Goal: Task Accomplishment & Management: Manage account settings

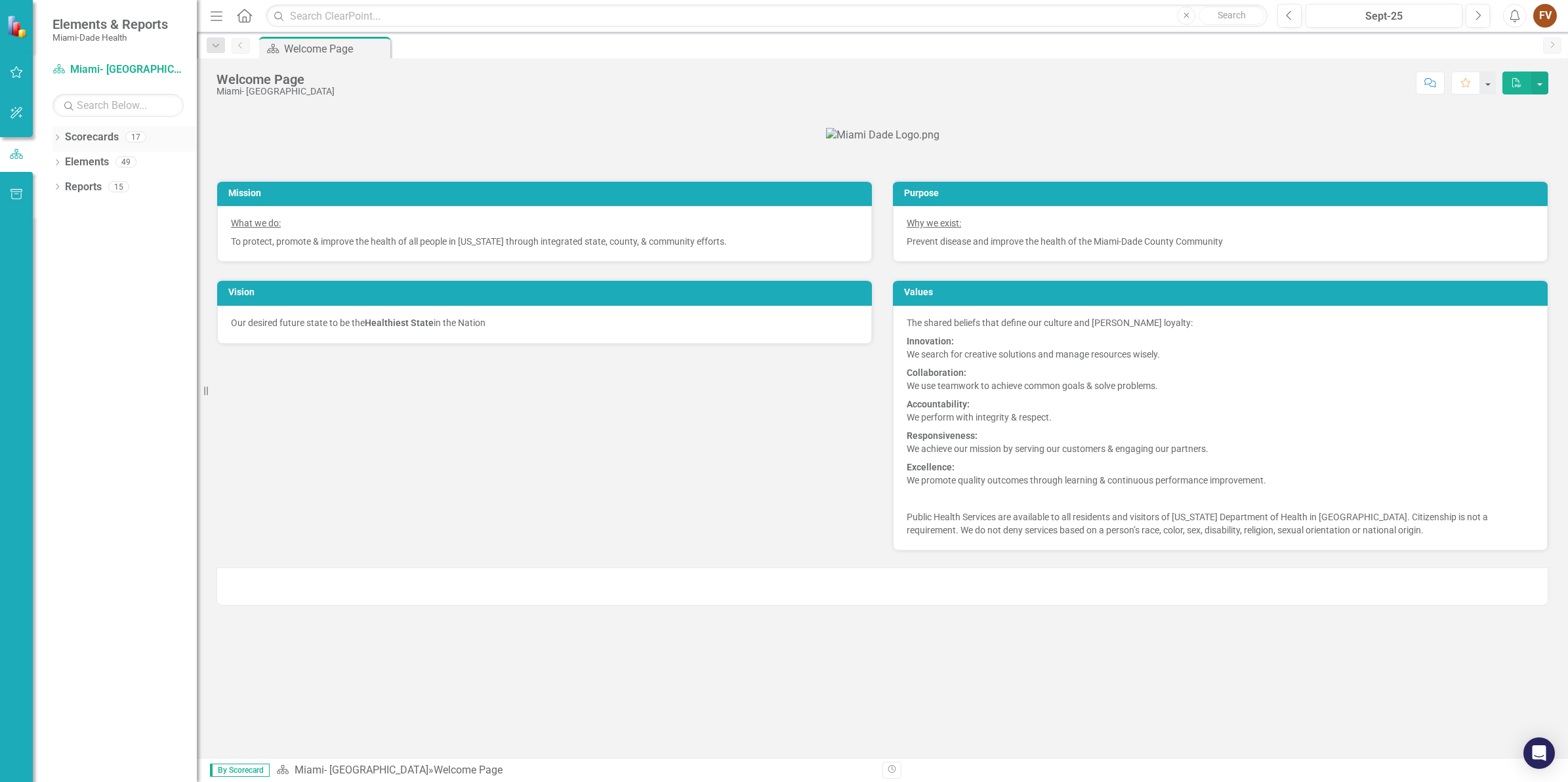
click at [56, 140] on icon "Dropdown" at bounding box center [56, 139] width 9 height 8
click at [63, 159] on icon "Dropdown" at bounding box center [64, 161] width 10 height 8
click at [73, 188] on icon "Dropdown" at bounding box center [77, 186] width 10 height 8
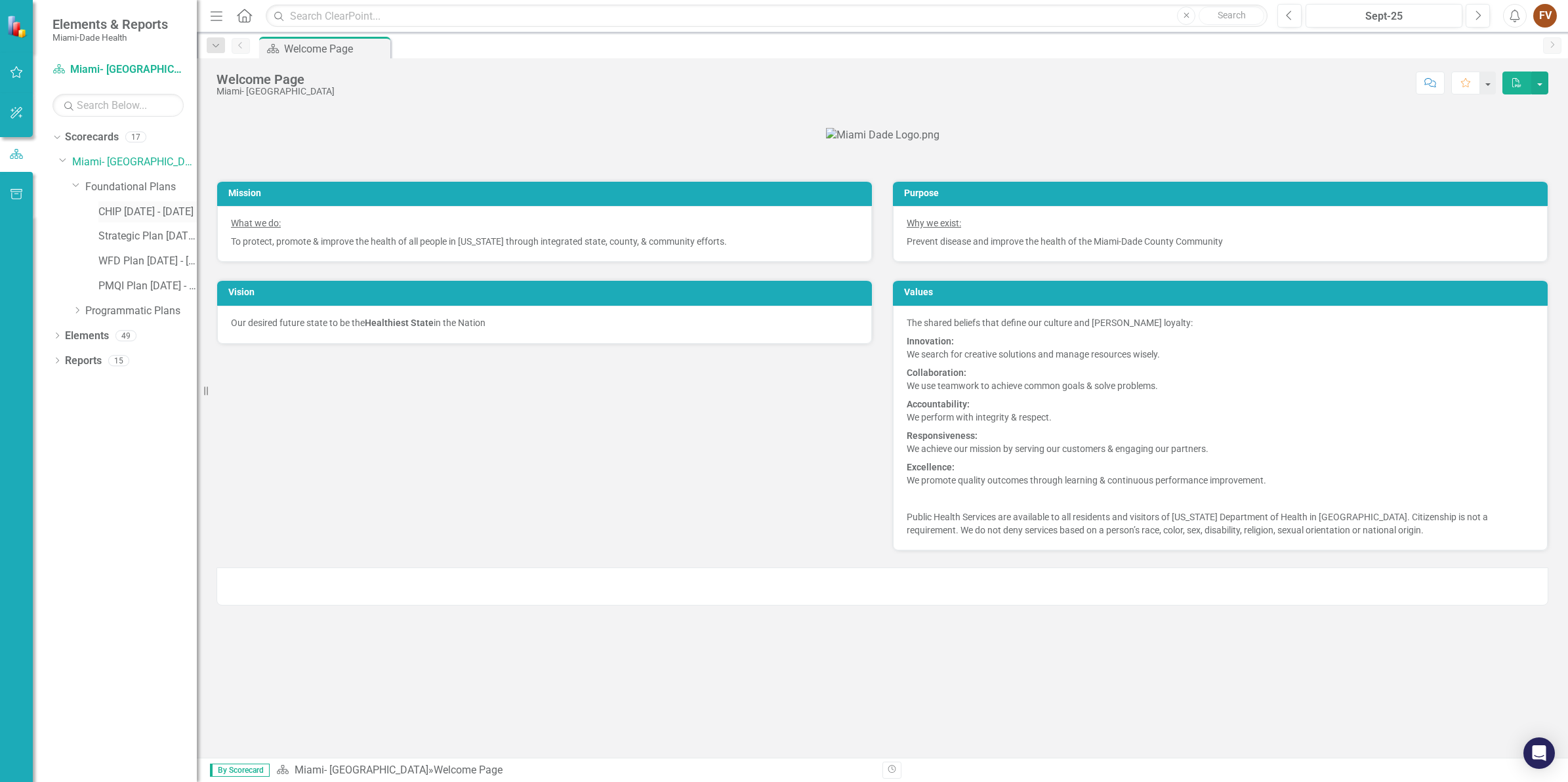
click at [140, 212] on link "CHIP [DATE] - [DATE]" at bounding box center [147, 212] width 98 height 15
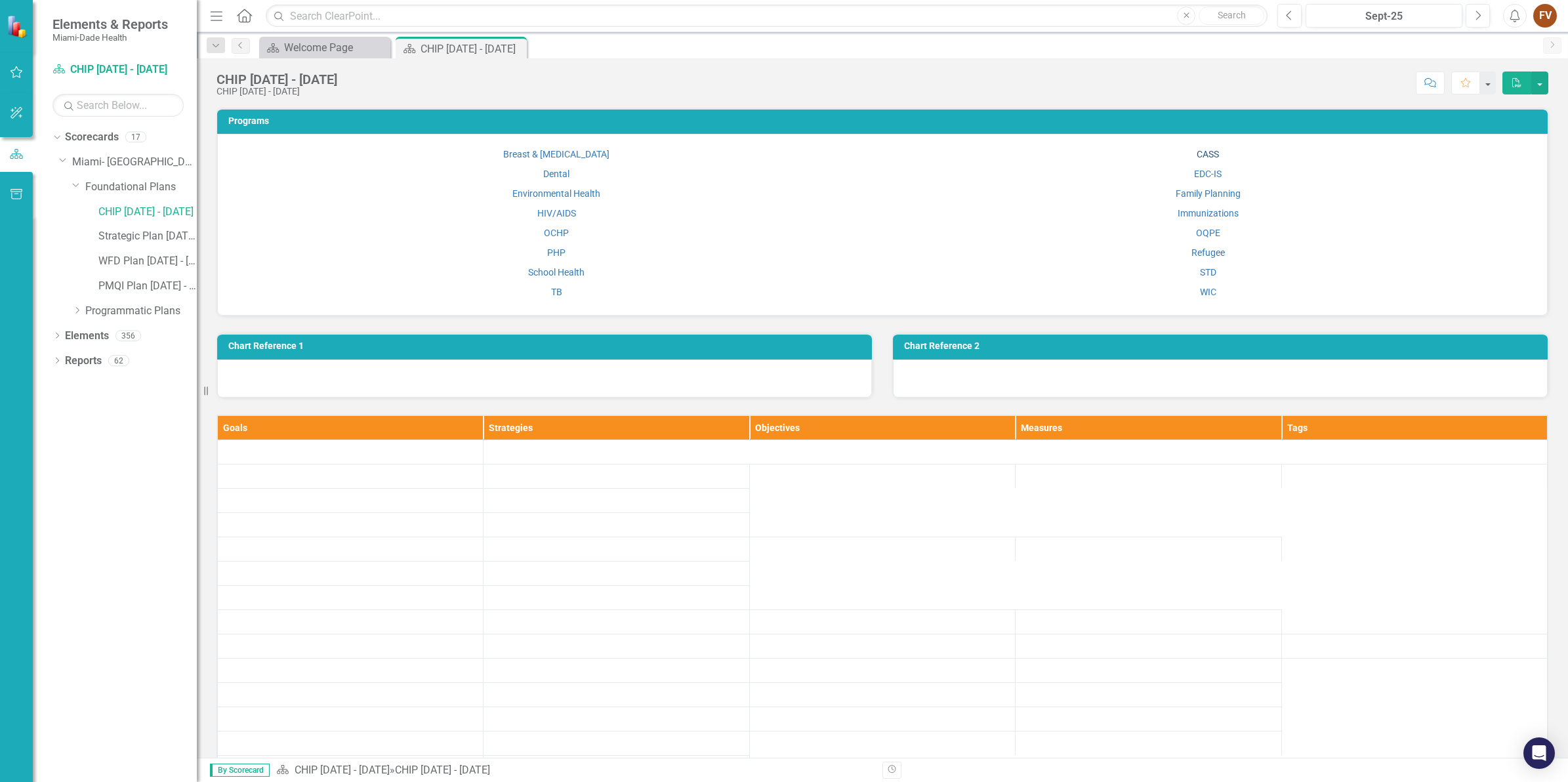
click at [1205, 153] on link "CASS" at bounding box center [1208, 154] width 22 height 10
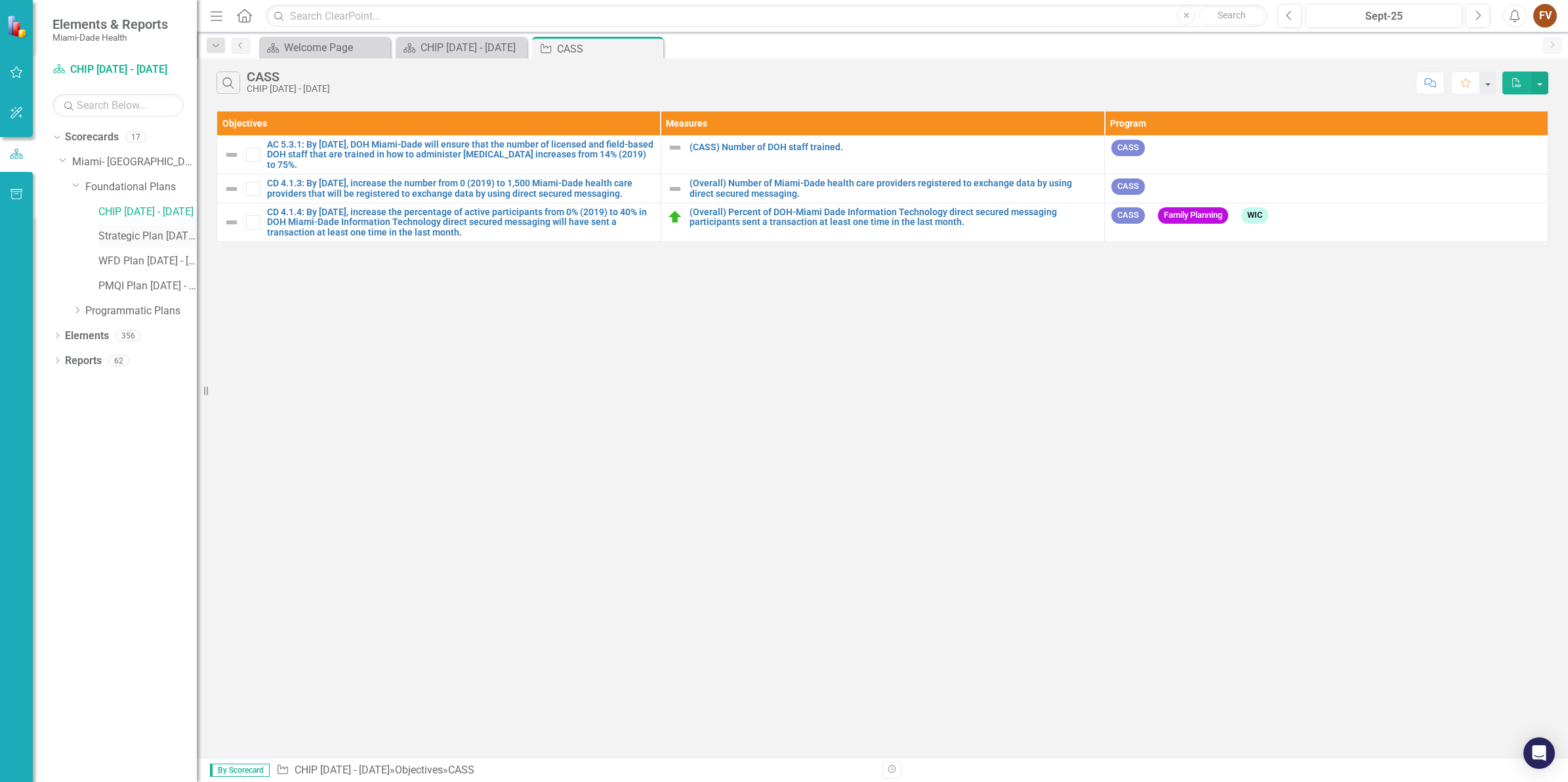
click at [141, 243] on link "Strategic Plan [DATE] - [DATE]" at bounding box center [147, 236] width 98 height 15
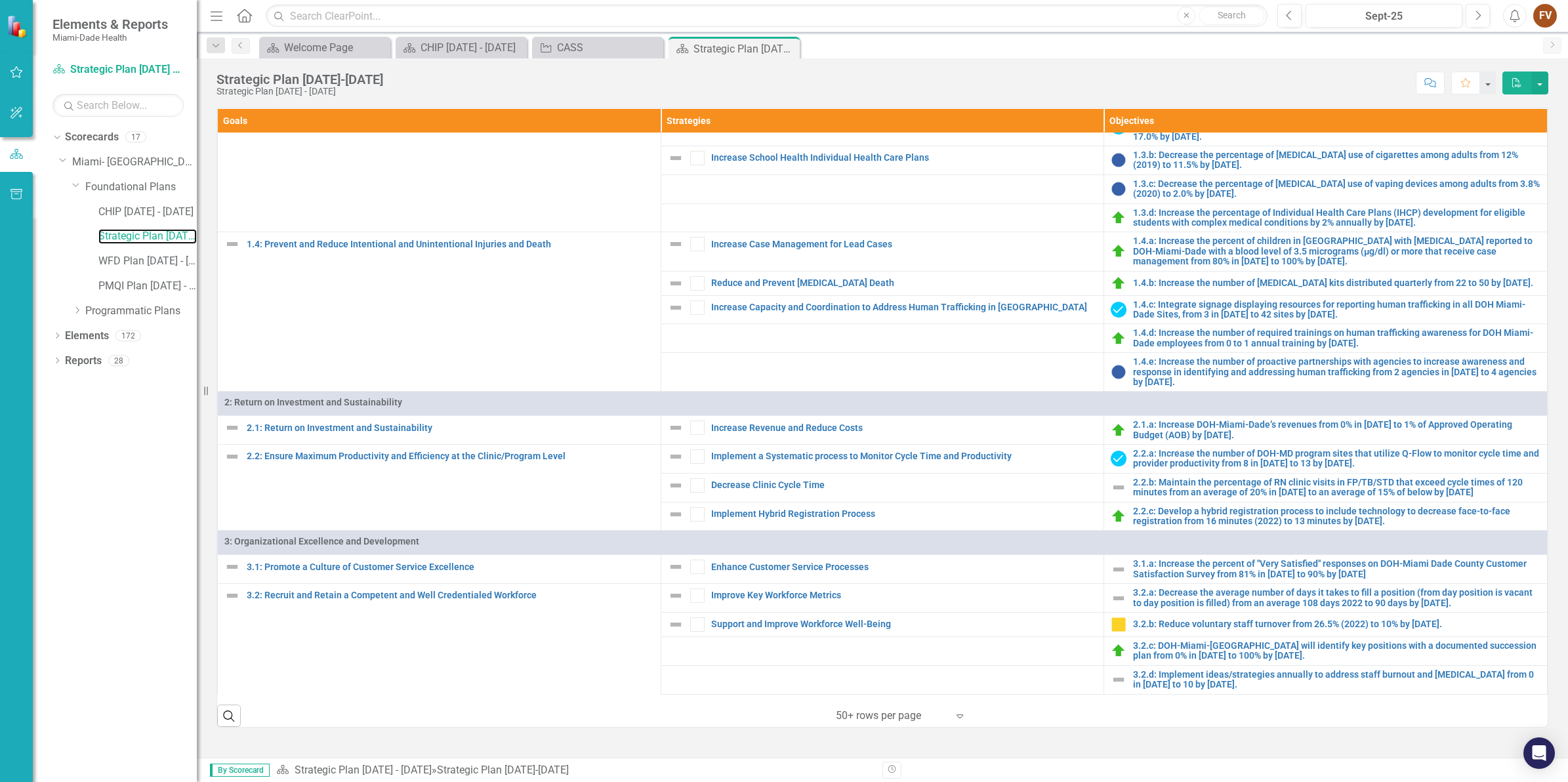
scroll to position [328, 0]
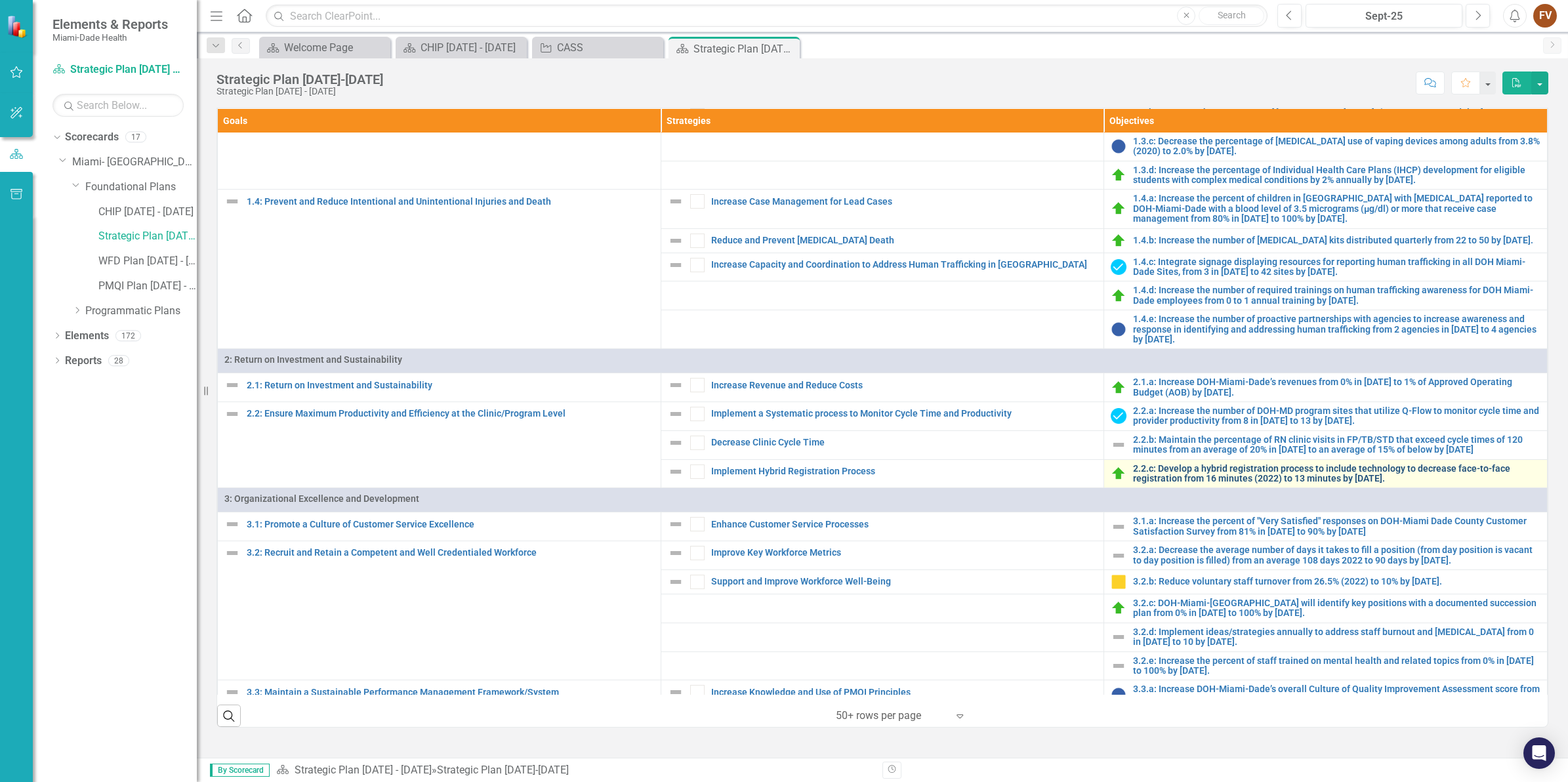
click at [1305, 484] on link "2.2.c: Develop a hybrid registration process to include technology to decrease …" at bounding box center [1336, 474] width 407 height 21
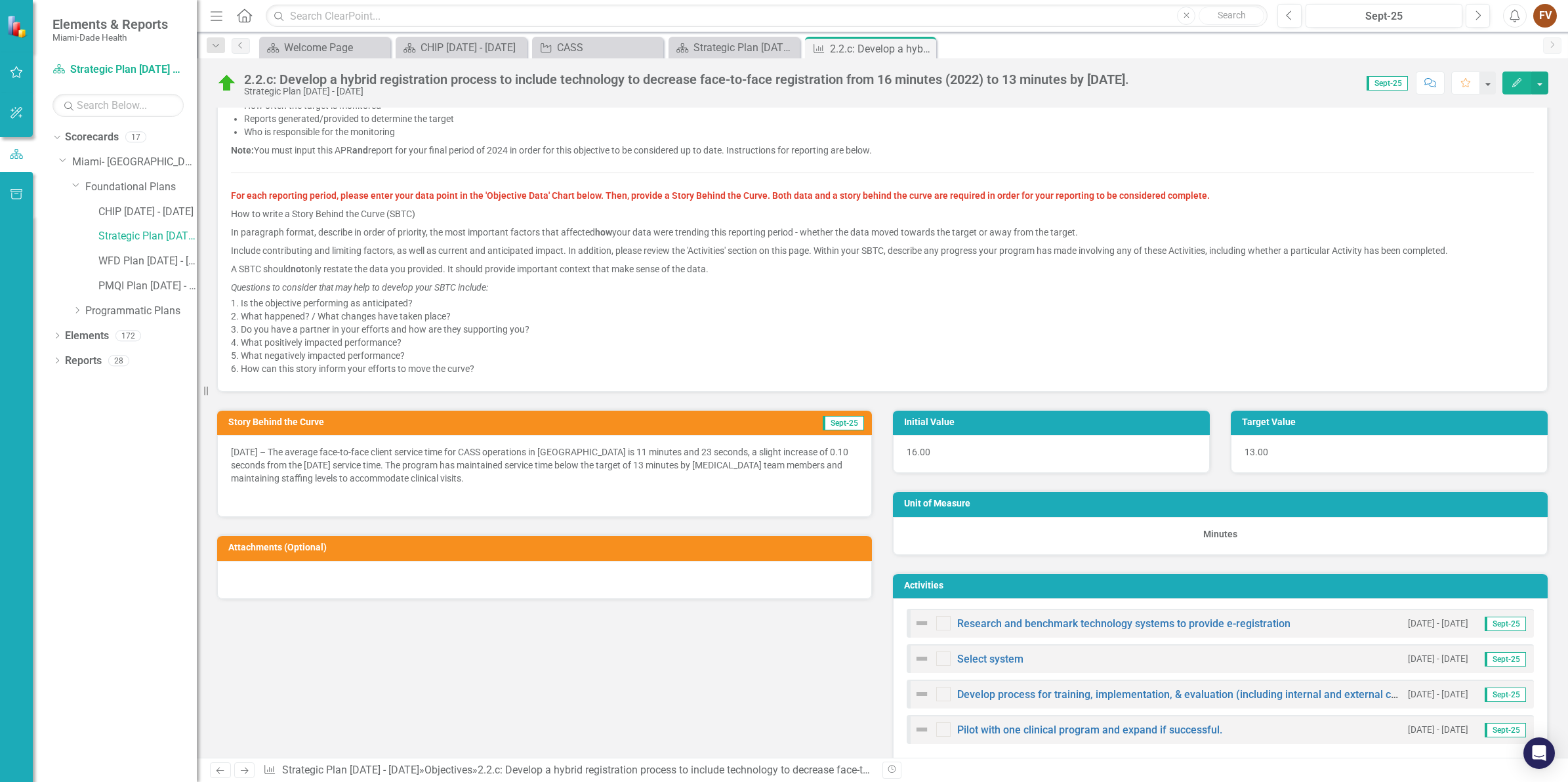
scroll to position [492, 0]
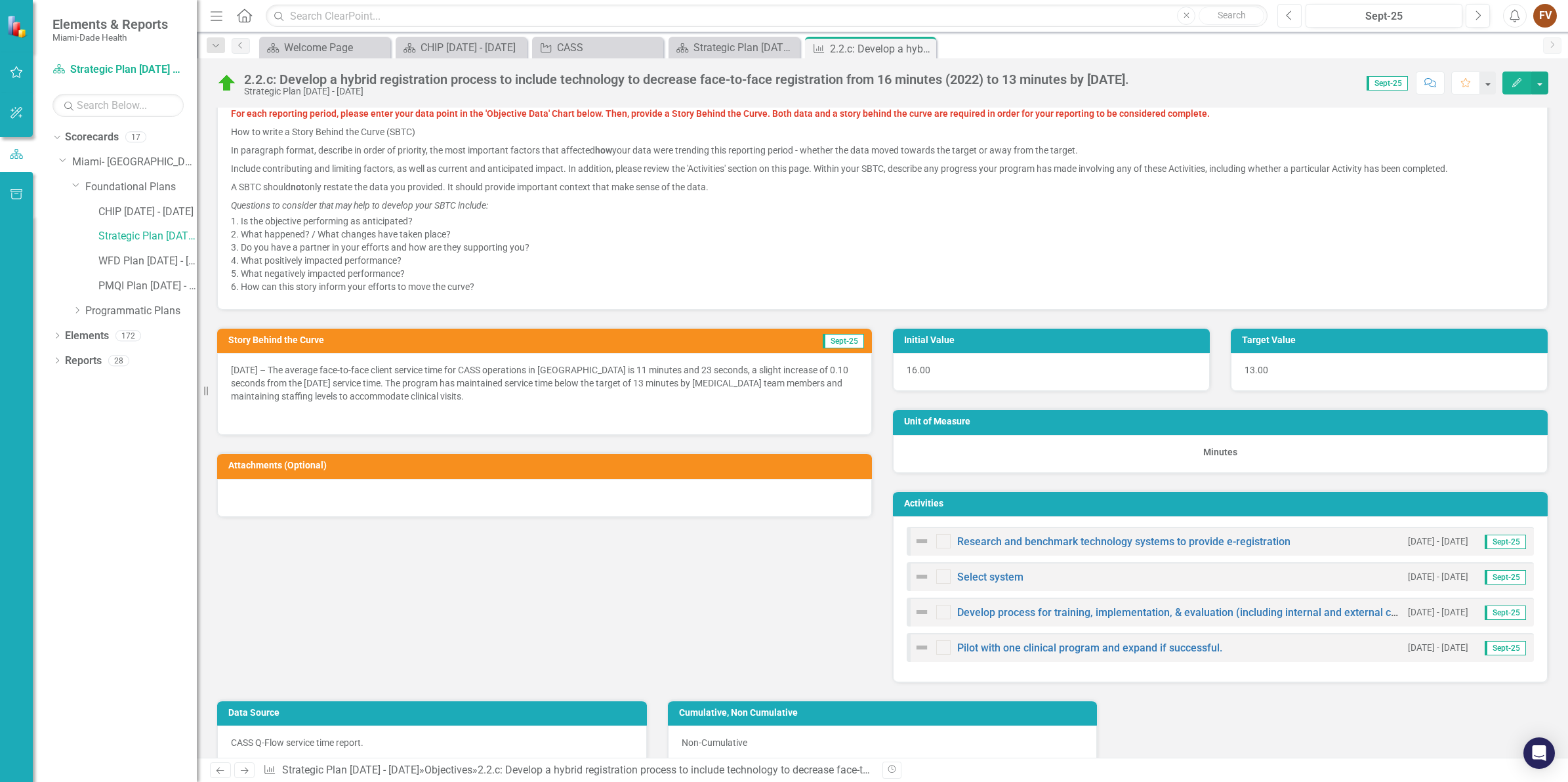
click at [1284, 15] on button "Previous" at bounding box center [1289, 16] width 24 height 23
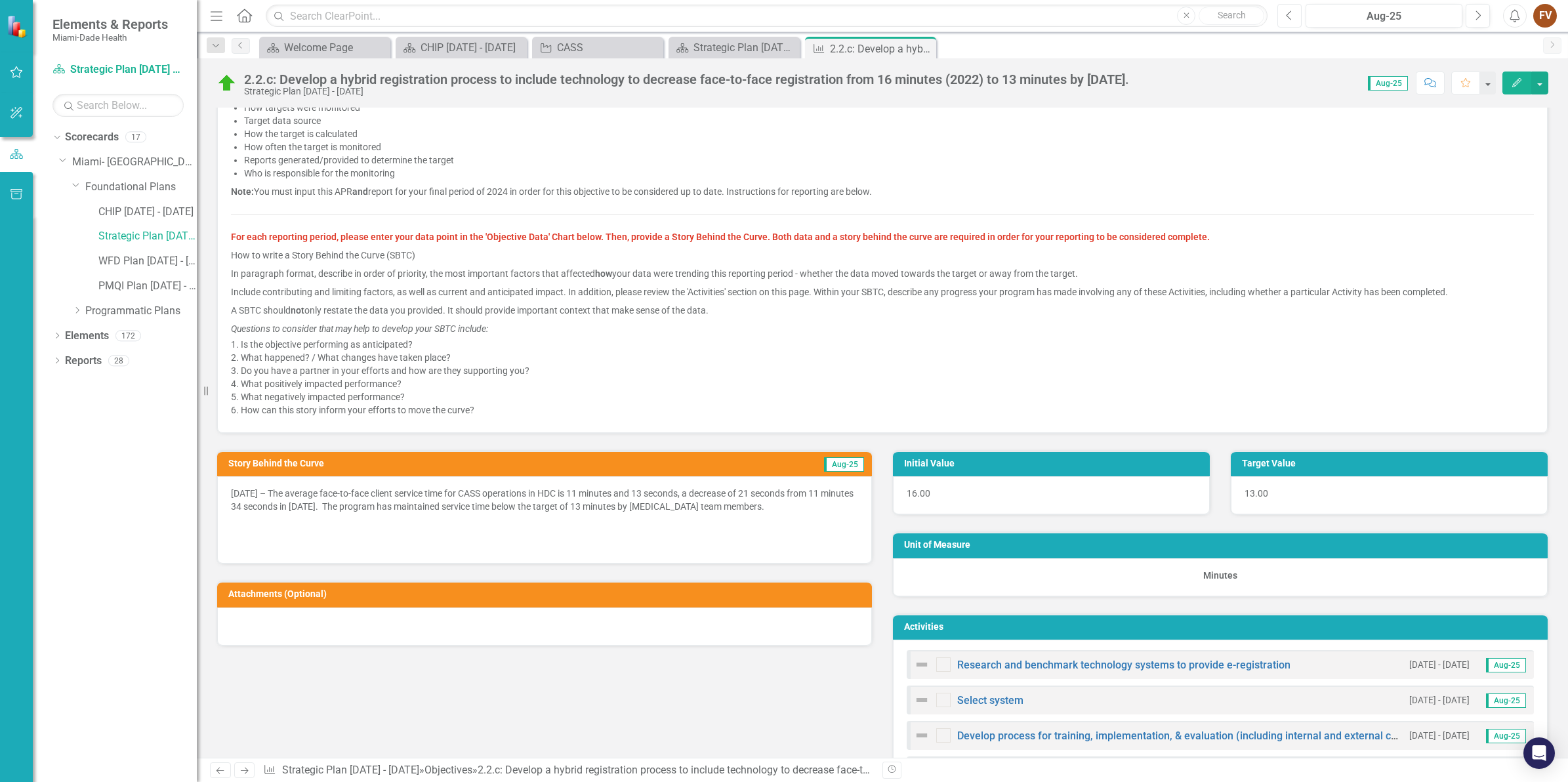
scroll to position [410, 0]
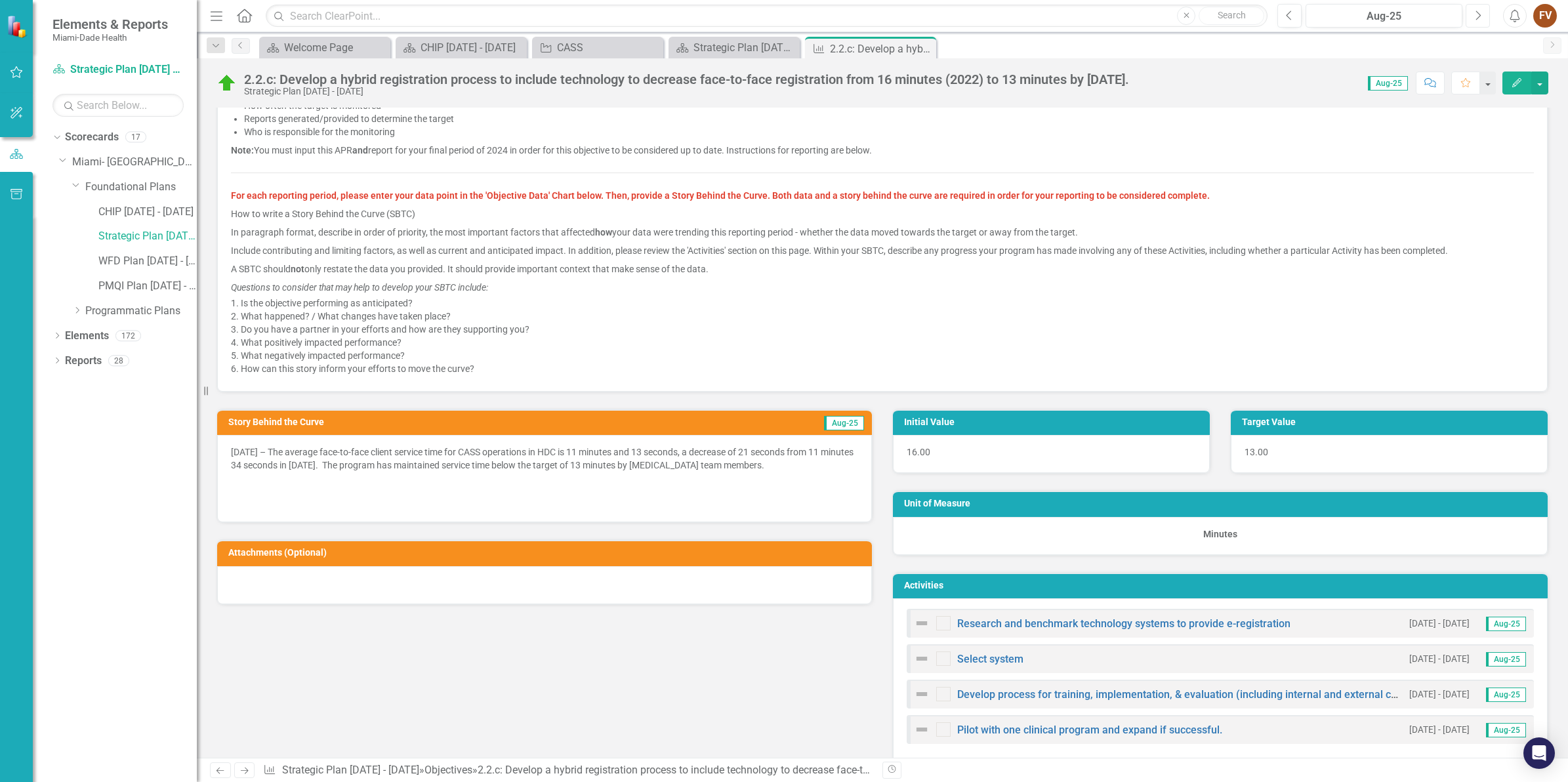
click at [1475, 7] on button "Next" at bounding box center [1477, 16] width 24 height 23
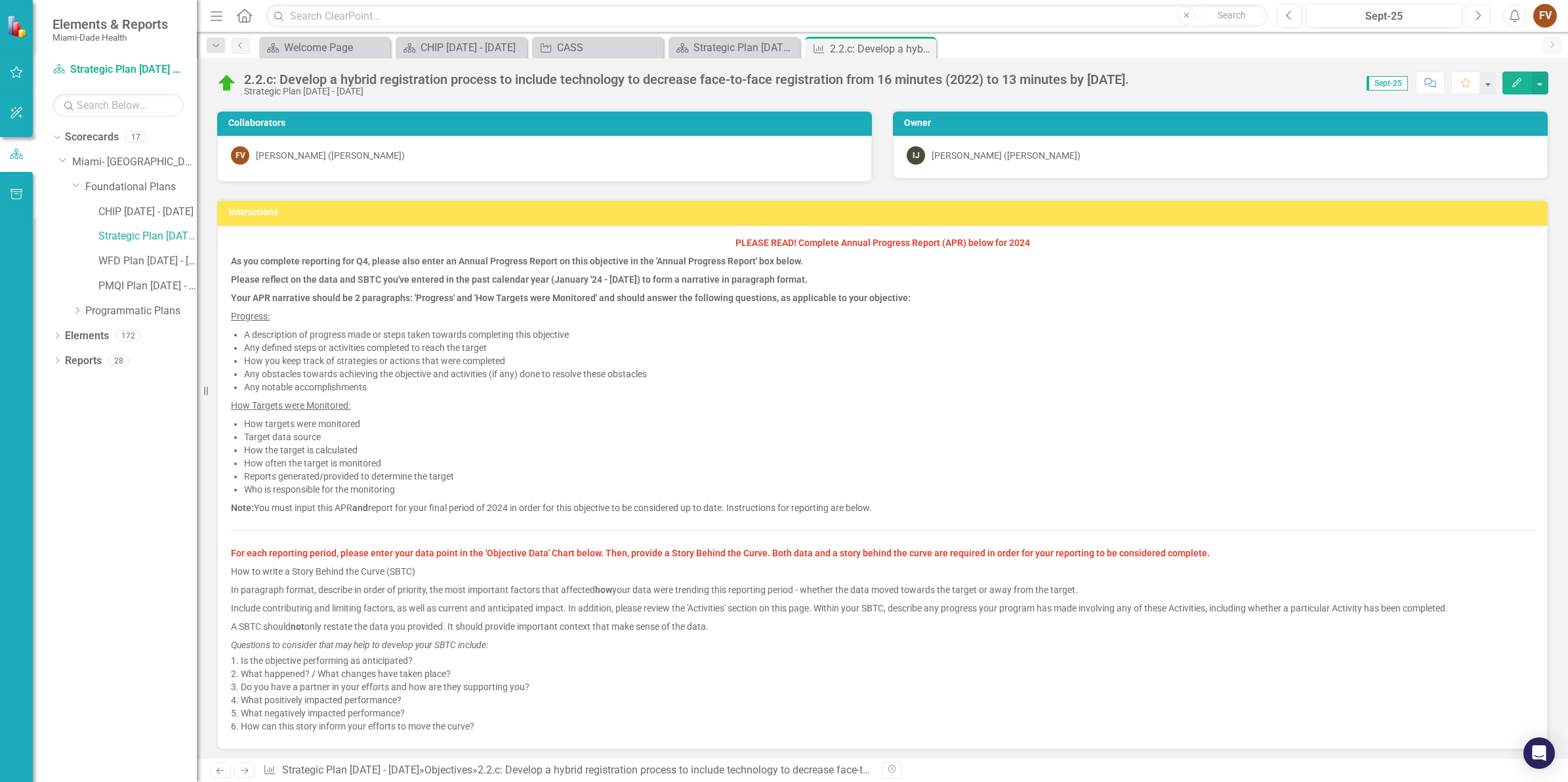
scroll to position [328, 0]
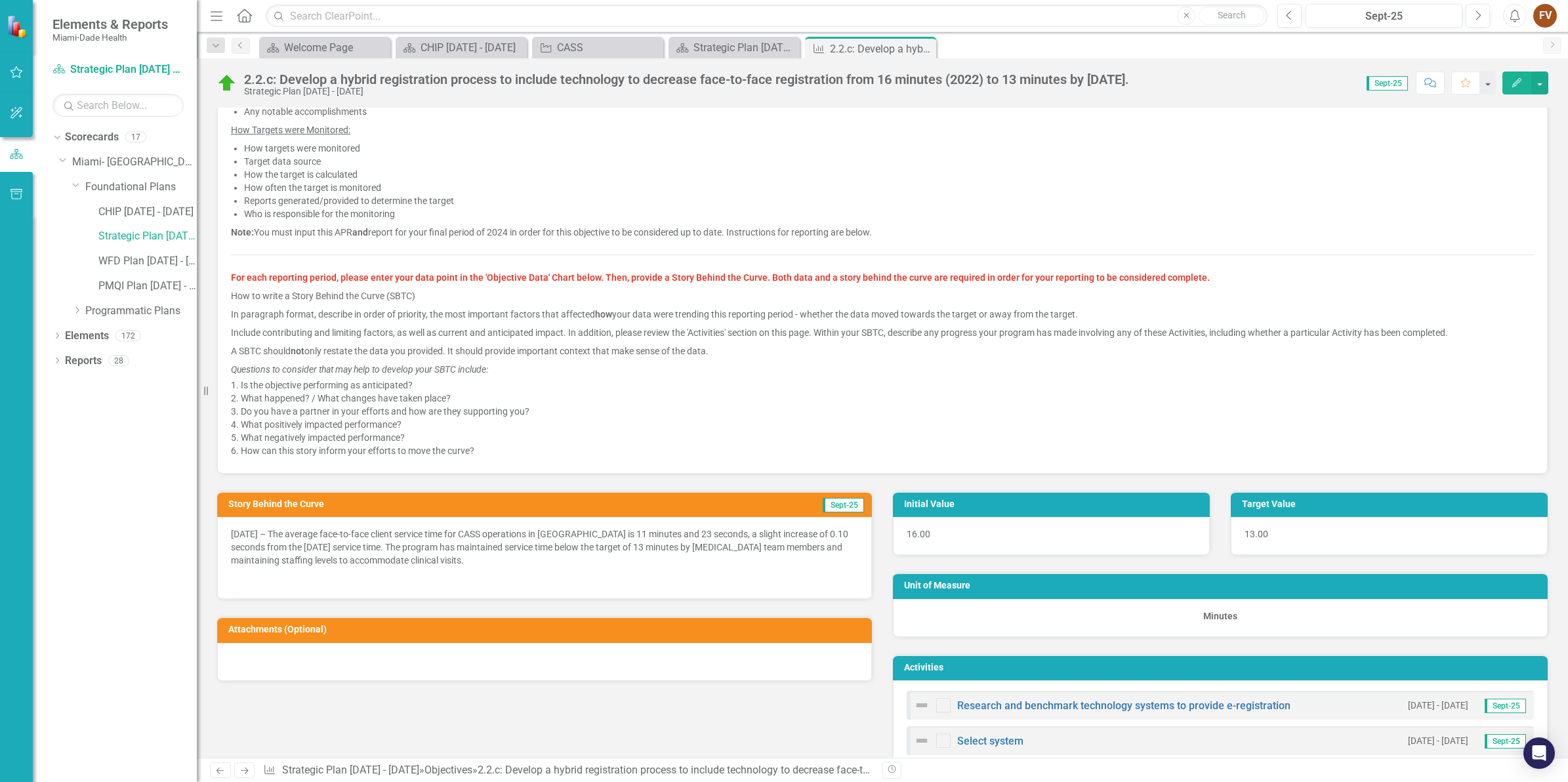
click at [273, 555] on p "[DATE] – The average face-to-face client service time for CASS operations in [G…" at bounding box center [544, 548] width 627 height 42
click at [314, 553] on p "[DATE] – The average face-to-face client service time for CASS operations in [G…" at bounding box center [544, 548] width 627 height 42
click at [349, 550] on p "[DATE] – The average face-to-face client service time for CASS operations in [G…" at bounding box center [544, 548] width 627 height 42
click at [1287, 16] on icon "Previous" at bounding box center [1289, 15] width 8 height 12
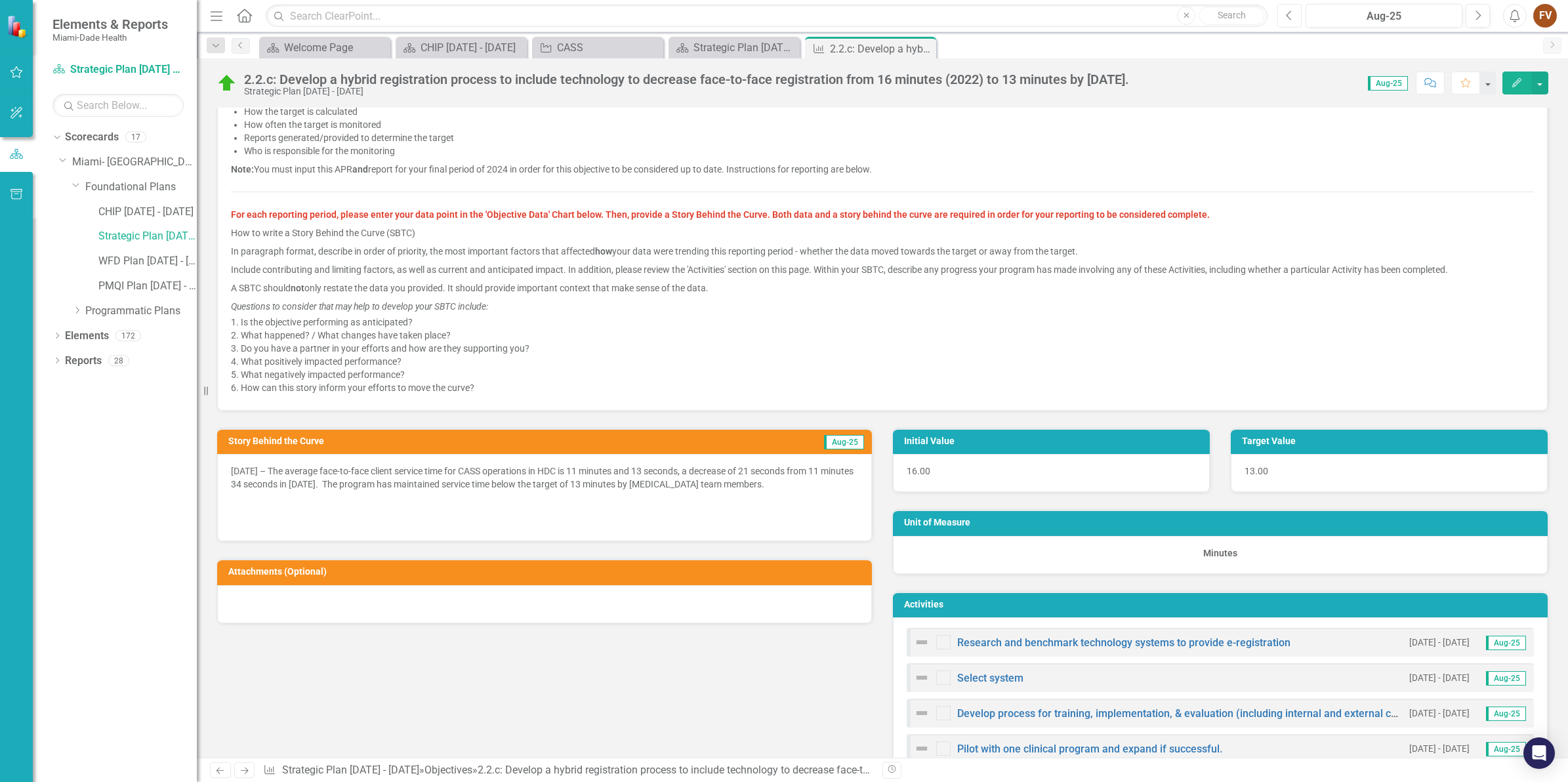
scroll to position [410, 0]
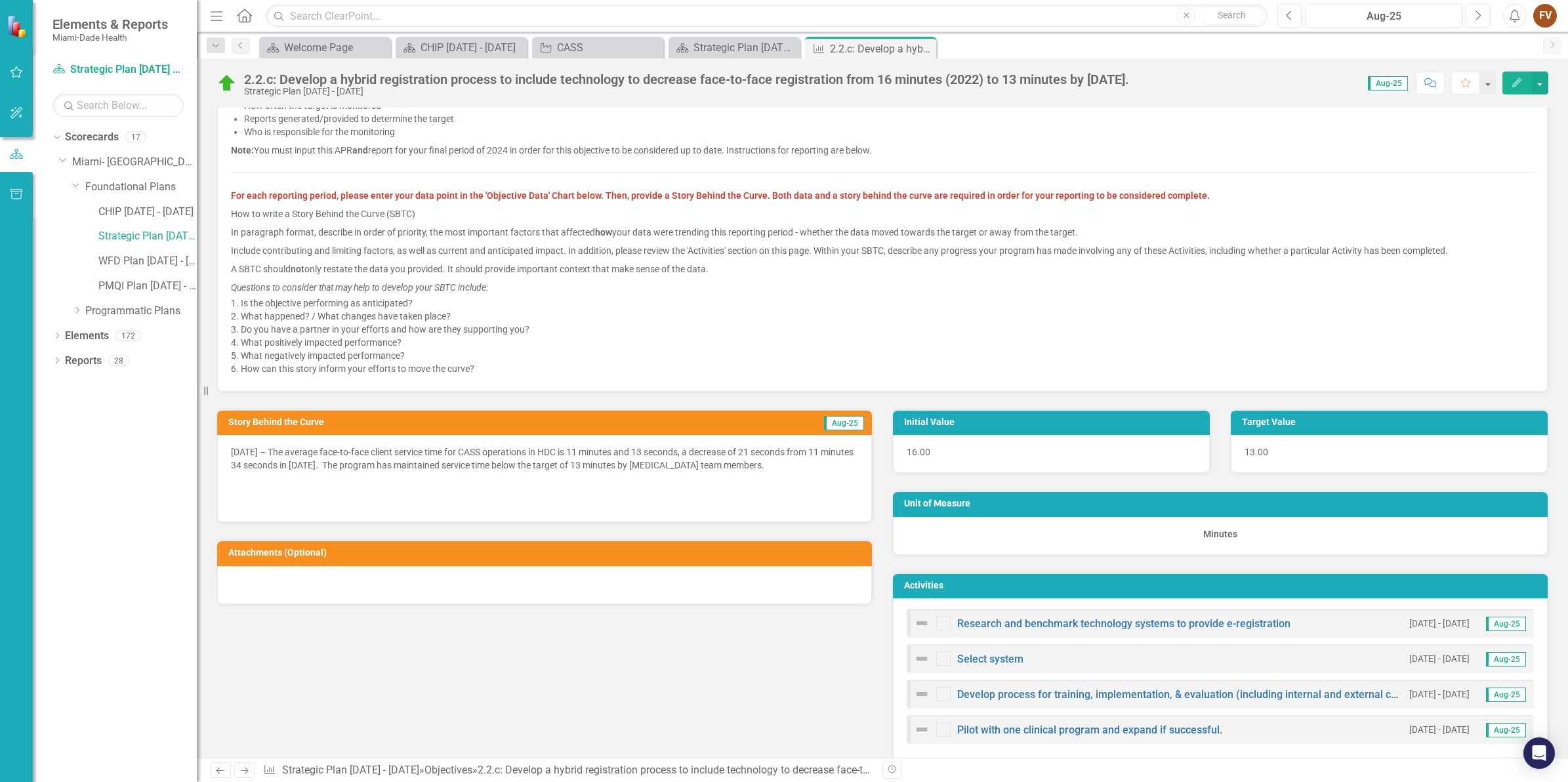
click at [700, 480] on p at bounding box center [544, 483] width 627 height 19
click at [825, 472] on p "[DATE] – The average face-to-face client service time for CASS operations in HD…" at bounding box center [544, 460] width 627 height 29
drag, startPoint x: 825, startPoint y: 464, endPoint x: 270, endPoint y: 448, distance: 555.2
click at [310, 448] on p "[DATE] – The average face-to-face client service time for CASS operations in HD…" at bounding box center [544, 460] width 627 height 29
drag, startPoint x: 229, startPoint y: 450, endPoint x: 402, endPoint y: 458, distance: 173.2
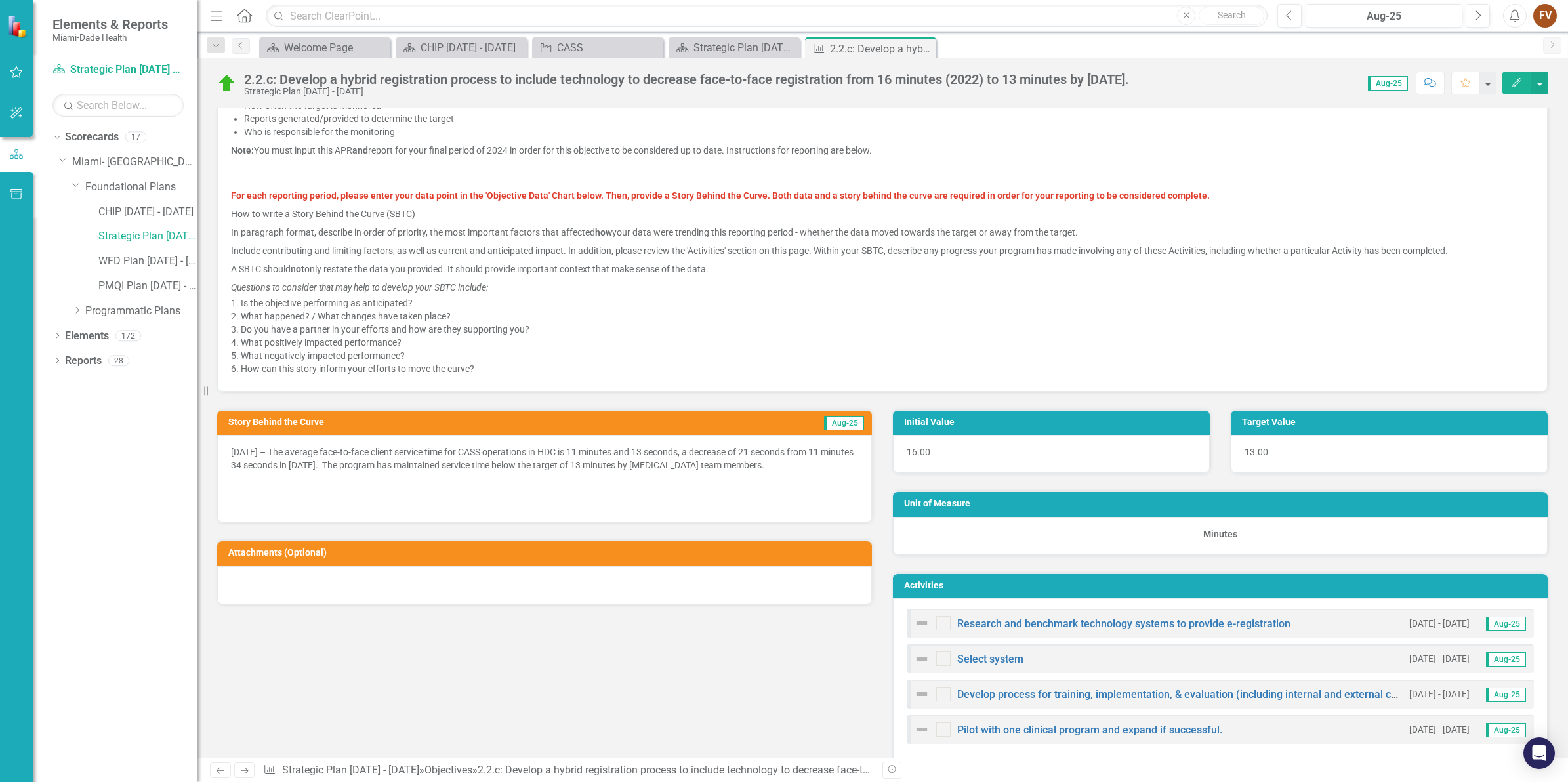
click at [402, 457] on div "[DATE] – The average face-to-face client service time for CASS operations in HD…" at bounding box center [544, 478] width 655 height 87
click at [477, 483] on p at bounding box center [544, 483] width 627 height 19
click at [1477, 13] on icon "Next" at bounding box center [1477, 15] width 8 height 12
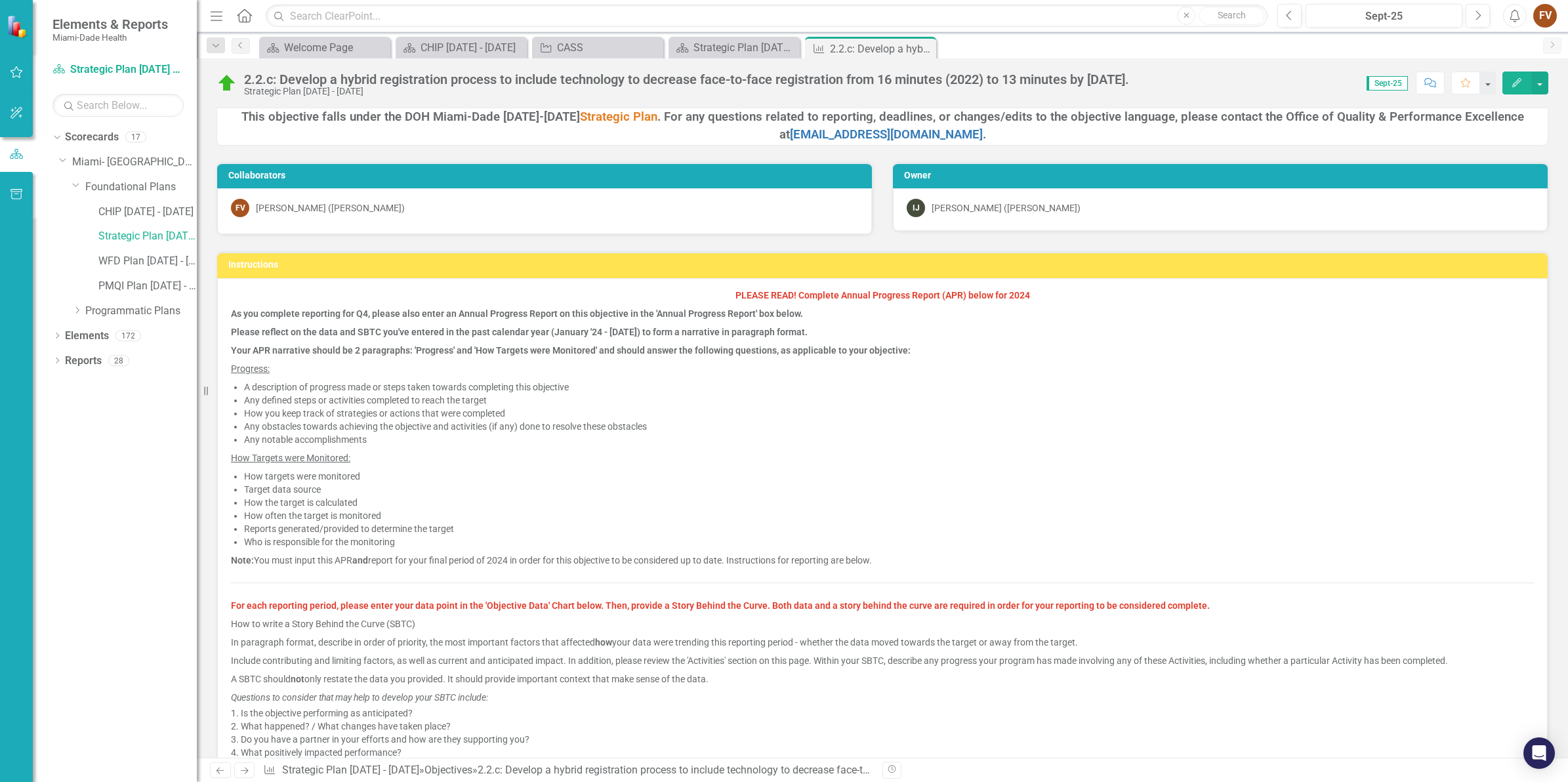
click at [571, 526] on li "Reports generated/provided to determine the target" at bounding box center [888, 529] width 1289 height 13
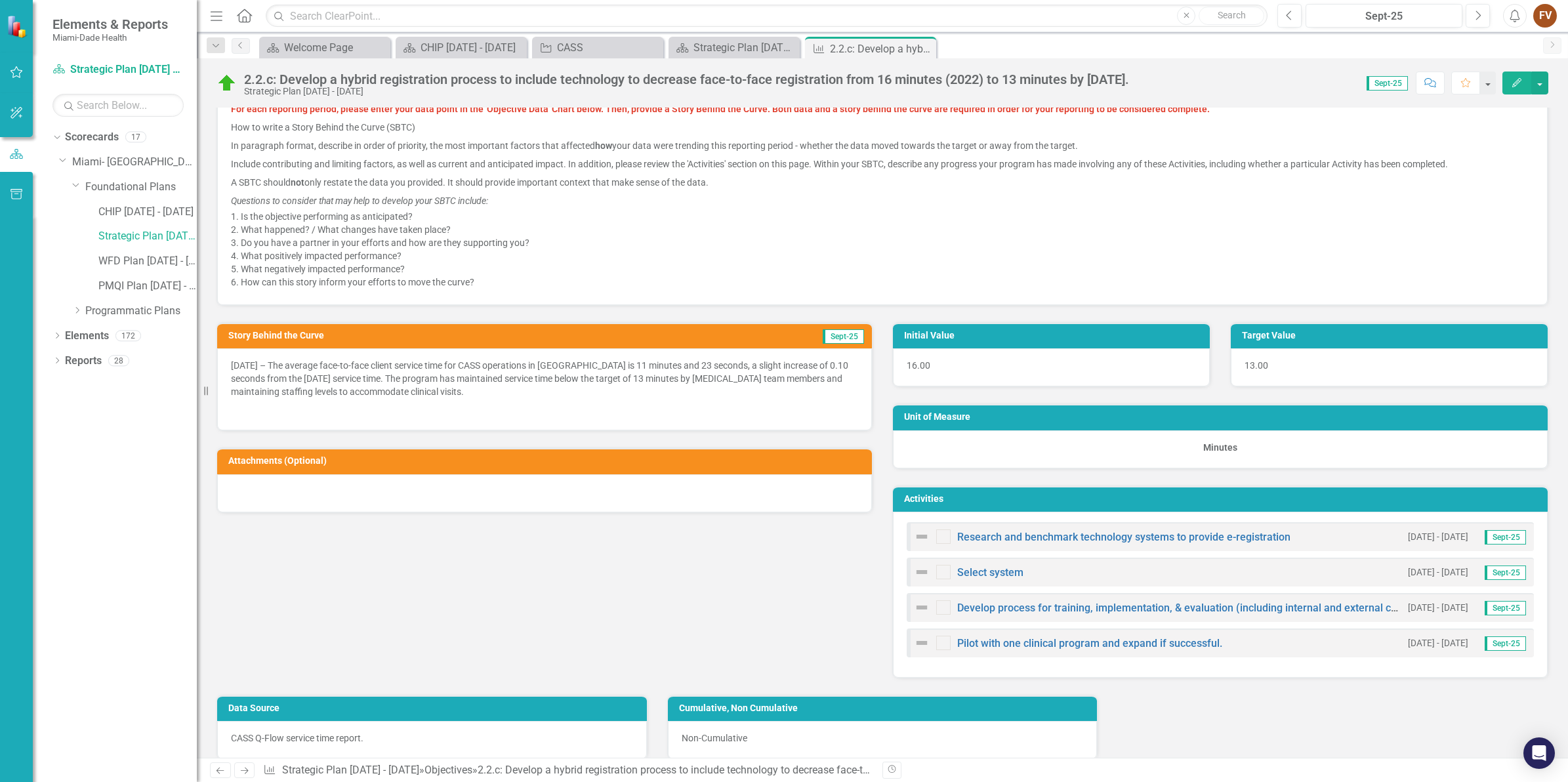
scroll to position [492, 0]
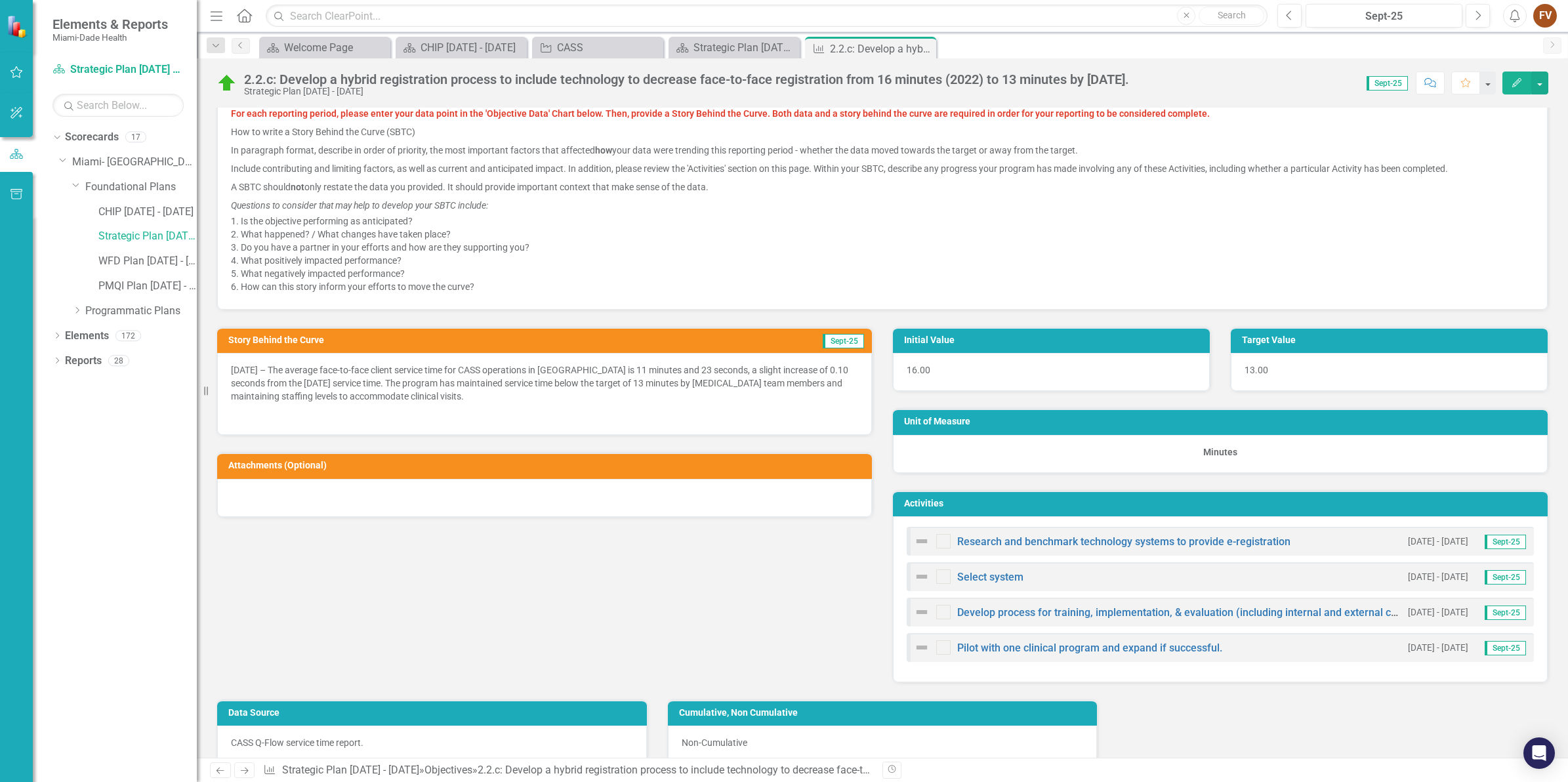
click at [421, 355] on div "[DATE] – The average face-to-face client service time for CASS operations in [G…" at bounding box center [544, 393] width 655 height 82
click at [419, 384] on p "[DATE] – The average face-to-face client service time for CASS operations in [G…" at bounding box center [544, 384] width 627 height 42
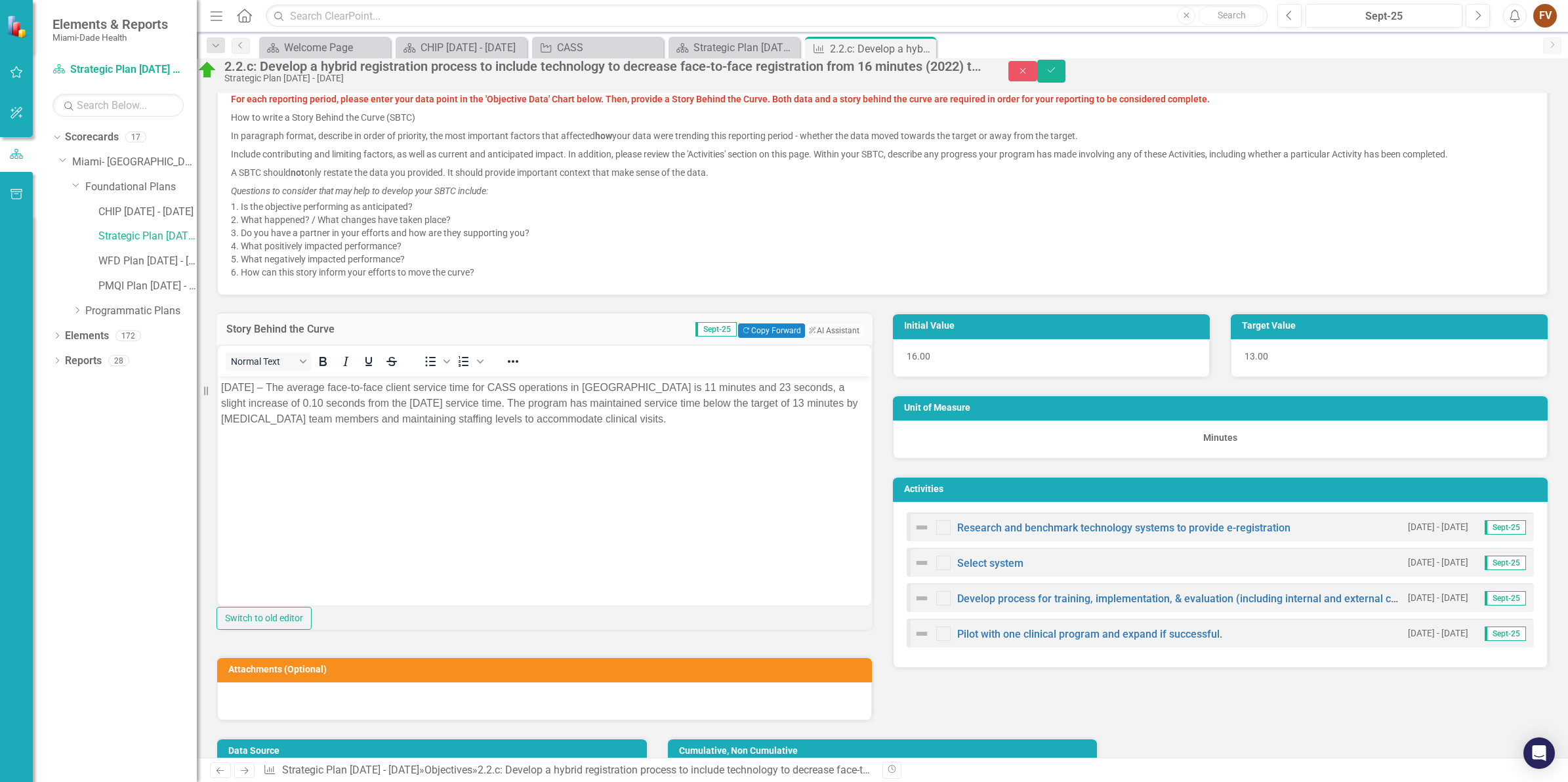
scroll to position [0, 0]
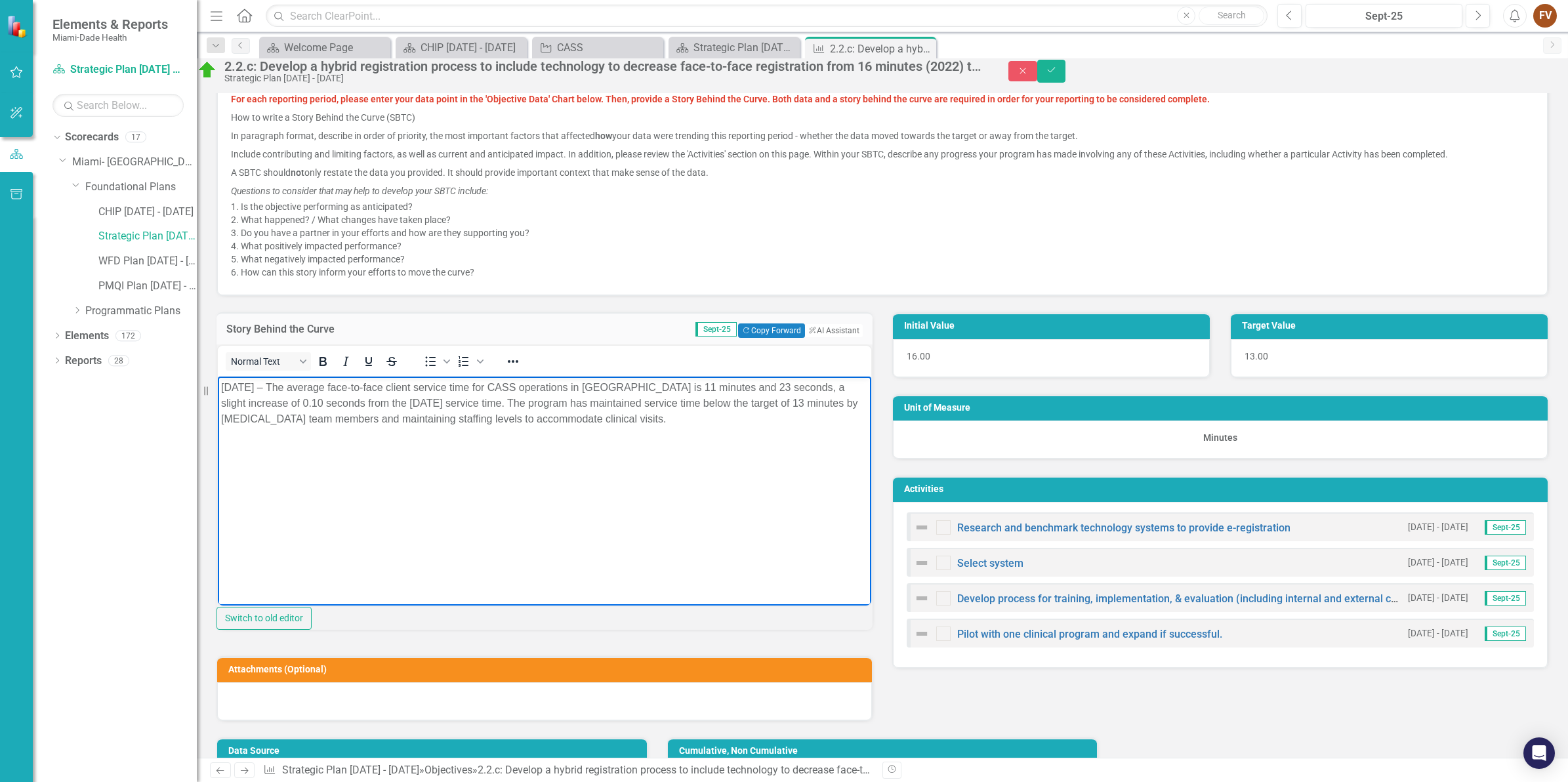
click at [609, 391] on p "[DATE] – The average face-to-face client service time for CASS operations in [G…" at bounding box center [544, 402] width 647 height 47
click at [364, 405] on p "[DATE] – The average face-to-face client service time for CASS operations in [G…" at bounding box center [544, 402] width 647 height 47
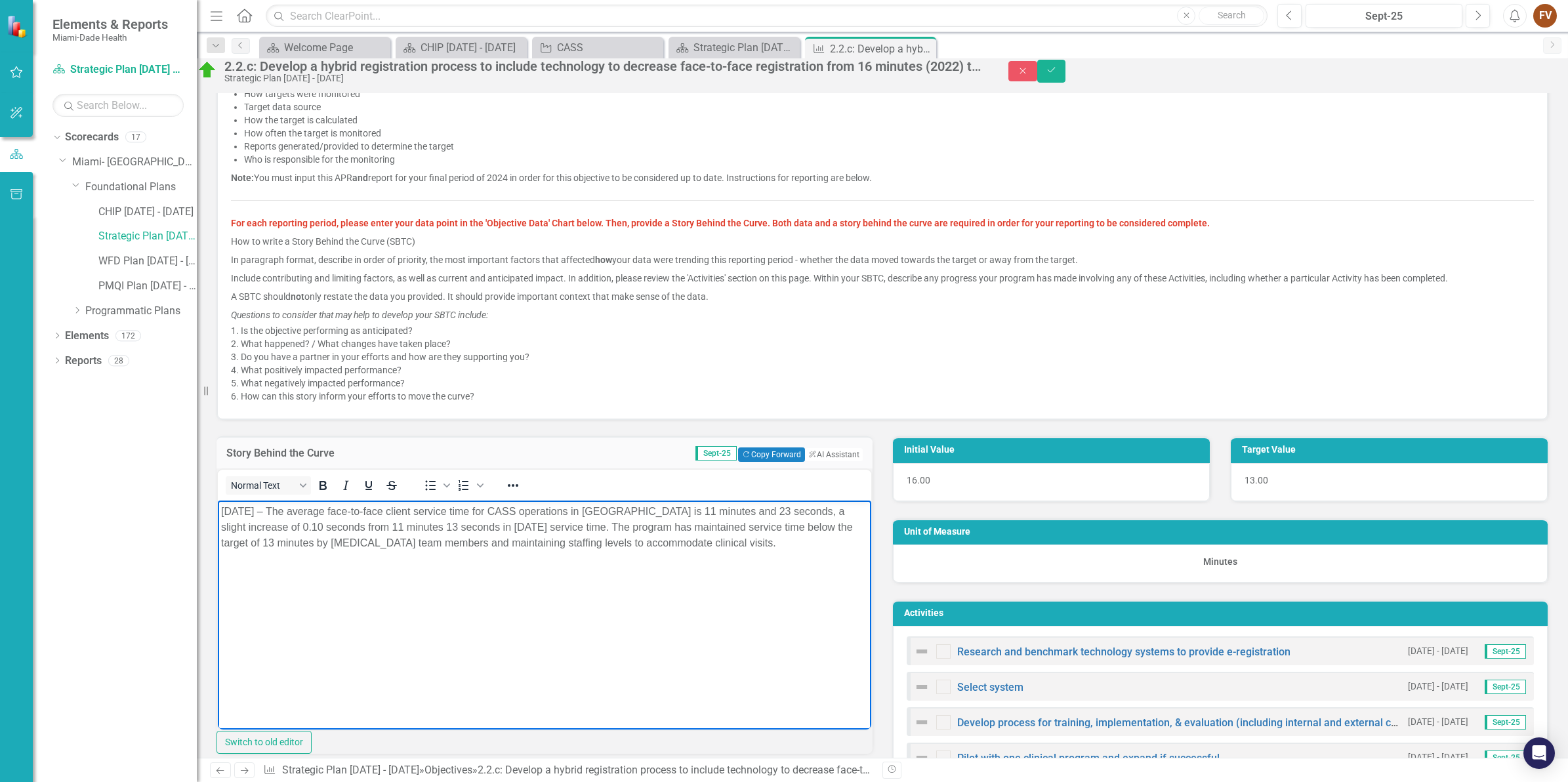
scroll to position [341, 0]
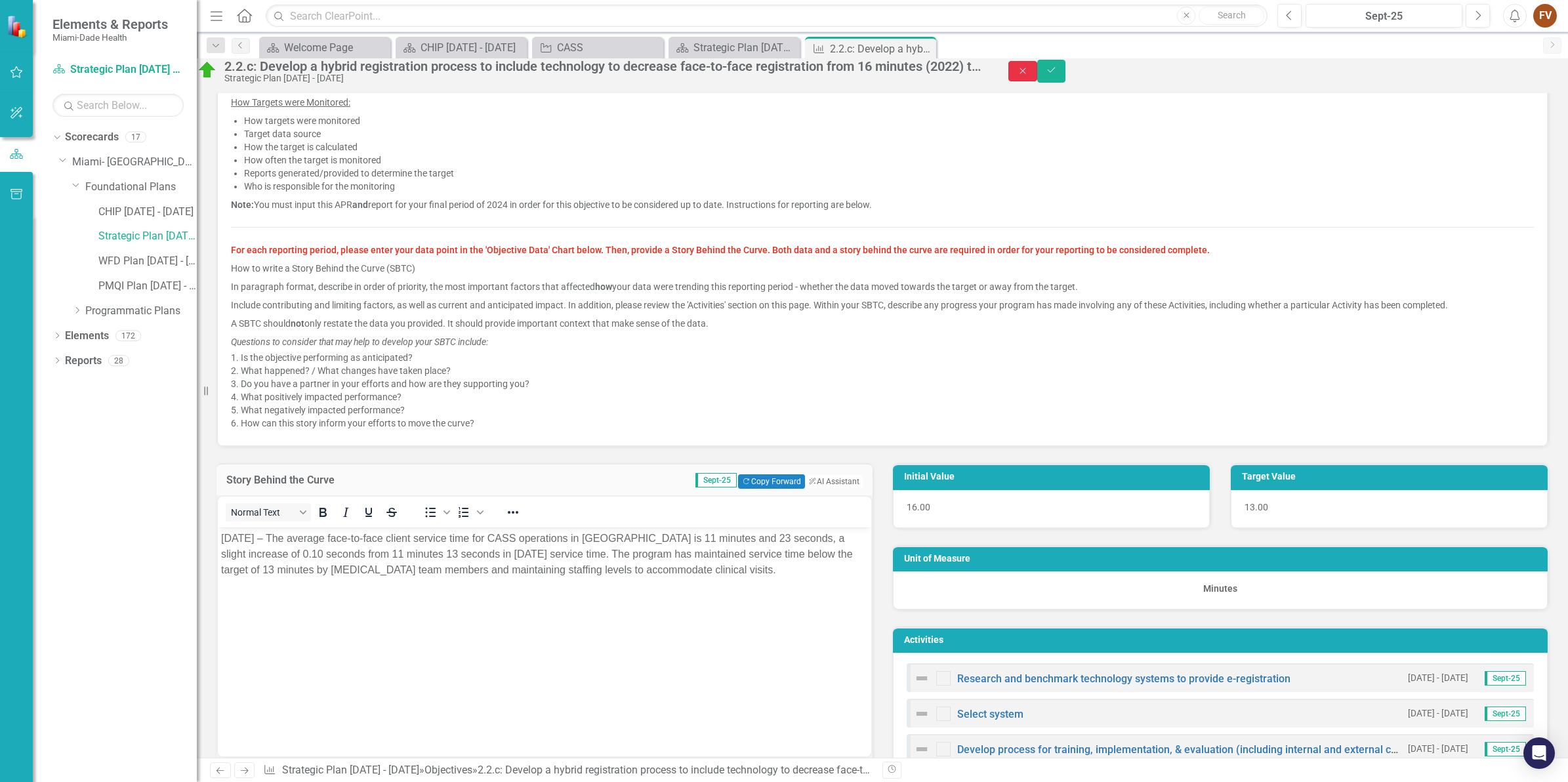
click at [1025, 73] on icon "button" at bounding box center [1022, 70] width 6 height 6
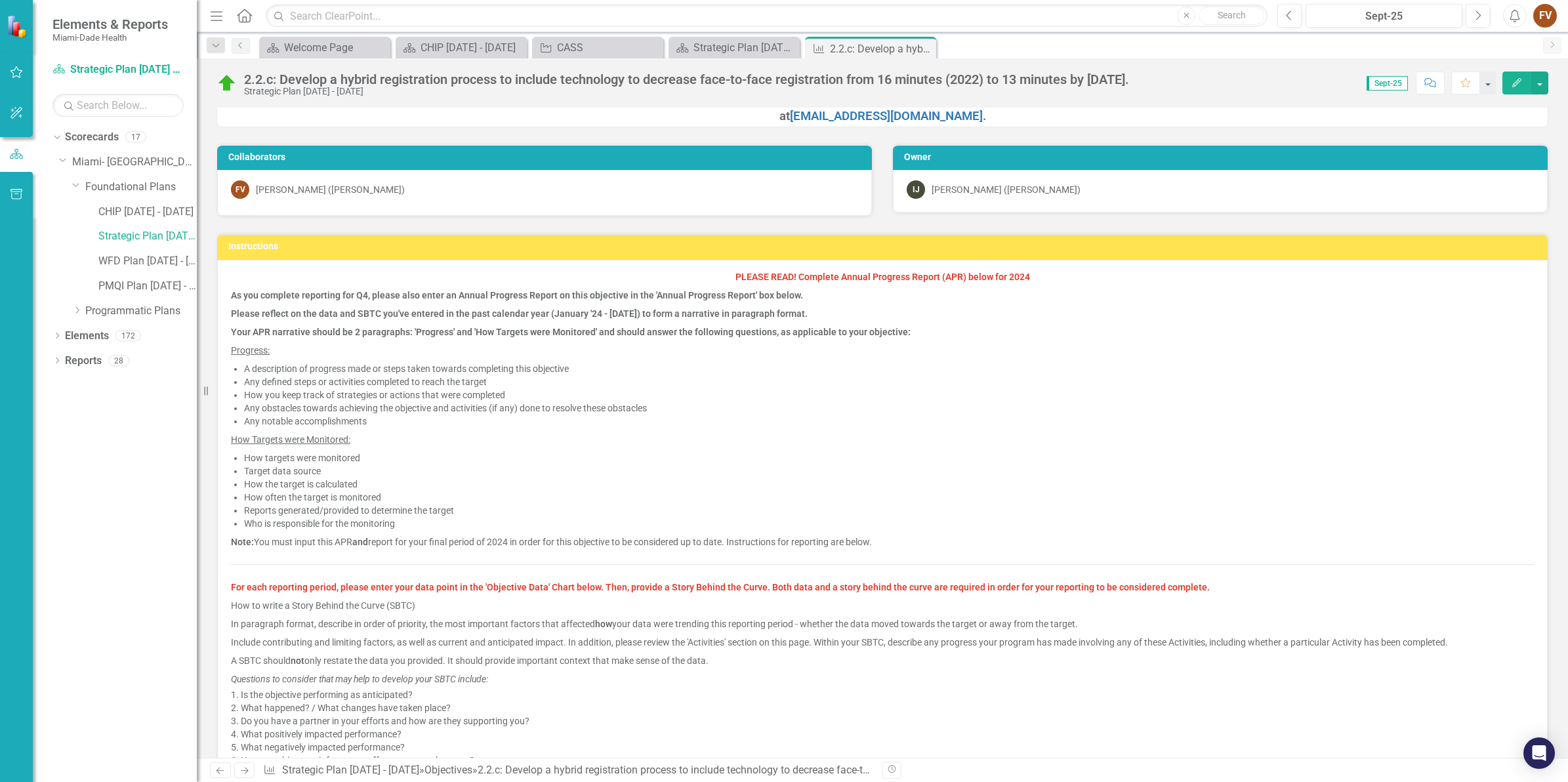
scroll to position [0, 0]
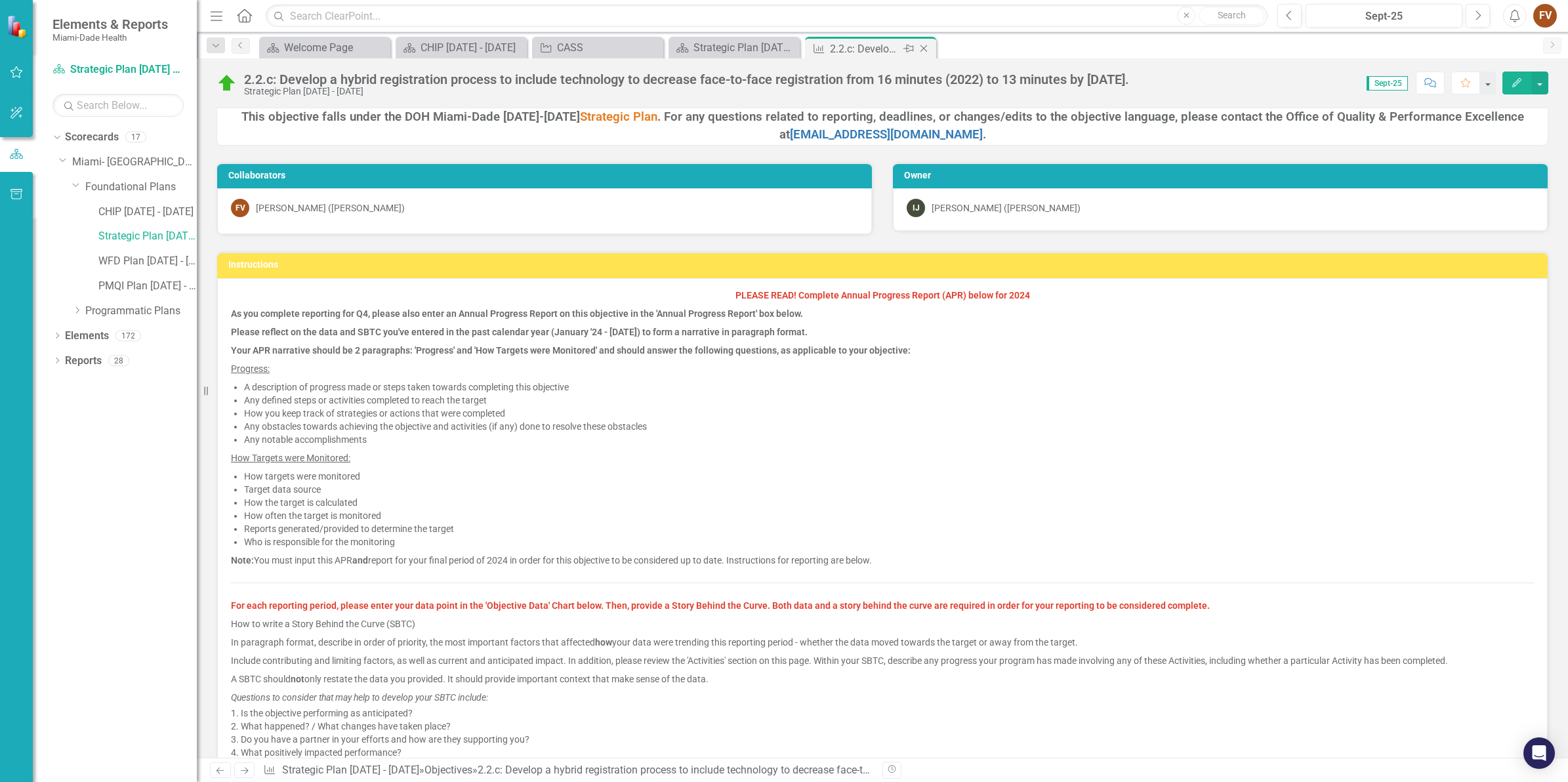
click at [927, 47] on icon "Close" at bounding box center [923, 48] width 13 height 10
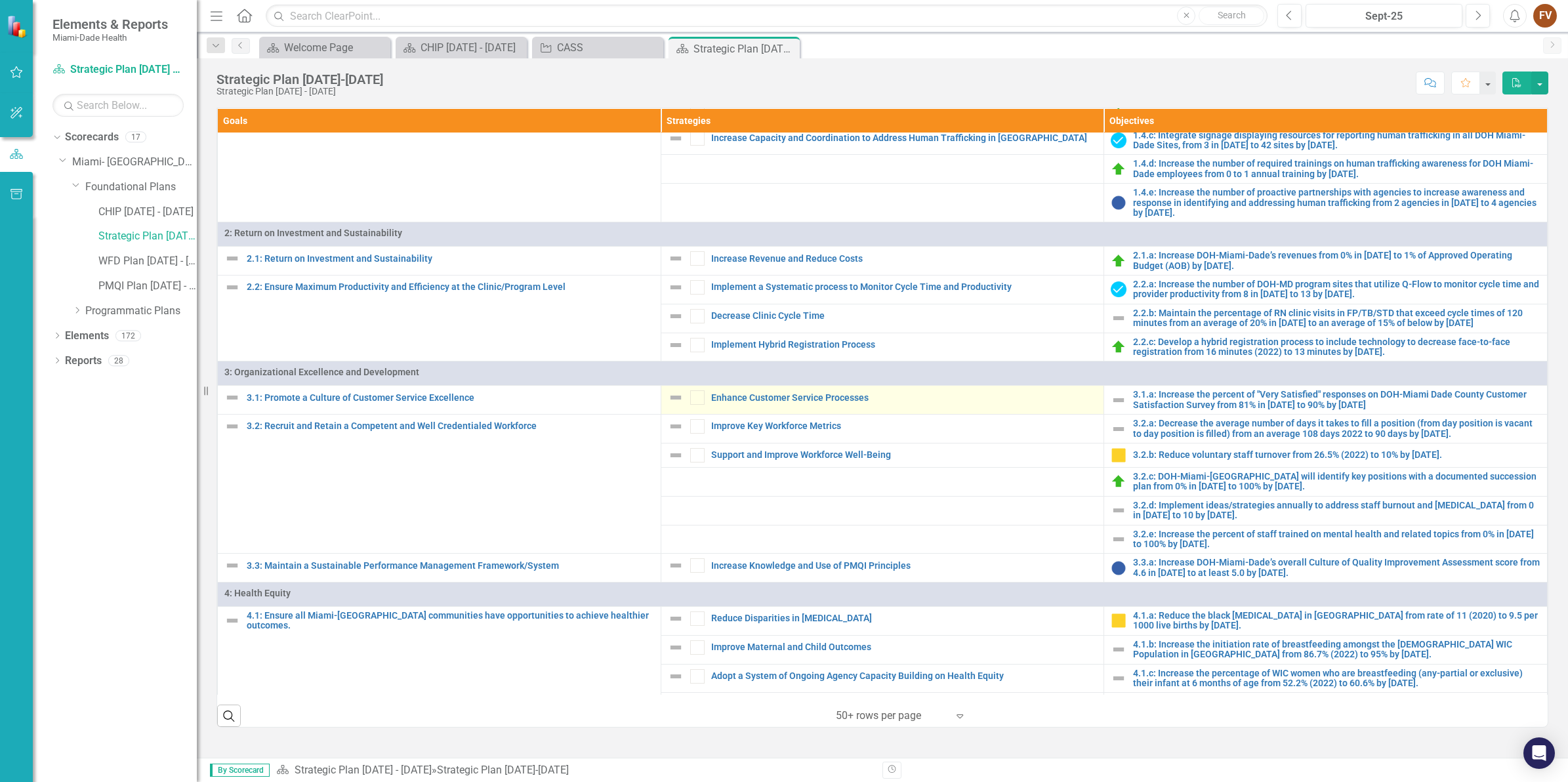
scroll to position [492, 0]
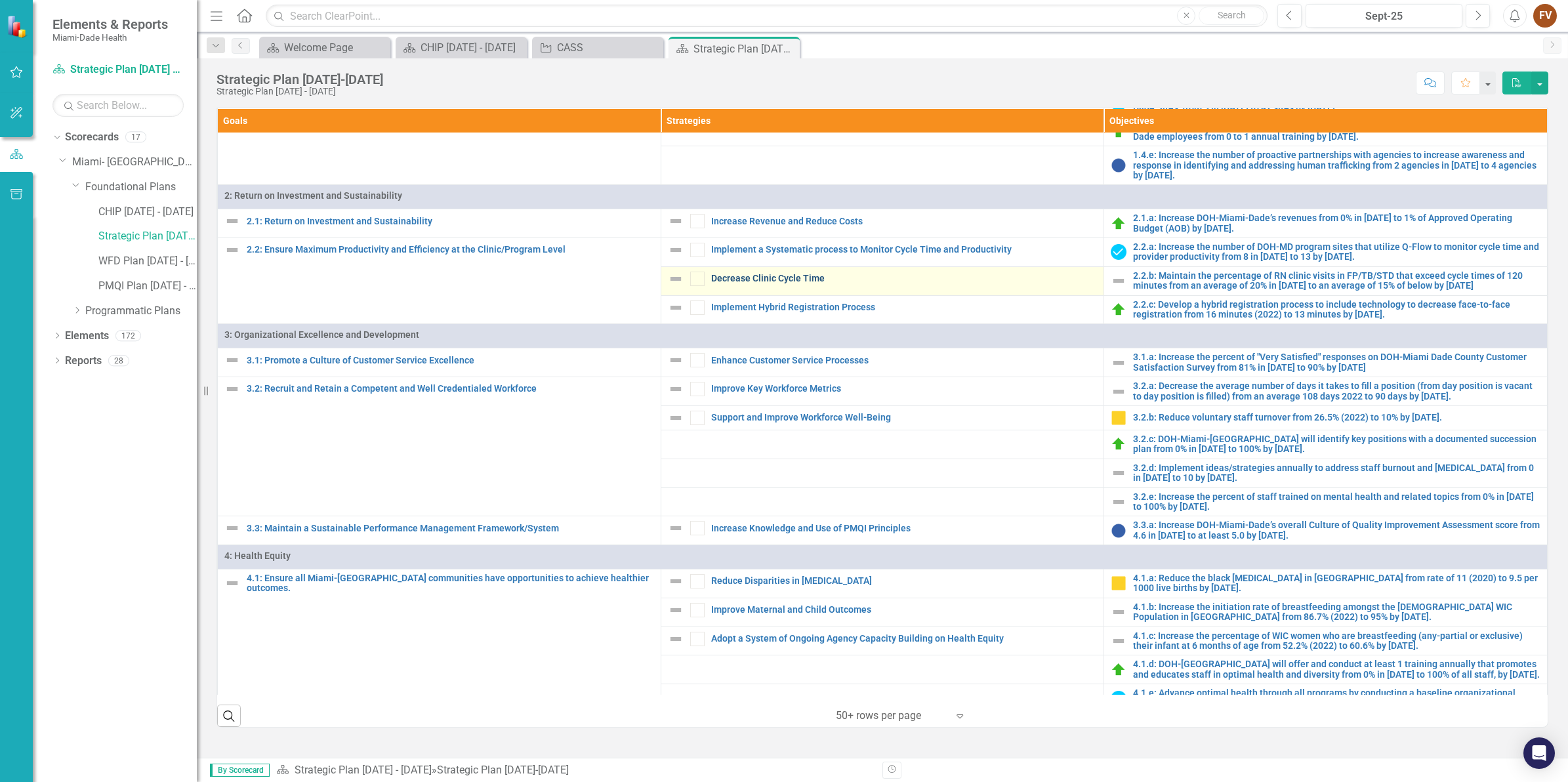
click at [777, 284] on link "Decrease Clinic Cycle Time" at bounding box center [904, 278] width 387 height 10
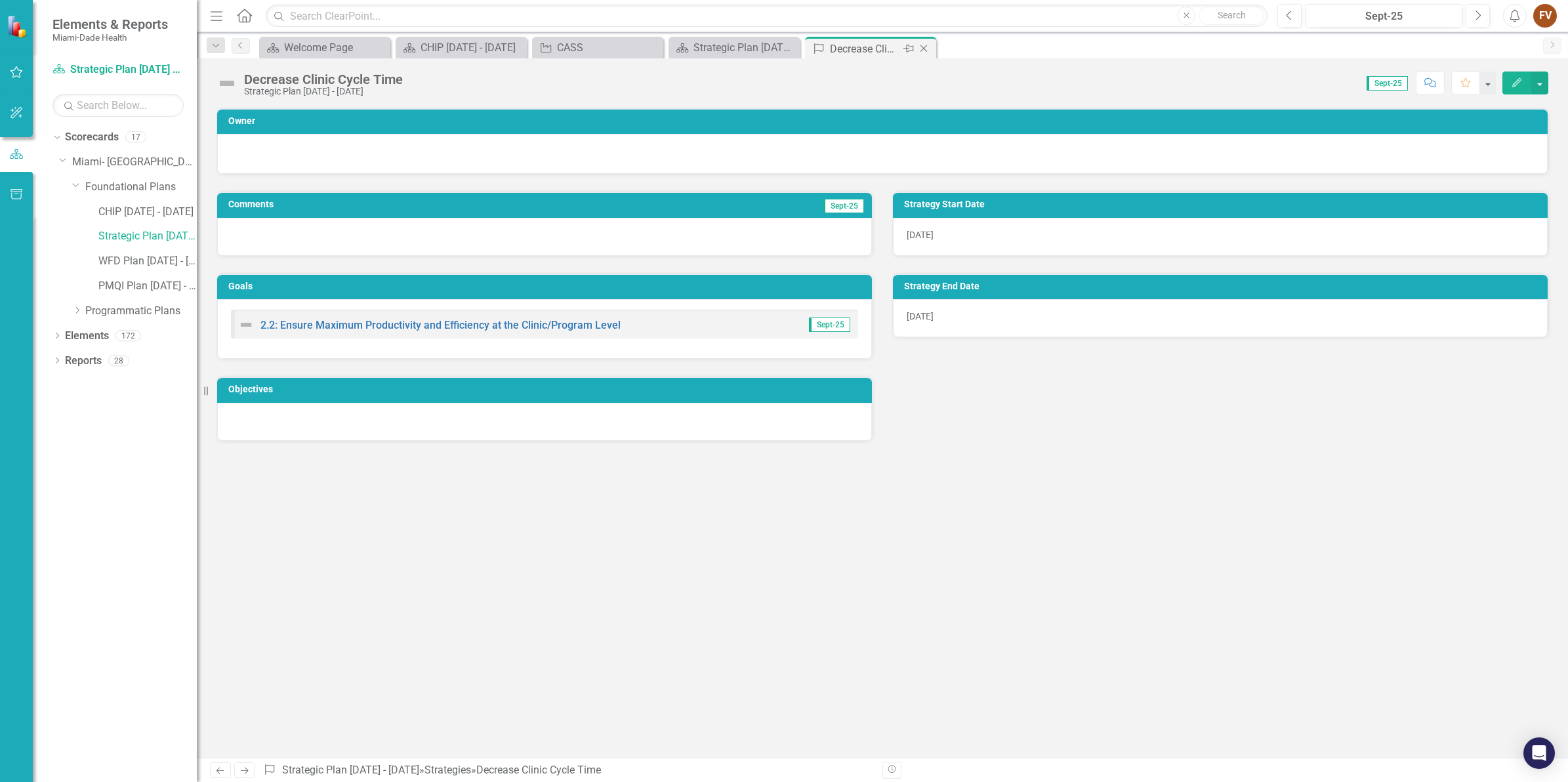
click at [921, 48] on icon "Close" at bounding box center [923, 48] width 13 height 10
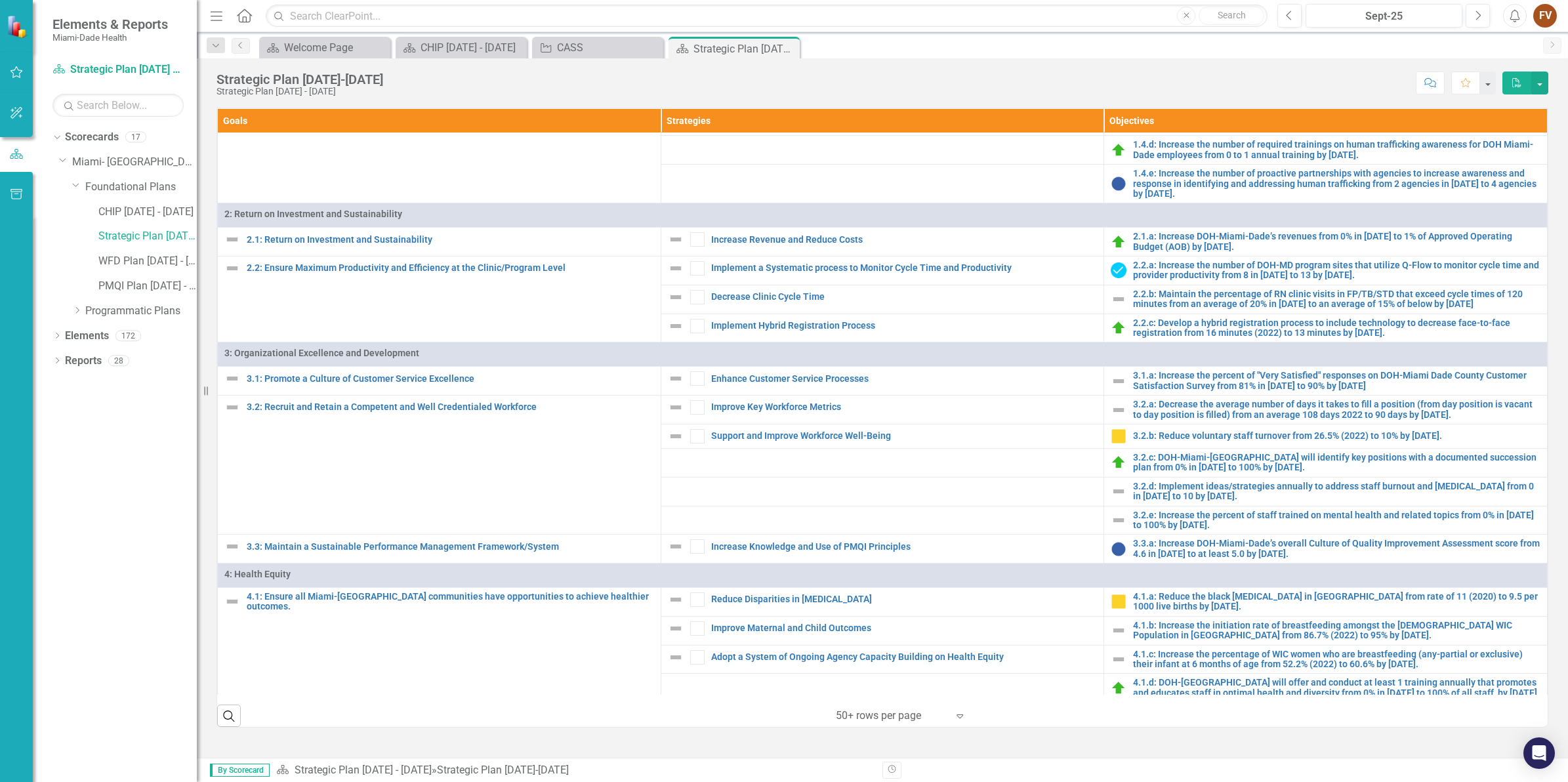
scroll to position [492, 0]
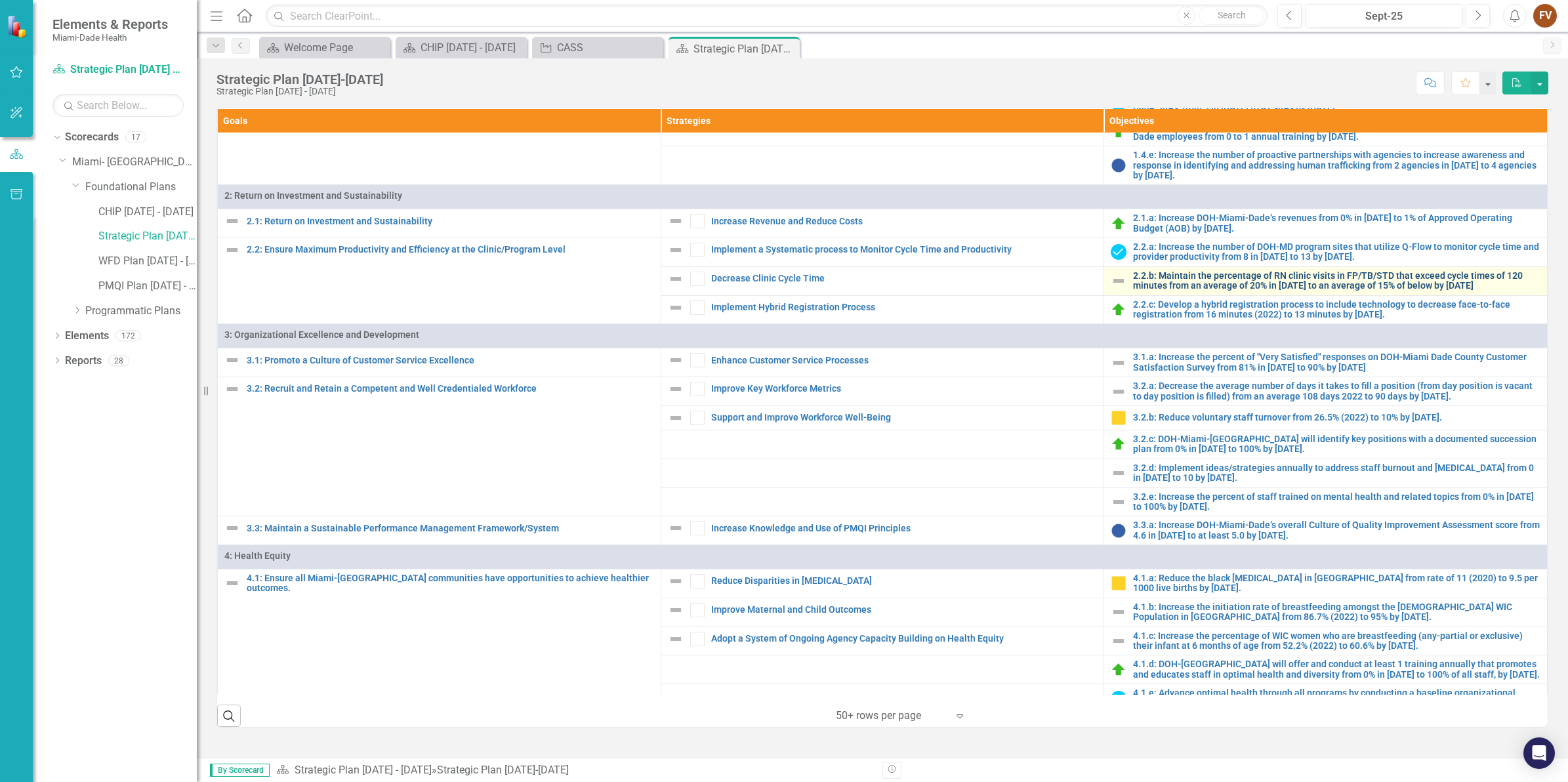
click at [1324, 287] on link "2.2.b: Maintain the percentage of RN clinic visits in FP/TB/STD that exceed cyc…" at bounding box center [1336, 281] width 407 height 21
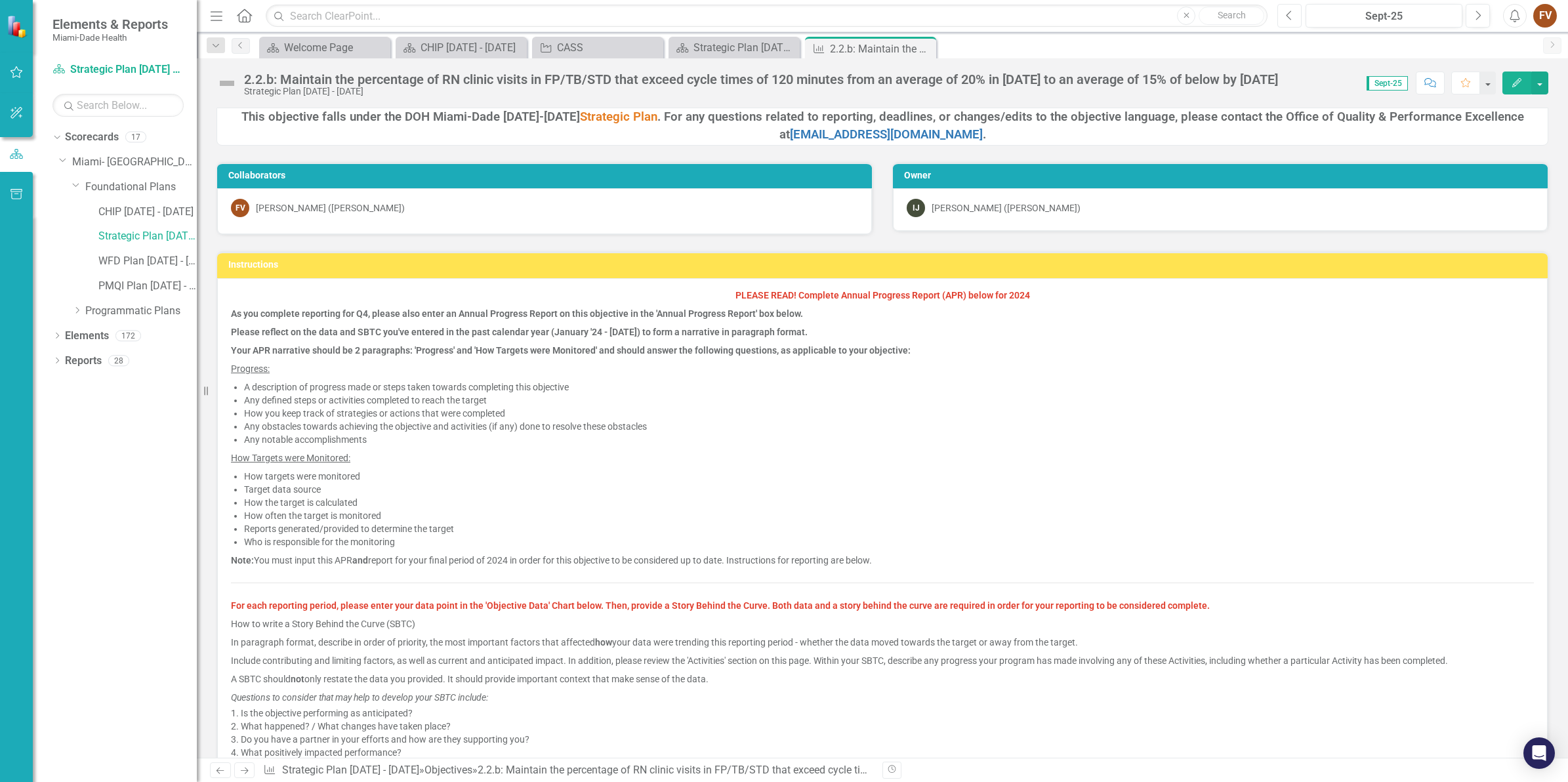
click at [1290, 17] on icon "Previous" at bounding box center [1289, 15] width 8 height 12
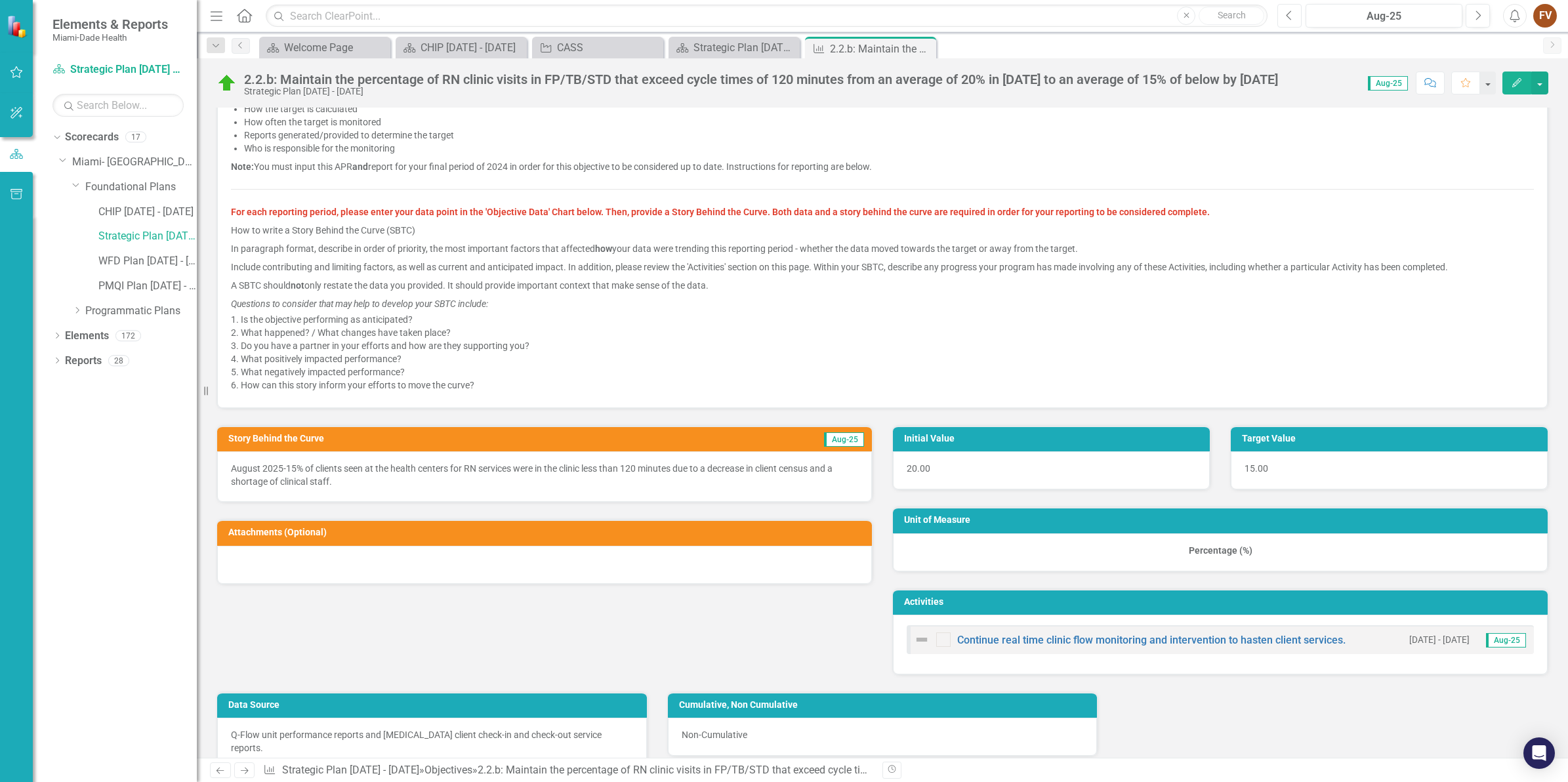
scroll to position [394, 0]
click at [774, 476] on p "August 2025-15% of clients seen at the health centers for RN services were in t…" at bounding box center [544, 474] width 627 height 26
click at [1471, 19] on button "Next" at bounding box center [1477, 16] width 24 height 23
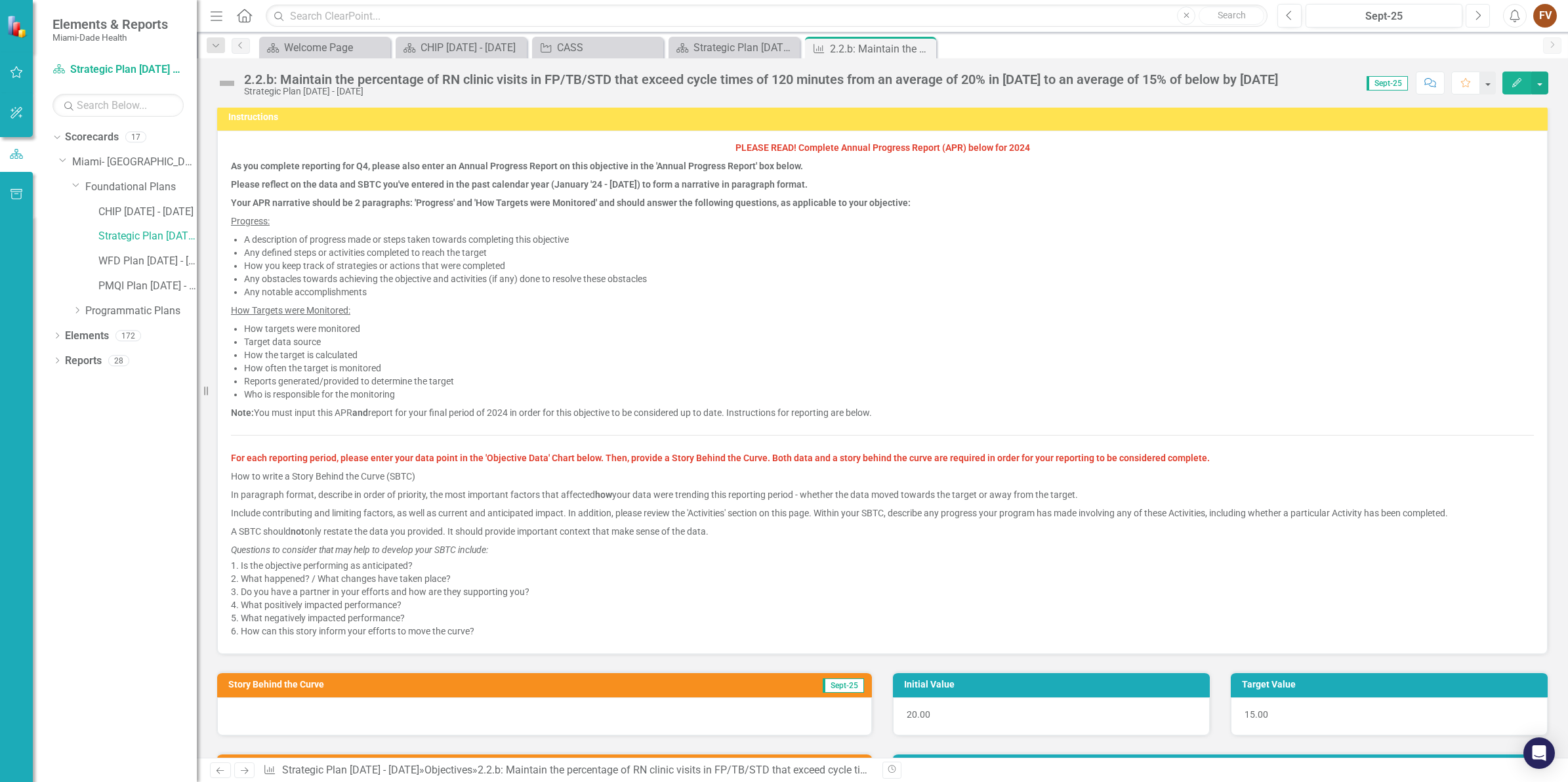
scroll to position [492, 0]
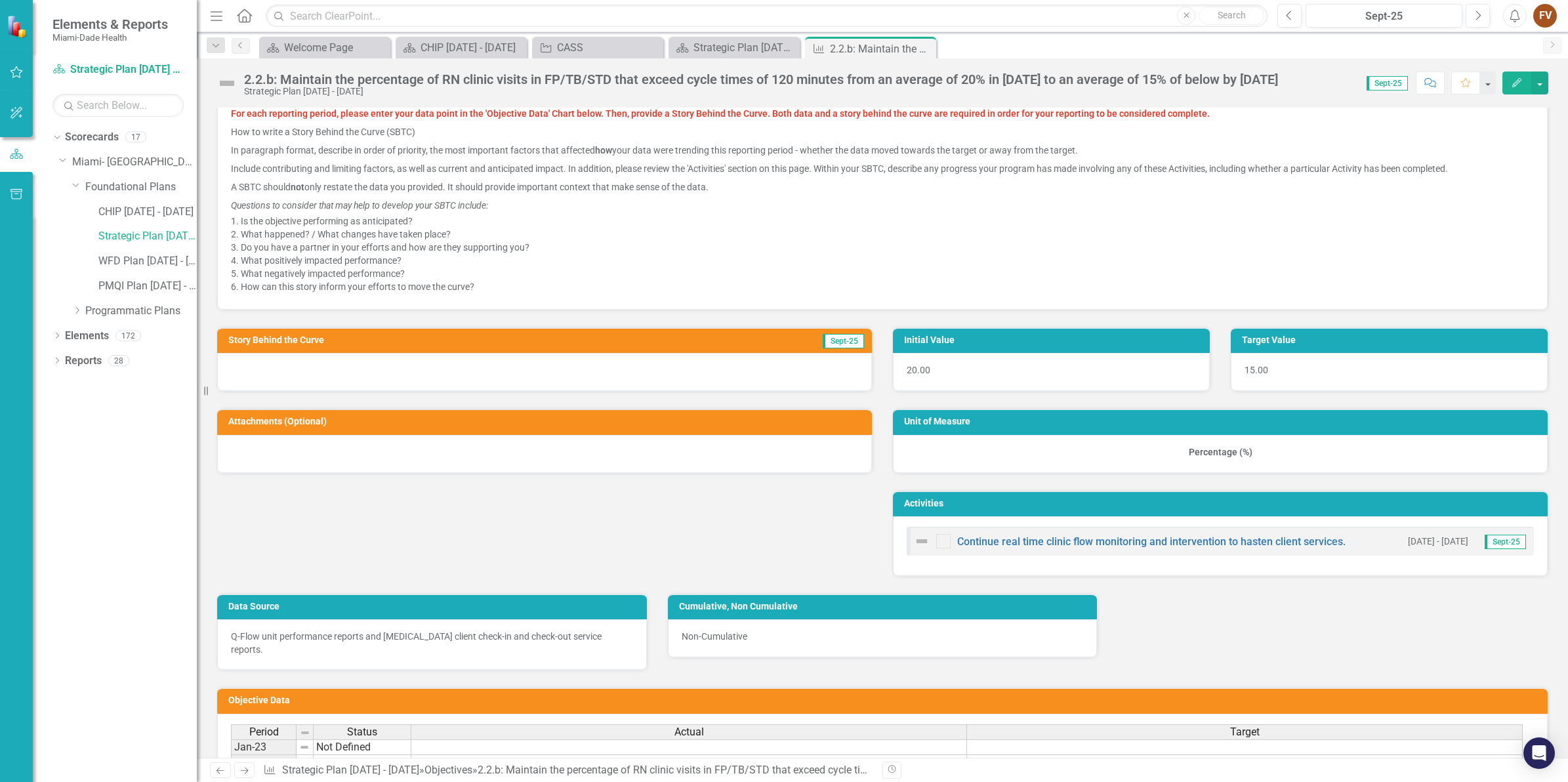
click at [607, 369] on div at bounding box center [544, 371] width 655 height 38
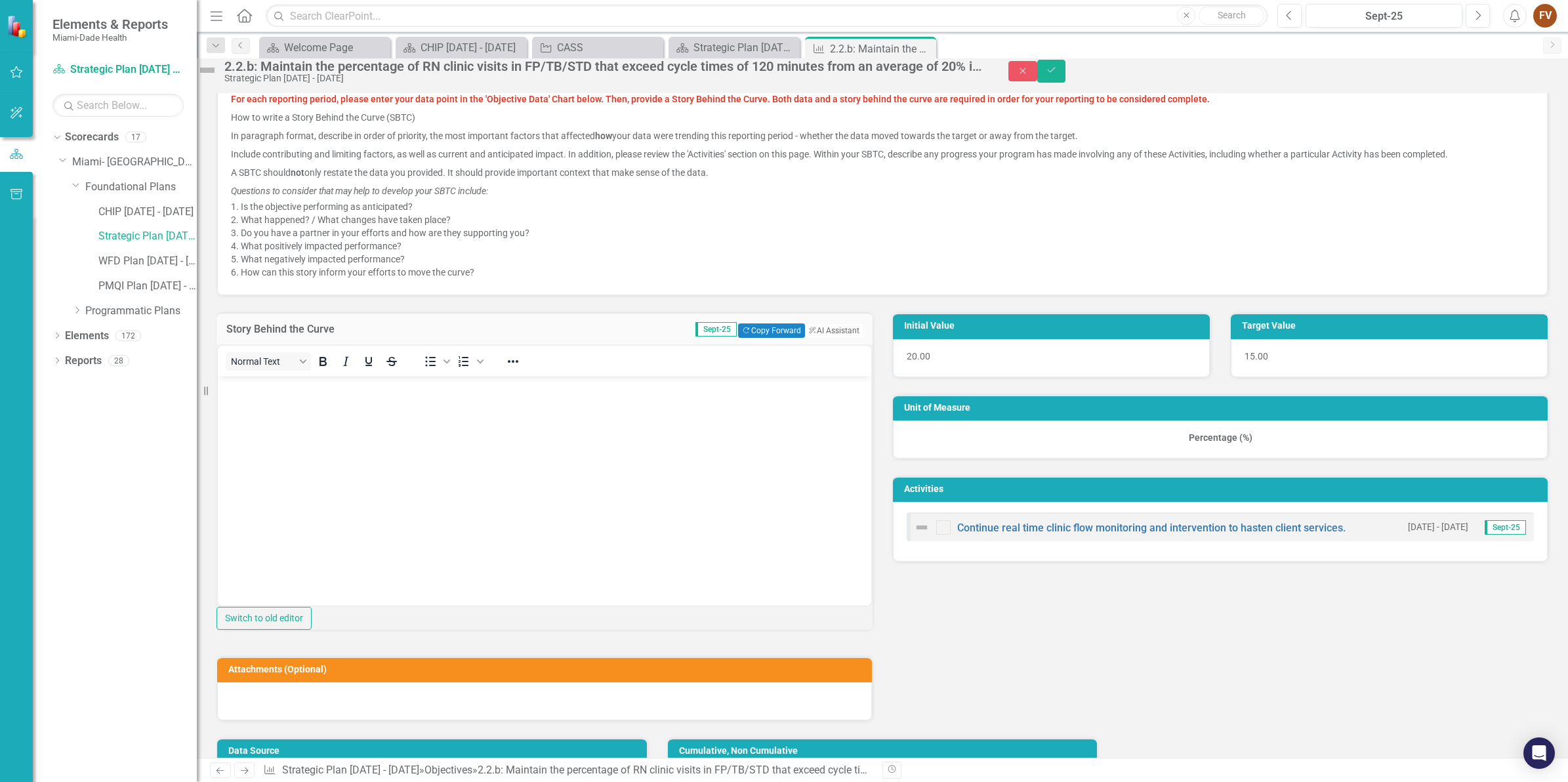
scroll to position [0, 0]
click at [762, 338] on button "Copy Forward Copy Forward" at bounding box center [771, 330] width 67 height 14
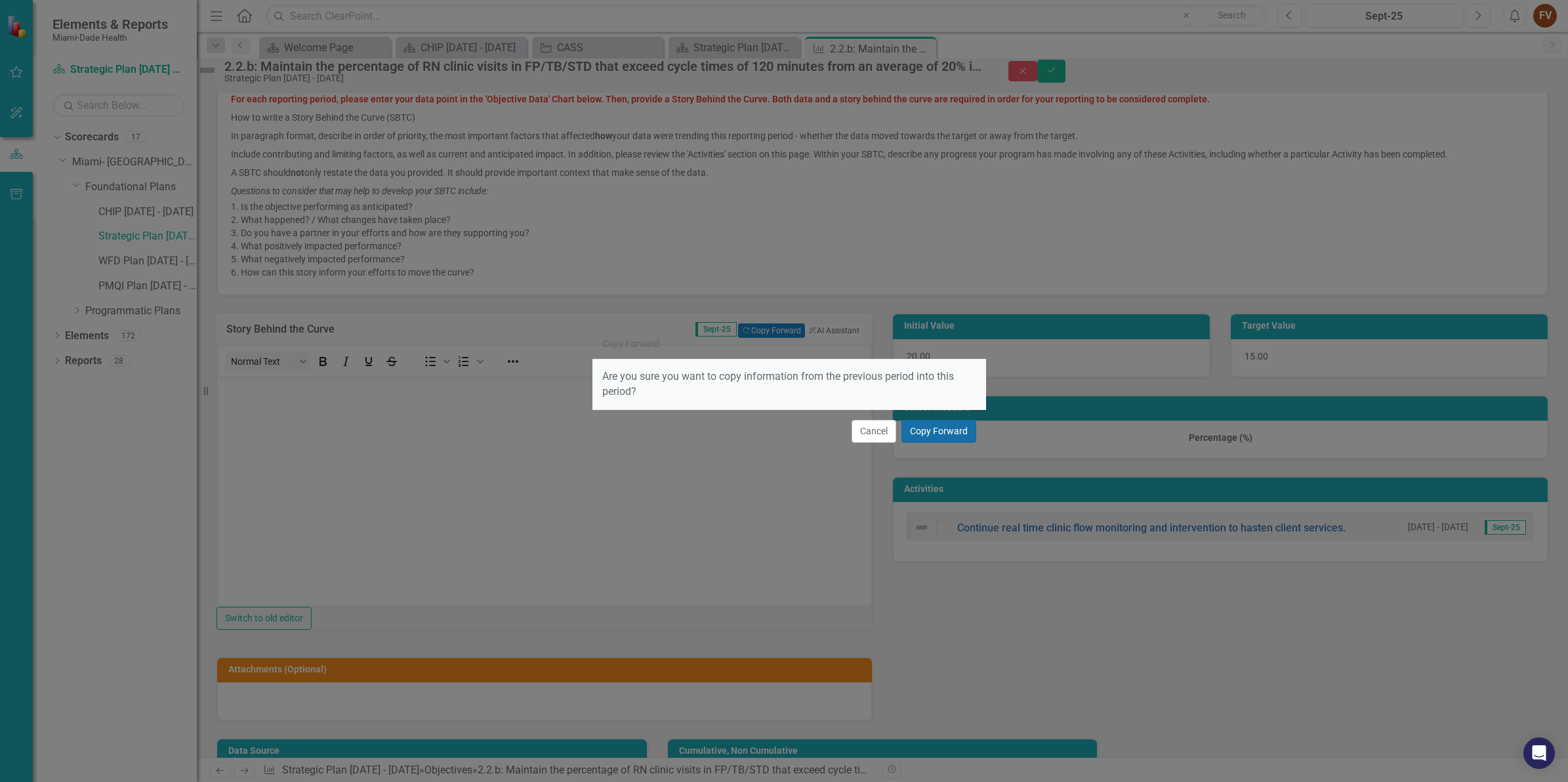
click at [934, 430] on button "Copy Forward" at bounding box center [938, 431] width 75 height 23
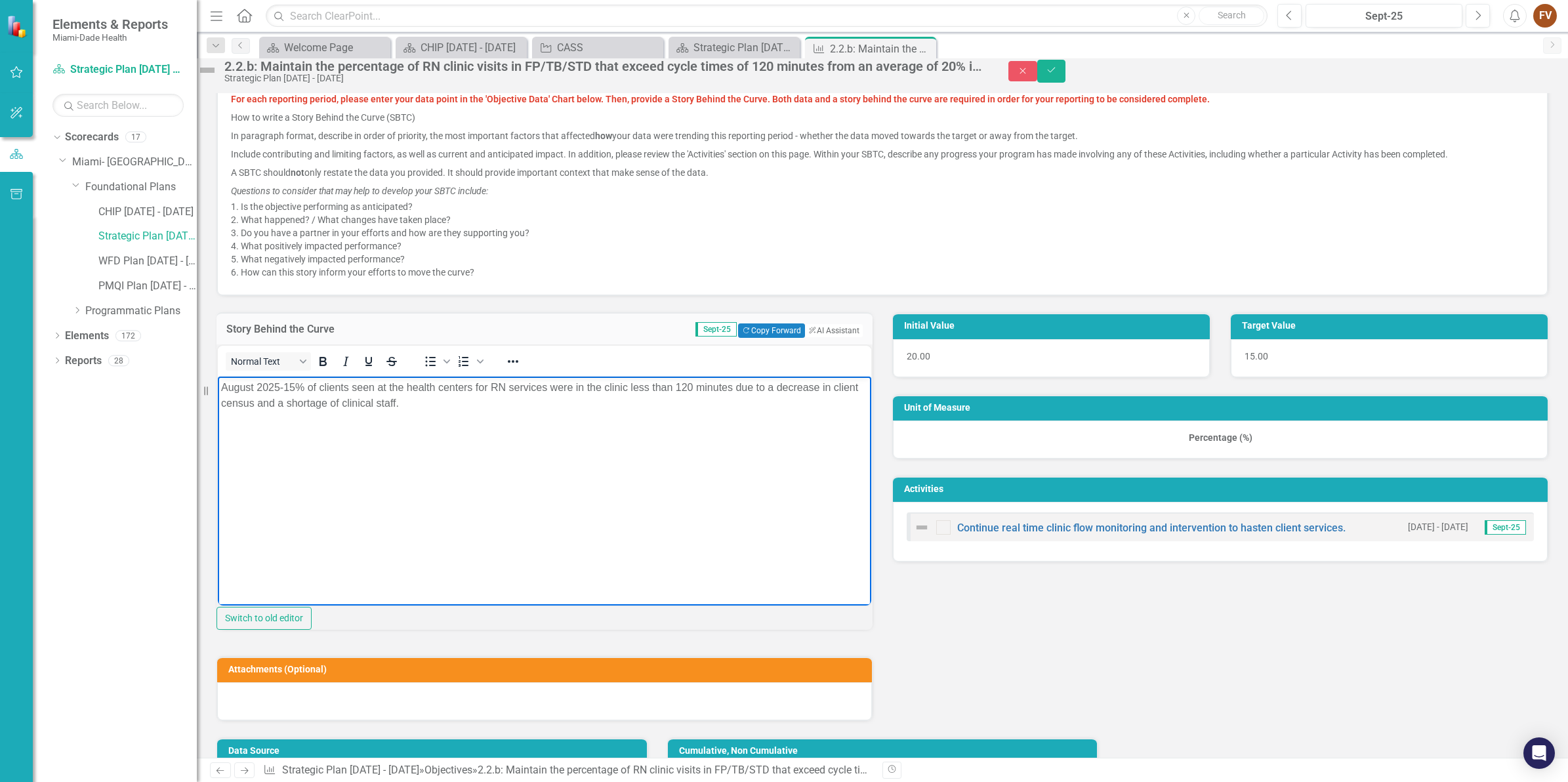
click at [249, 387] on p "August 2025-15% of clients seen at the health centers for RN services were in t…" at bounding box center [544, 395] width 647 height 32
click at [252, 388] on p "August 2025-15% of clients seen at the health centers for RN services were in t…" at bounding box center [544, 395] width 647 height 32
drag, startPoint x: 254, startPoint y: 385, endPoint x: 198, endPoint y: 381, distance: 56.1
click at [218, 381] on html "August 2025-15% of clients seen at the health centers for RN services were in t…" at bounding box center [544, 474] width 654 height 197
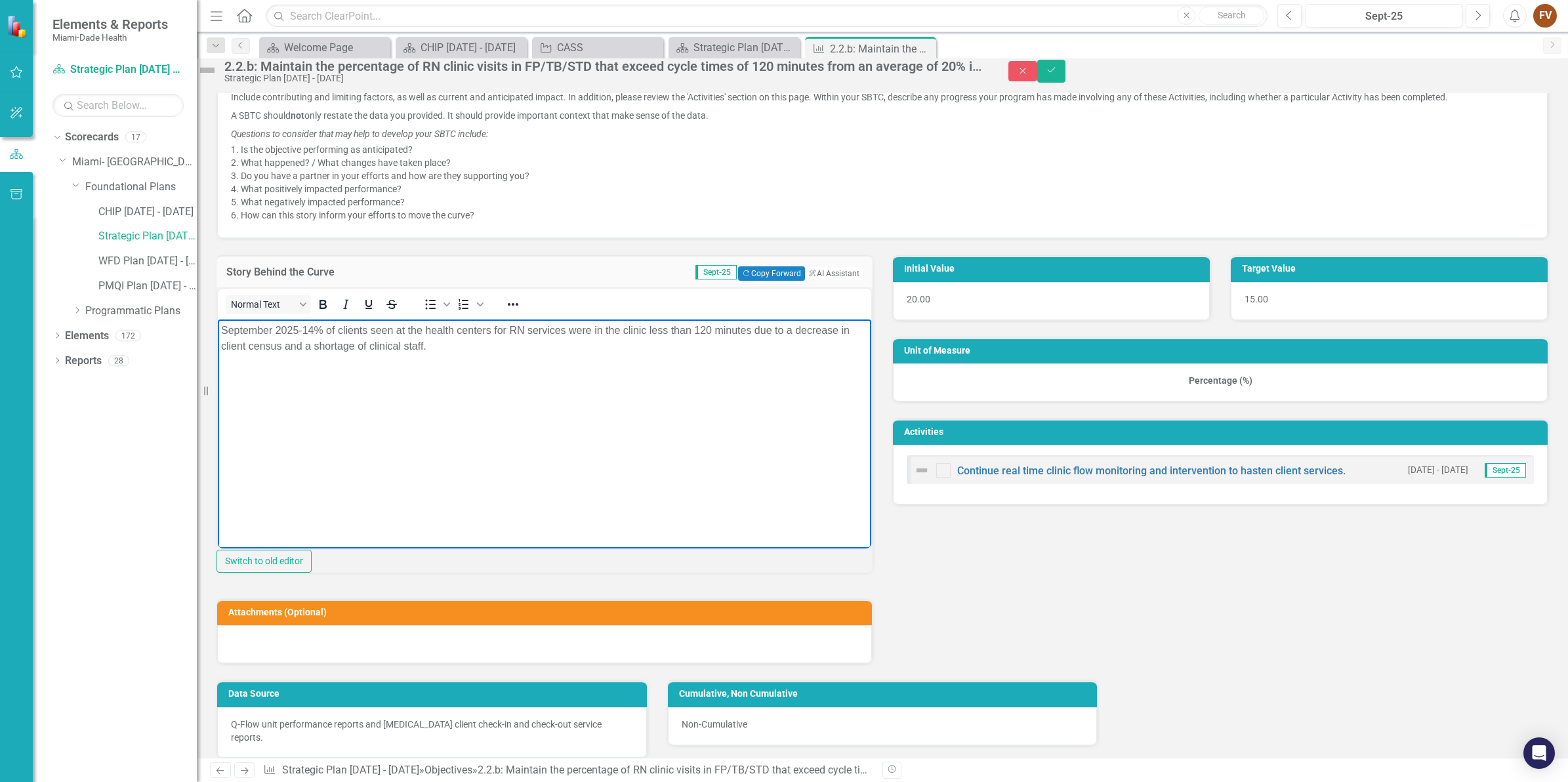
scroll to position [492, 0]
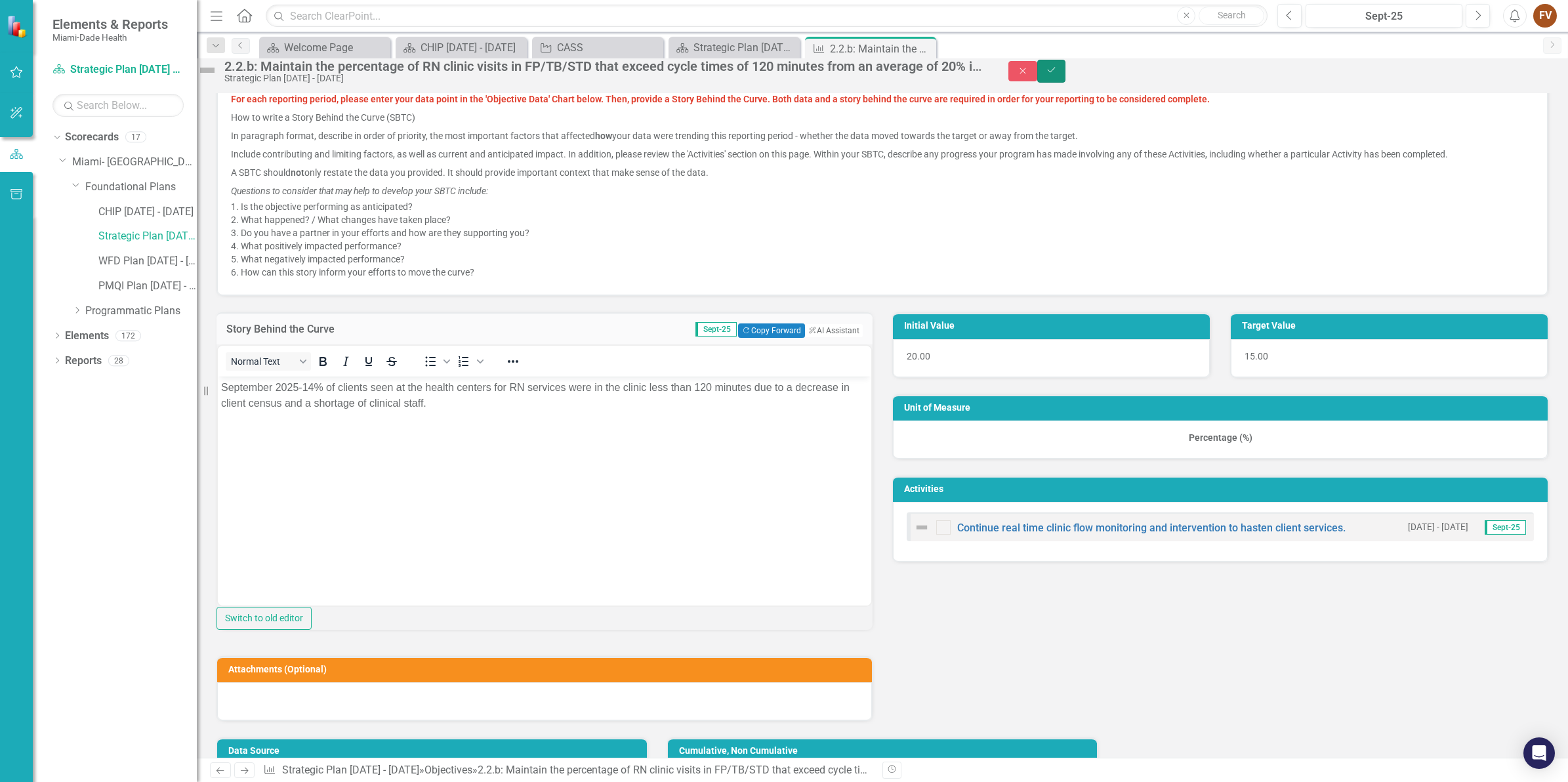
click at [1057, 75] on icon "Save" at bounding box center [1051, 70] width 12 height 9
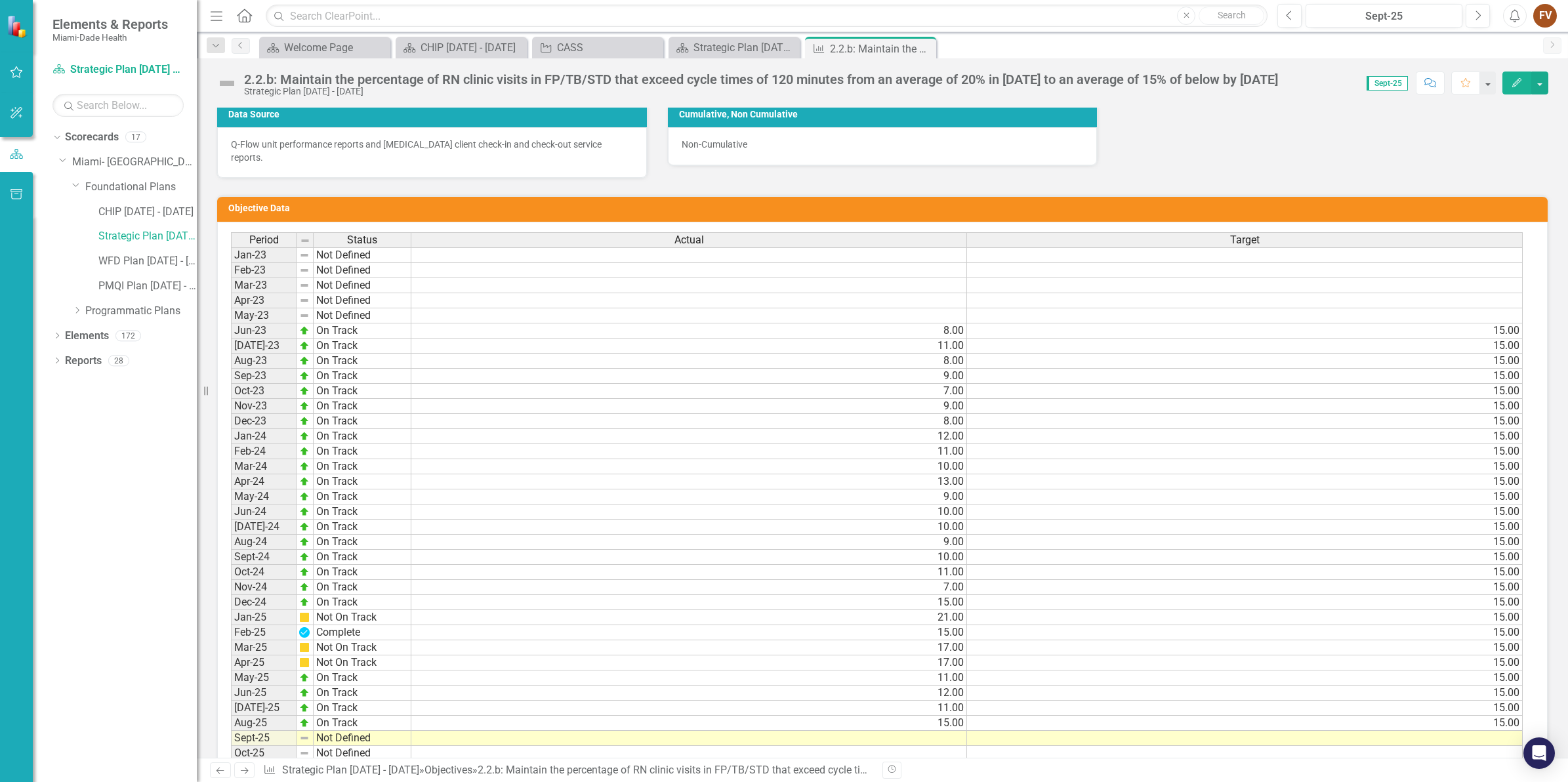
scroll to position [10, 0]
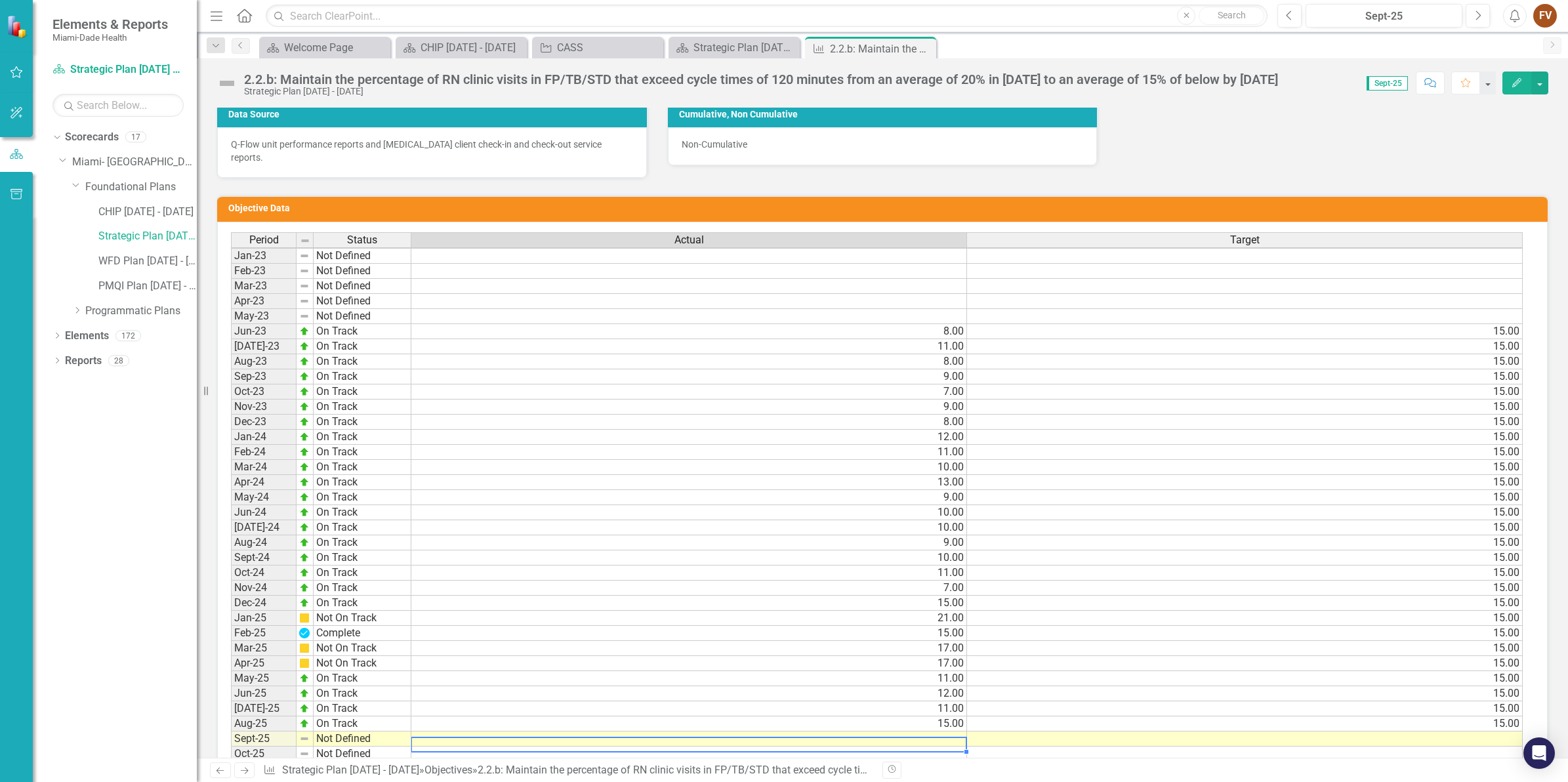
click at [945, 731] on td at bounding box center [689, 739] width 555 height 15
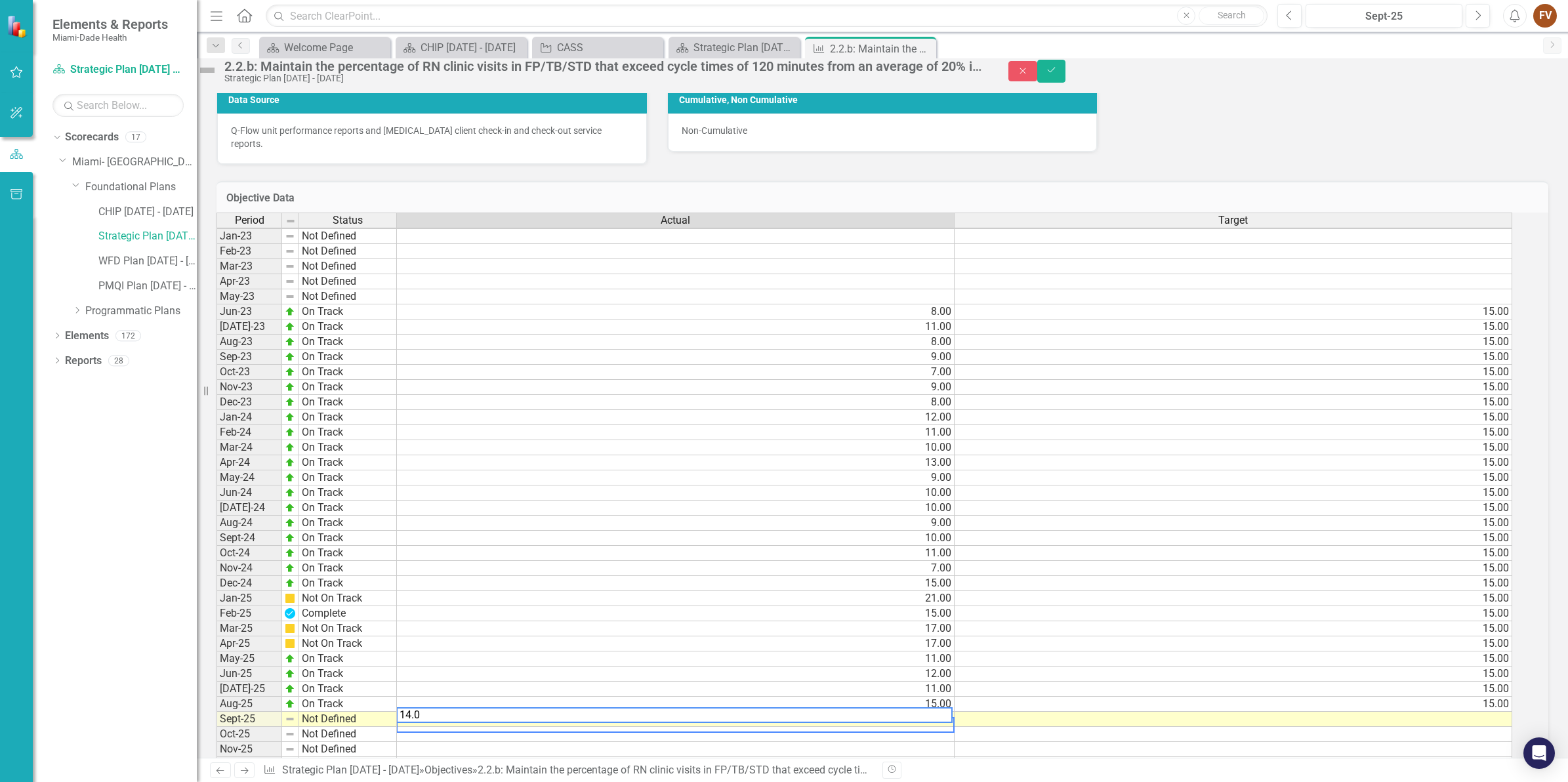
type textarea "14.00"
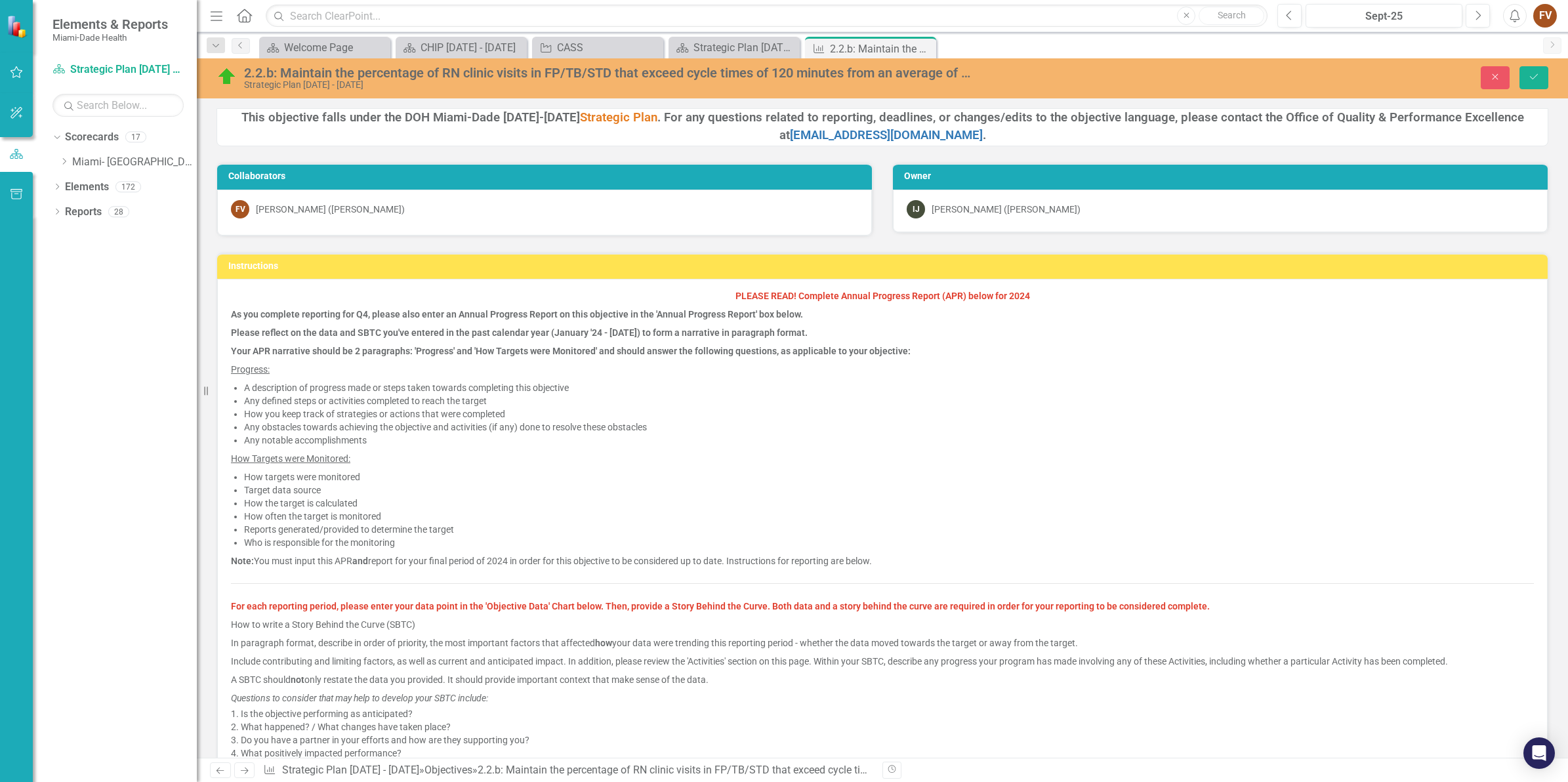
scroll to position [1468, 0]
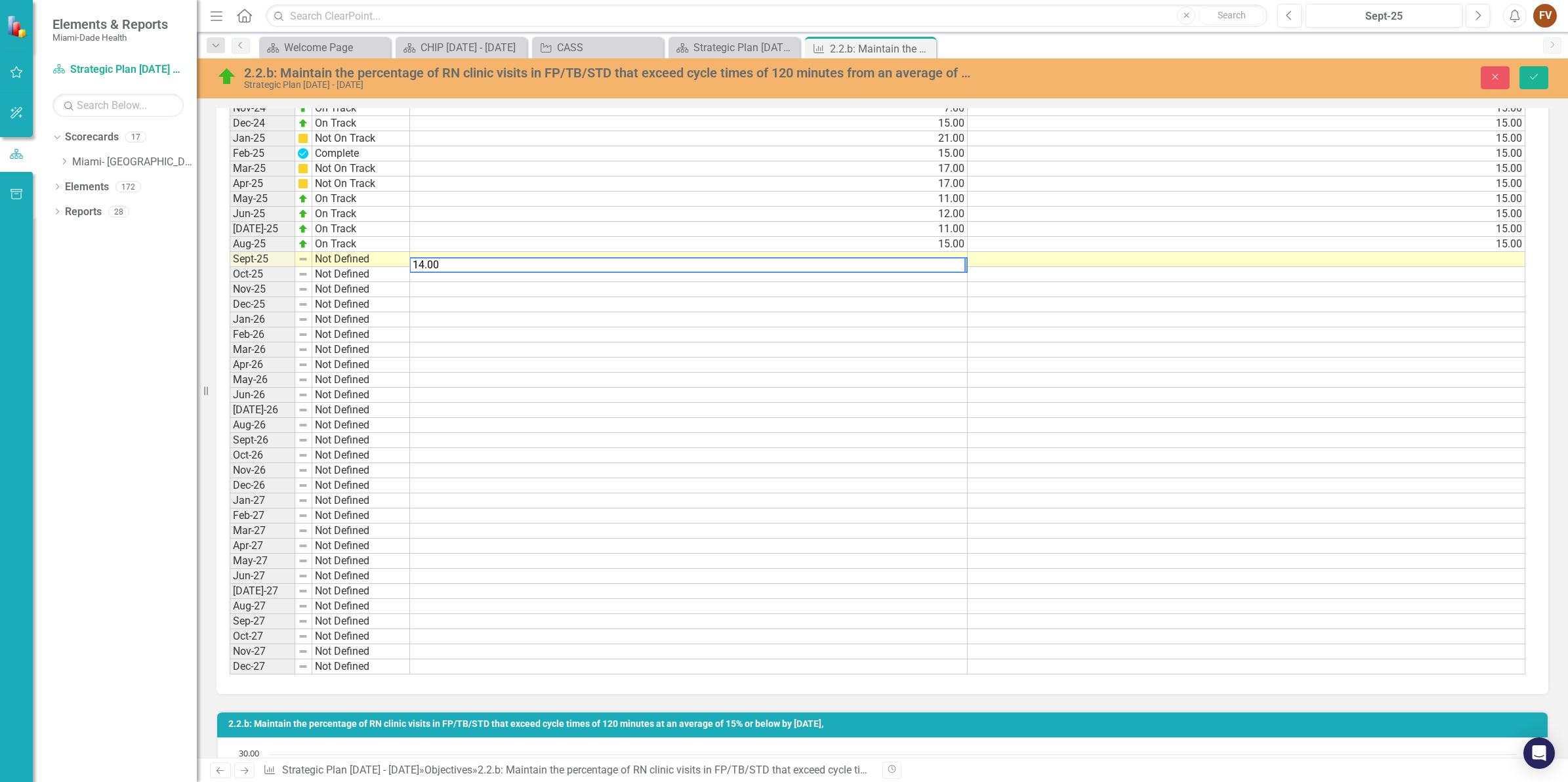
type textarea "14.00"
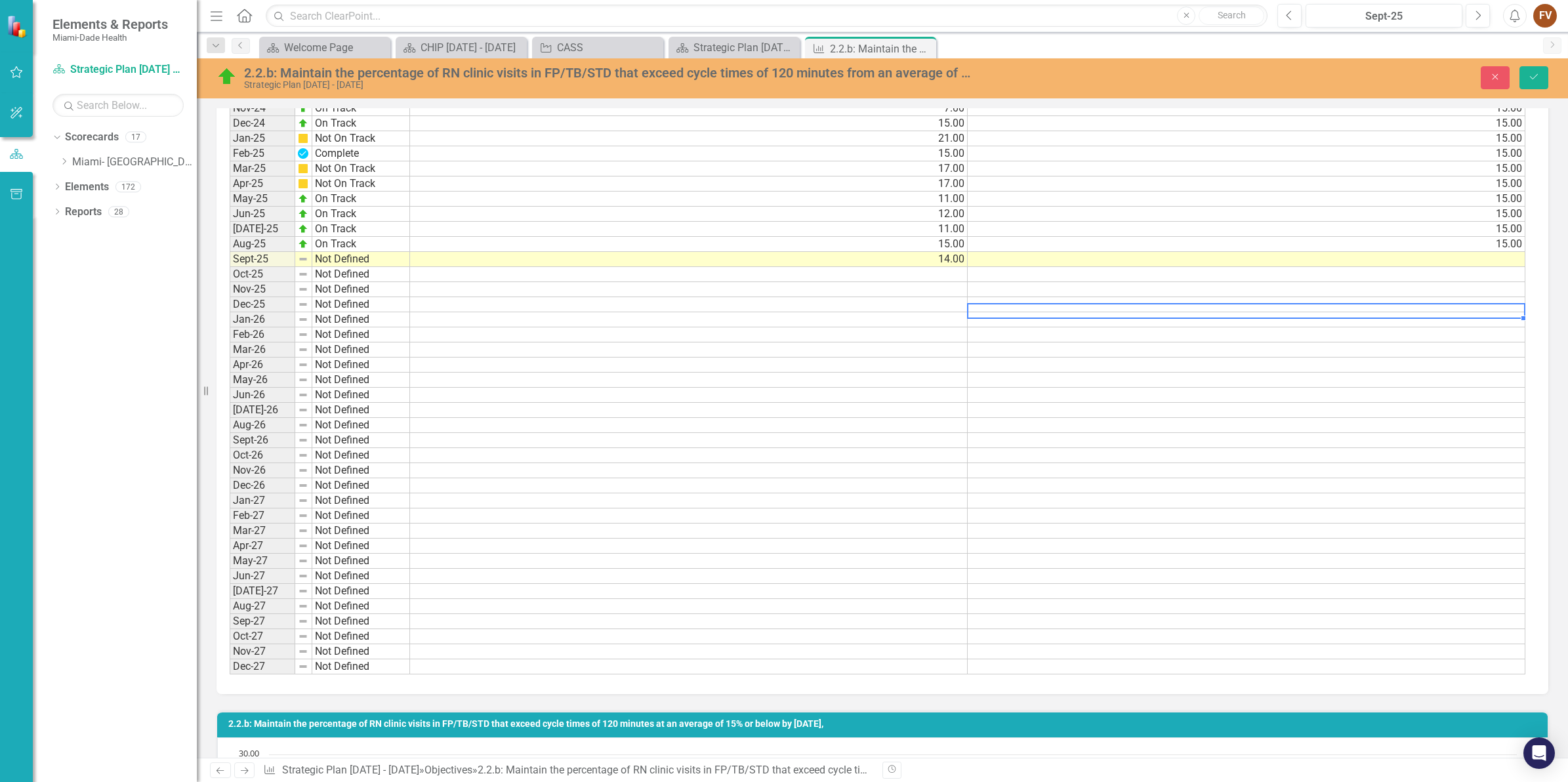
click at [1192, 299] on td at bounding box center [1246, 305] width 557 height 15
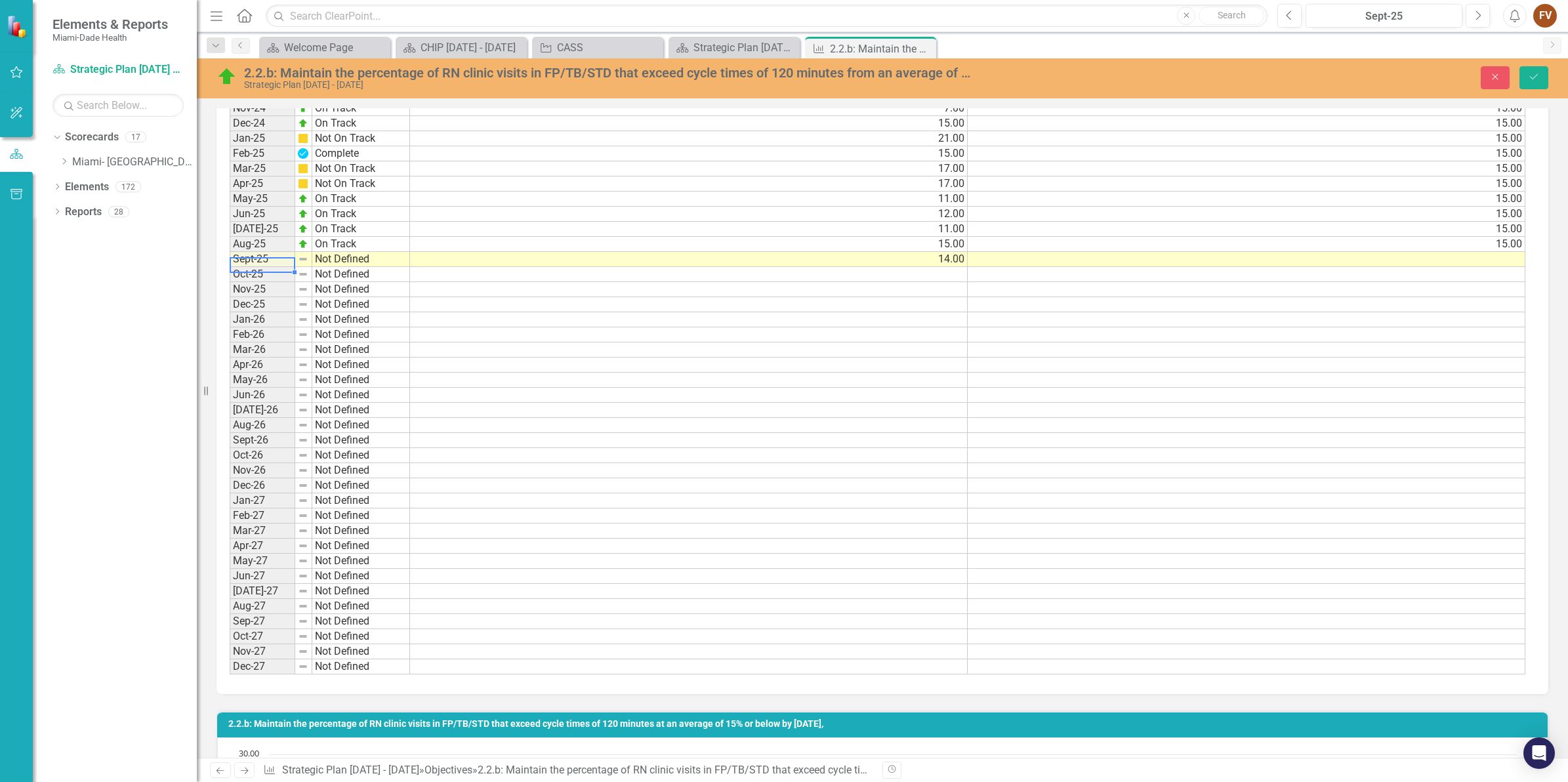
click at [276, 252] on td "Sept-25" at bounding box center [262, 260] width 66 height 15
click at [229, 250] on div "Period Status Jan-23 Not Defined Feb-23 Not Defined Mar-23 Not Defined Apr-23 N…" at bounding box center [229, 214] width 0 height 921
click at [351, 253] on td "Not Defined" at bounding box center [361, 260] width 97 height 15
click at [351, 253] on td "Not Defined" at bounding box center [361, 260] width 97 height 15
type textarea "On Track"
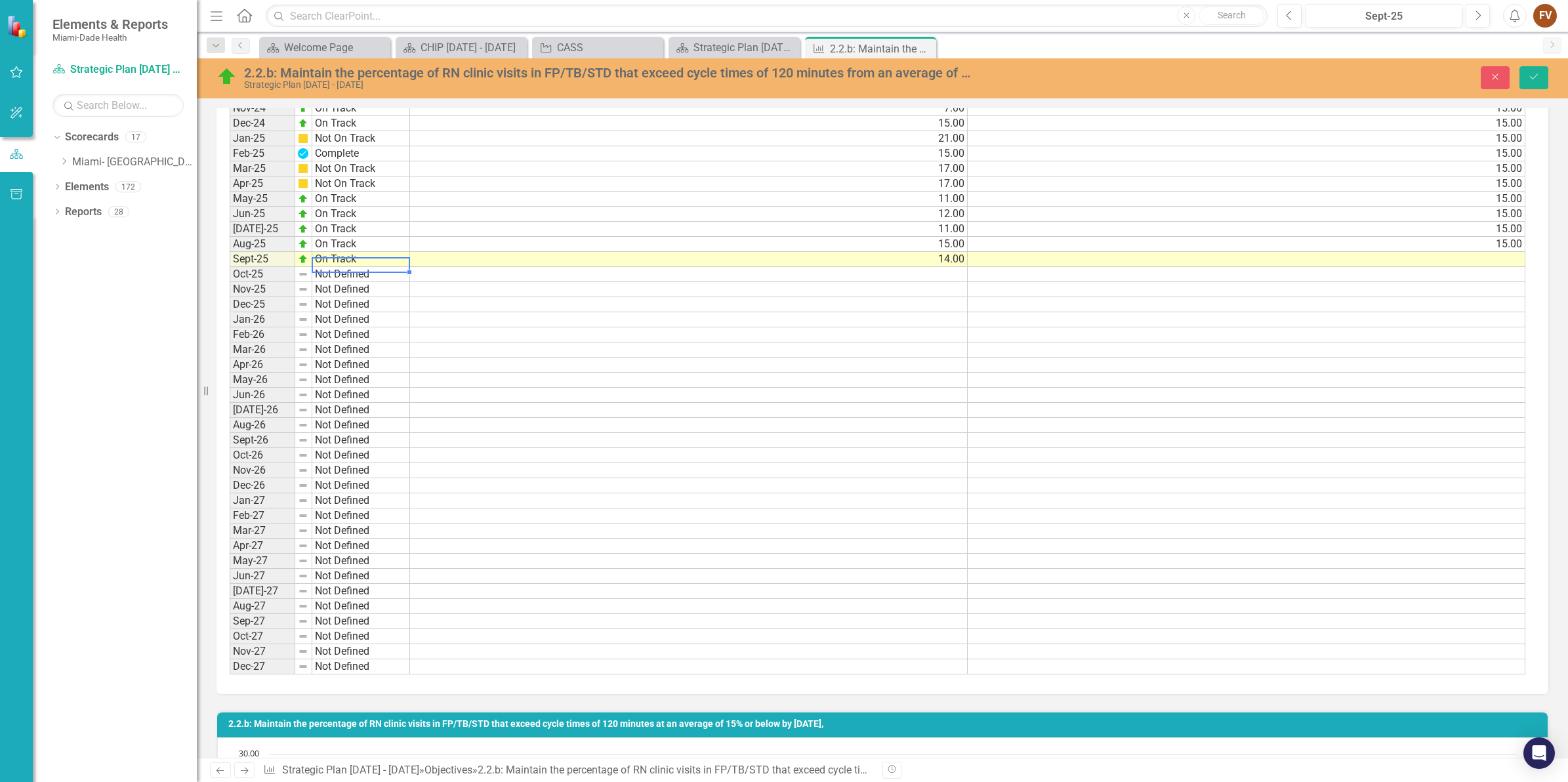
click at [384, 266] on div "Period Status Actual Target Jan-23 Not Defined Feb-23 Not Defined Mar-23 Not De…" at bounding box center [877, 214] width 1295 height 921
click at [1538, 76] on icon "Save" at bounding box center [1533, 76] width 12 height 9
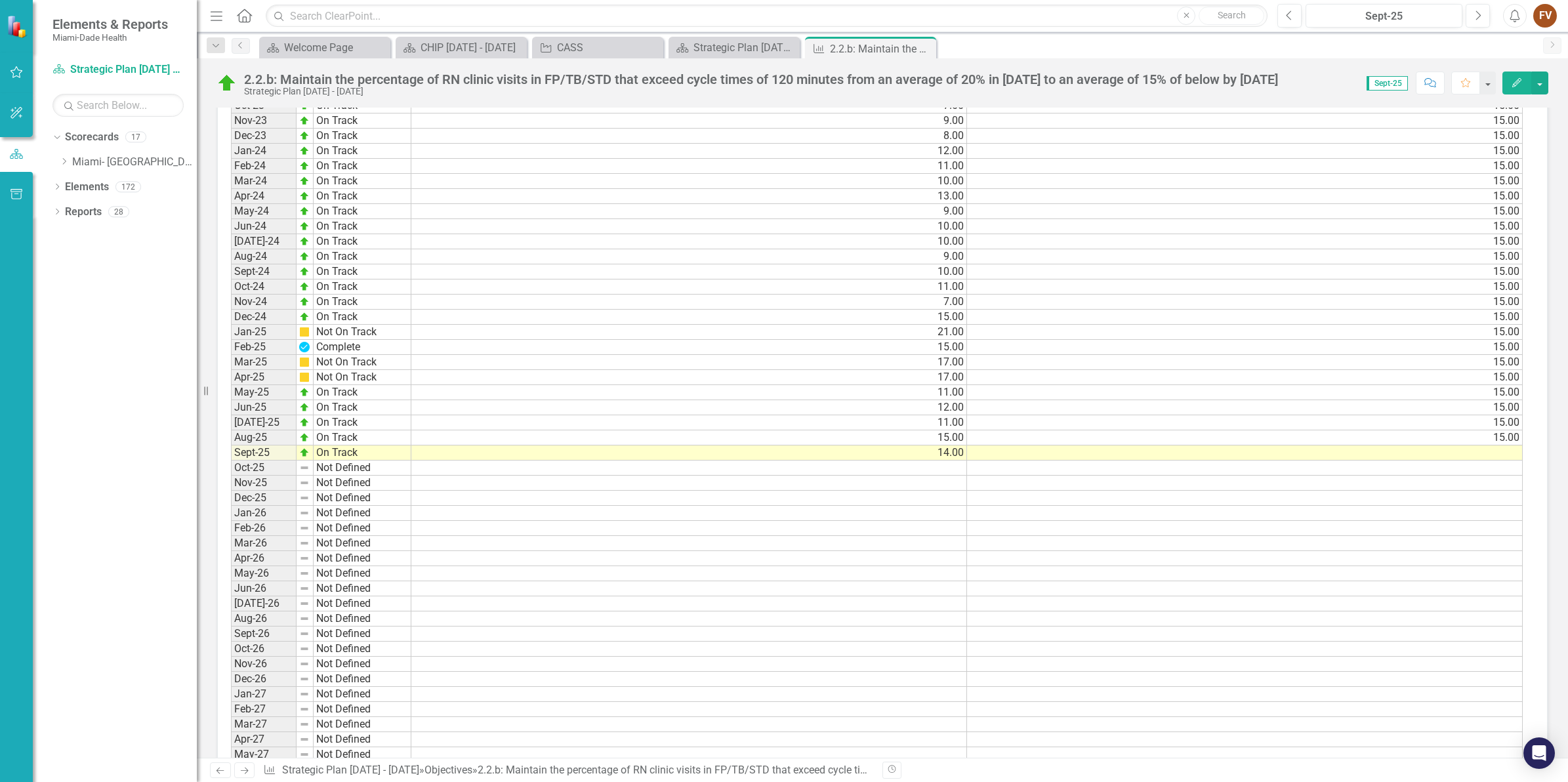
scroll to position [1312, 0]
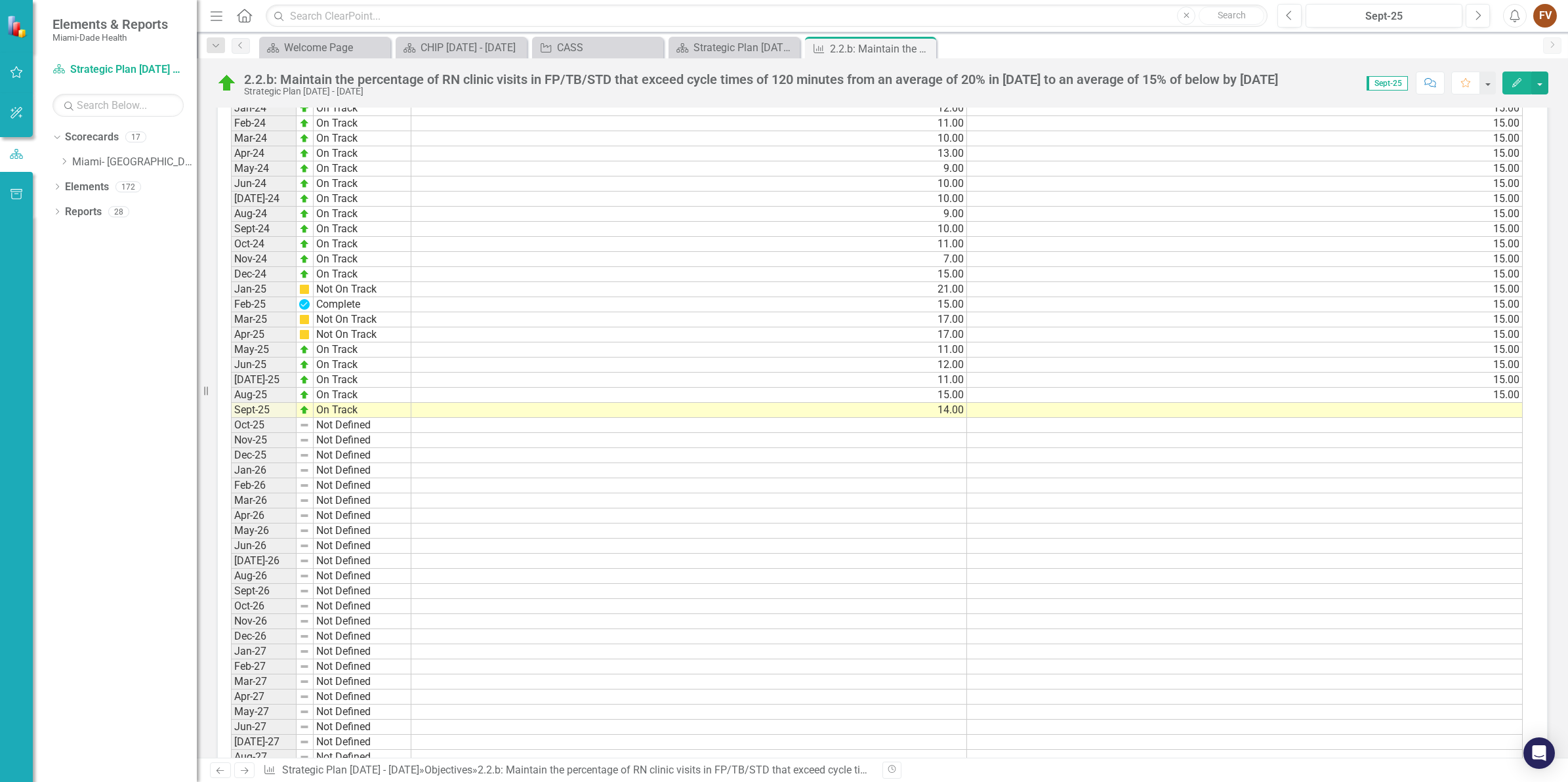
click at [1267, 404] on td at bounding box center [1244, 411] width 555 height 15
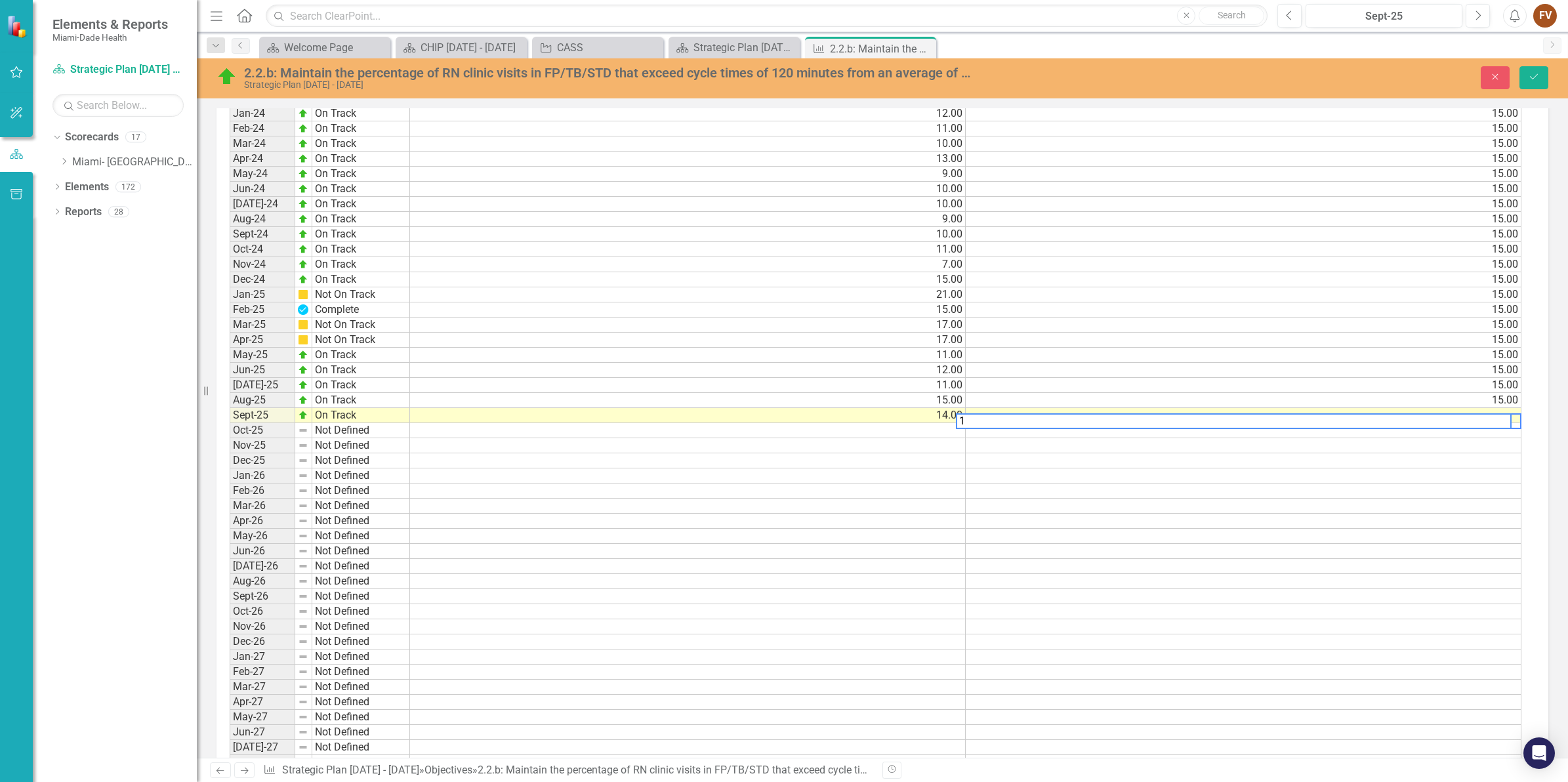
scroll to position [1317, 0]
type textarea "15.00"
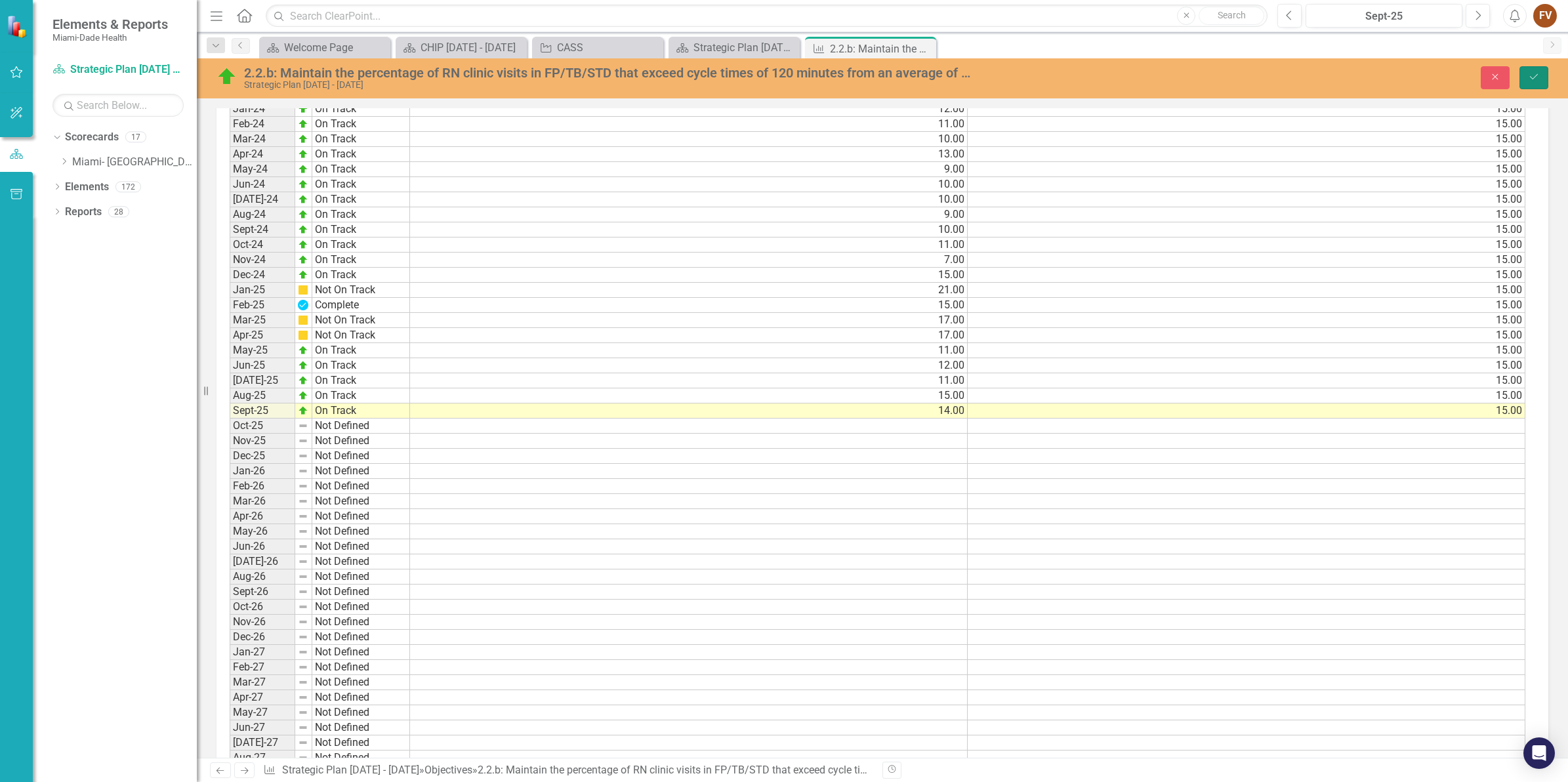
click at [1528, 77] on icon "Save" at bounding box center [1533, 76] width 12 height 9
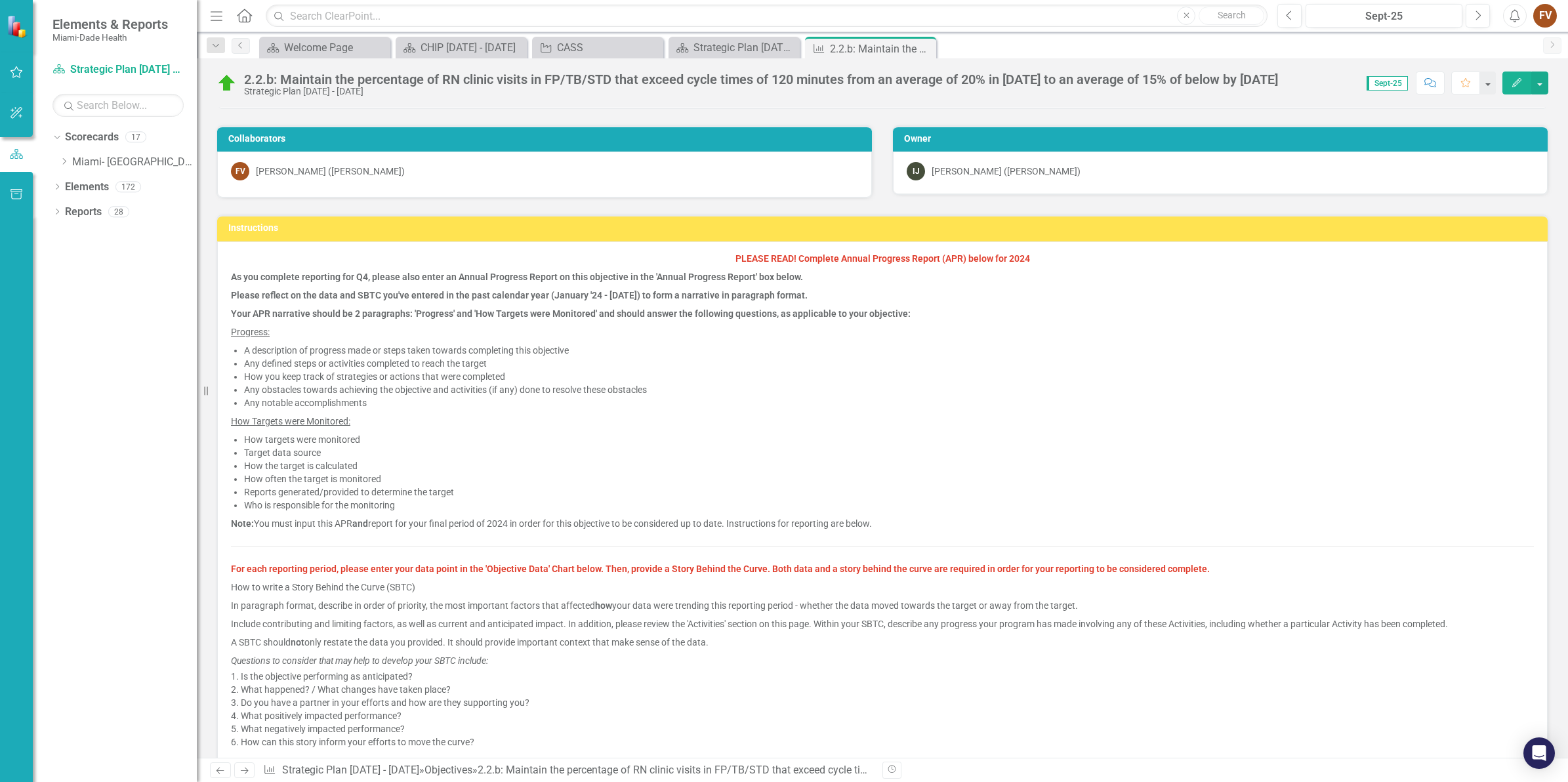
scroll to position [0, 0]
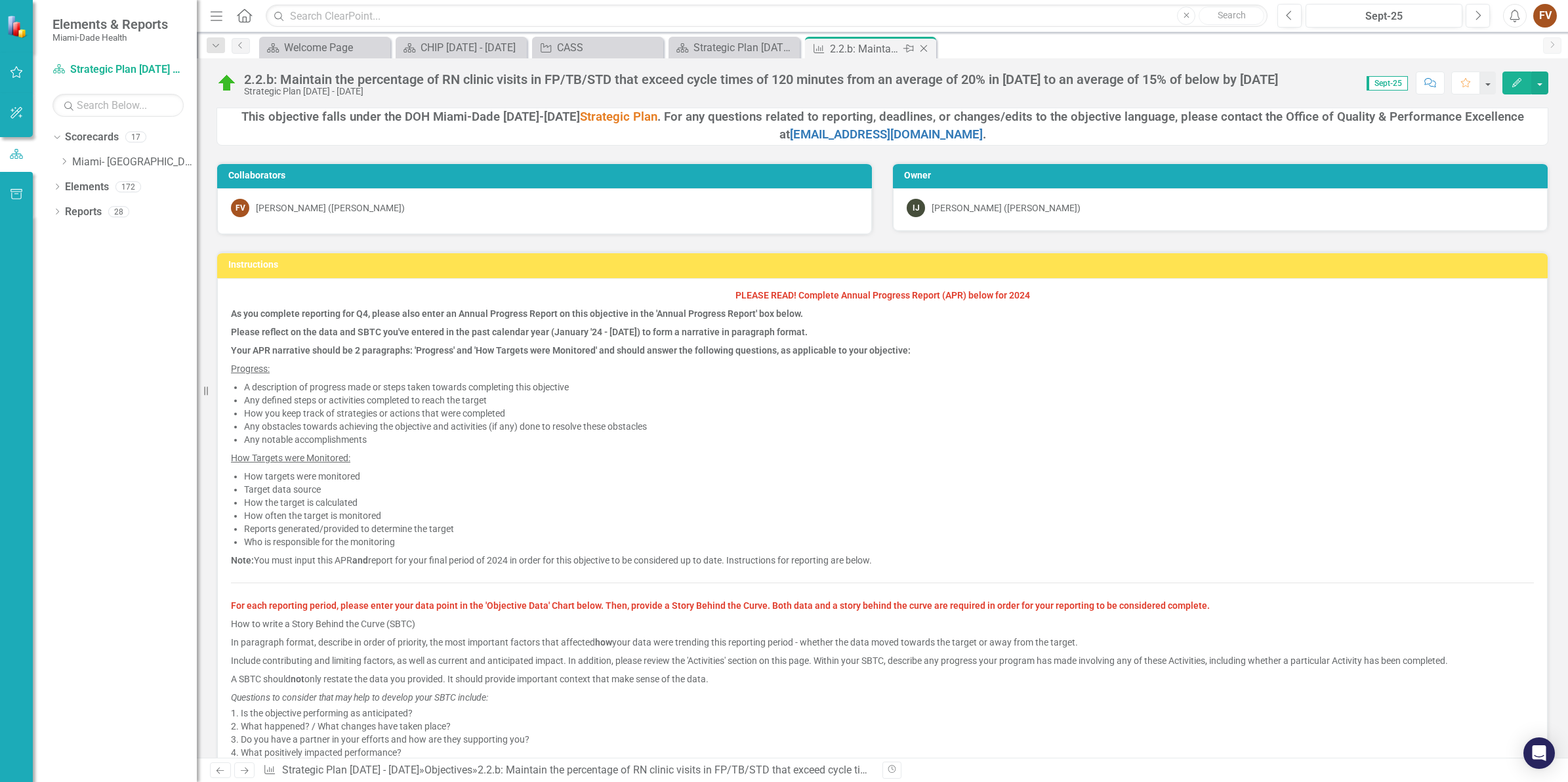
click at [870, 43] on div "2.2.b: Maintain the percentage of RN clinic visits in FP/TB/STD that exceed cyc…" at bounding box center [865, 49] width 70 height 16
drag, startPoint x: 1143, startPoint y: 552, endPoint x: 1133, endPoint y: 562, distance: 14.1
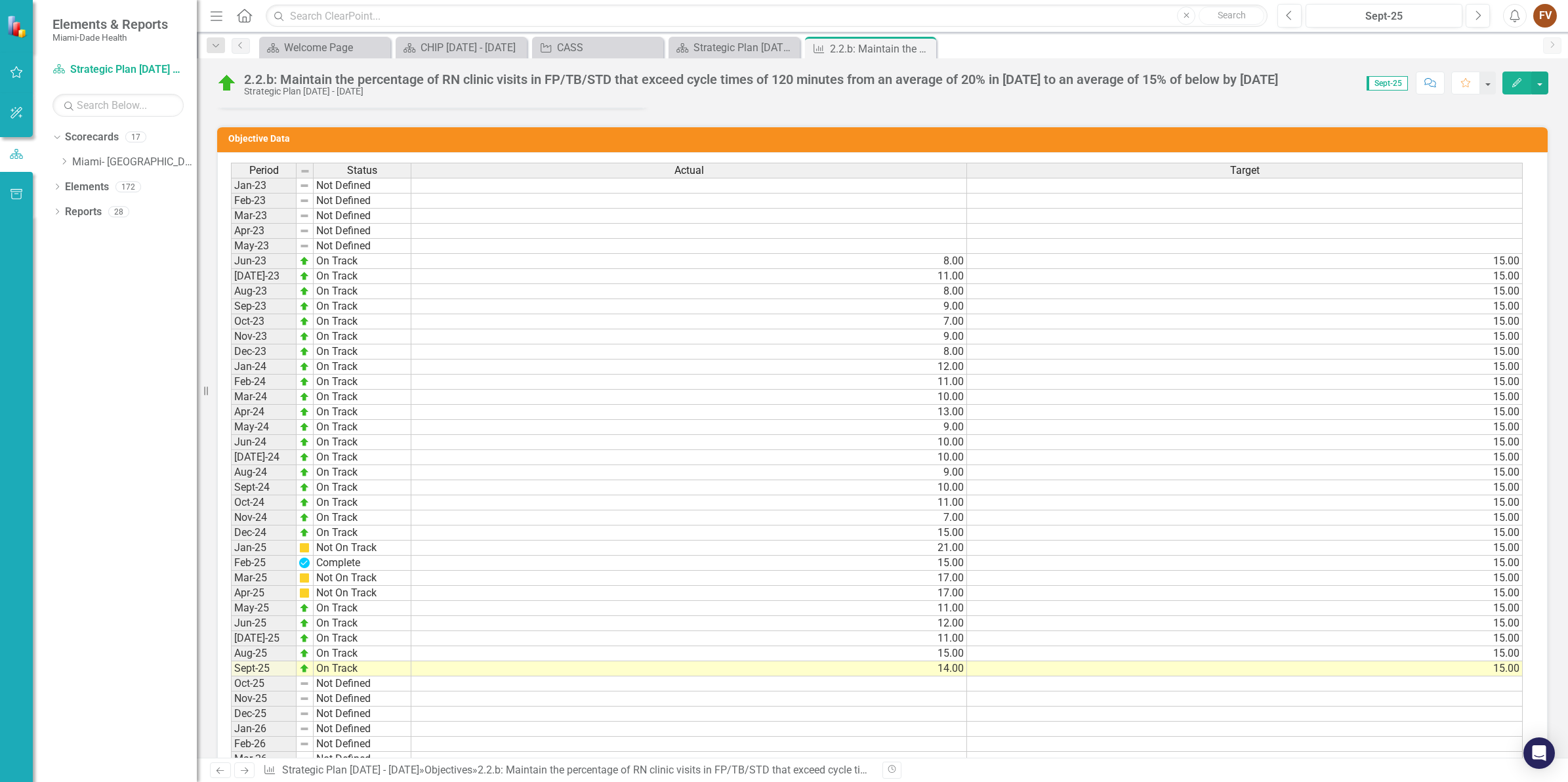
click at [1087, 634] on td "15.00" at bounding box center [1244, 639] width 555 height 15
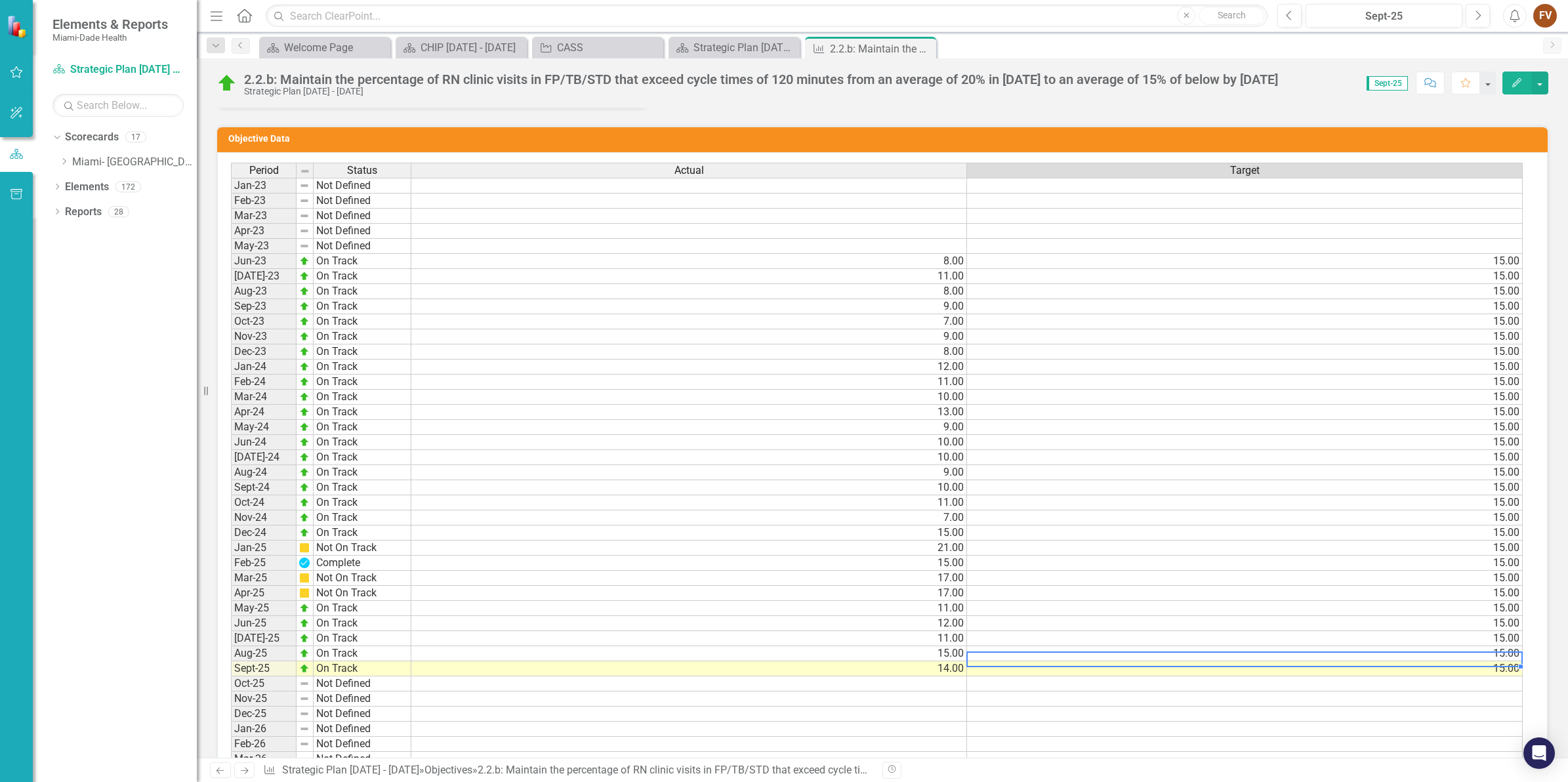
click at [1017, 649] on td "15.00" at bounding box center [1244, 654] width 555 height 15
click at [1001, 666] on td "15.00" at bounding box center [1244, 669] width 555 height 15
click at [735, 646] on td "15.00" at bounding box center [689, 654] width 555 height 15
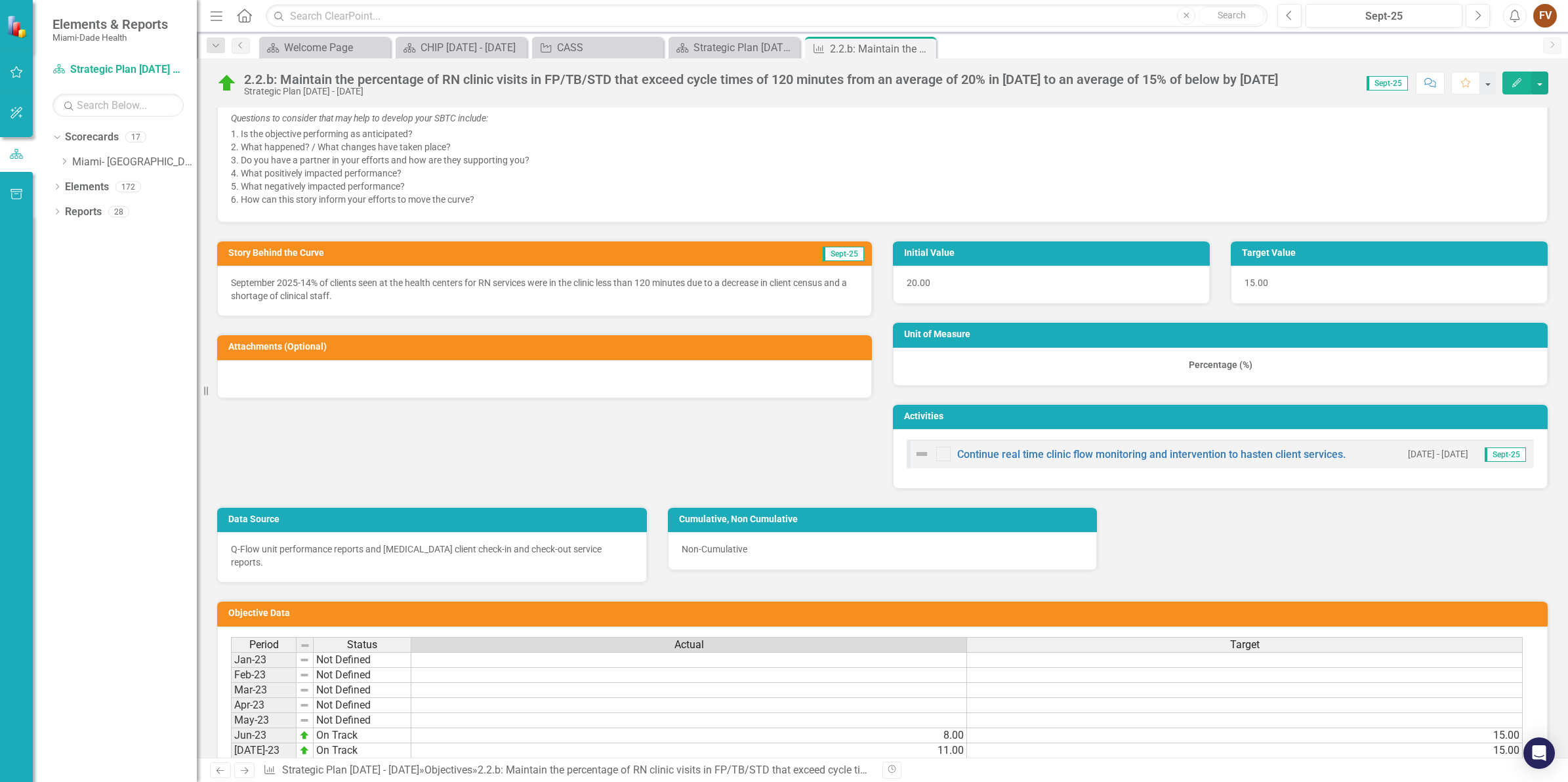
scroll to position [562, 0]
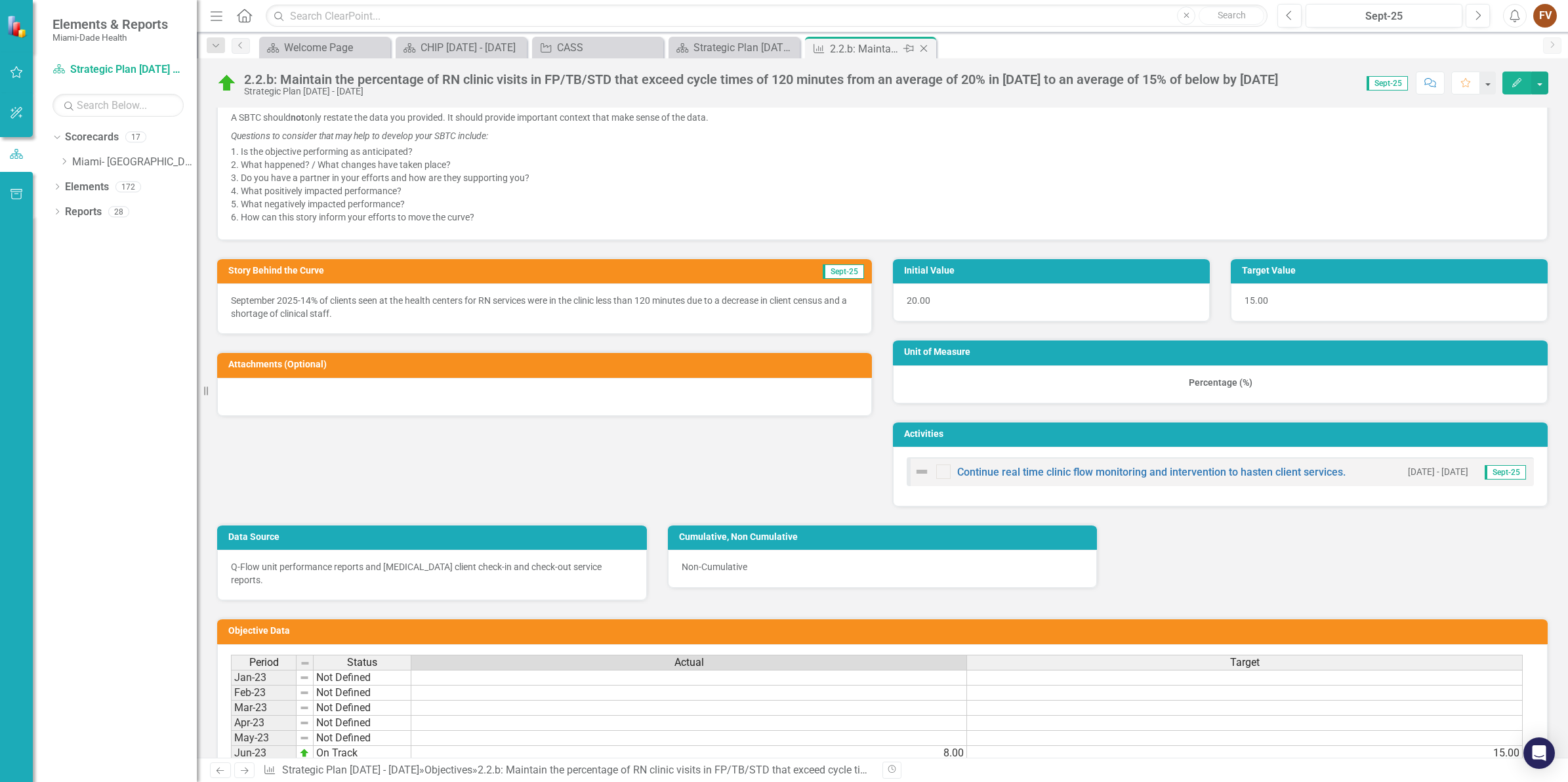
click at [926, 47] on icon "Close" at bounding box center [923, 48] width 13 height 10
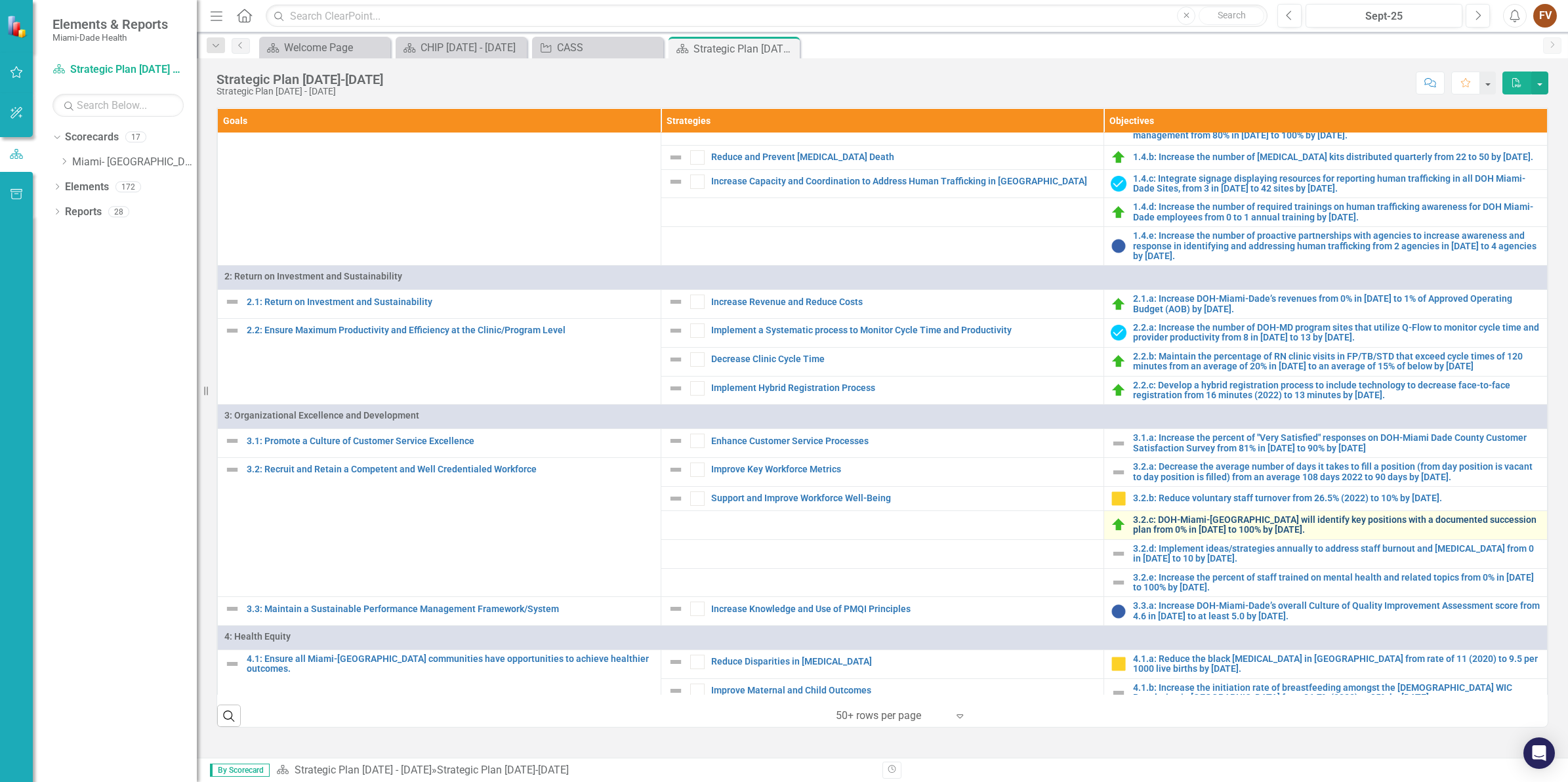
scroll to position [535, 0]
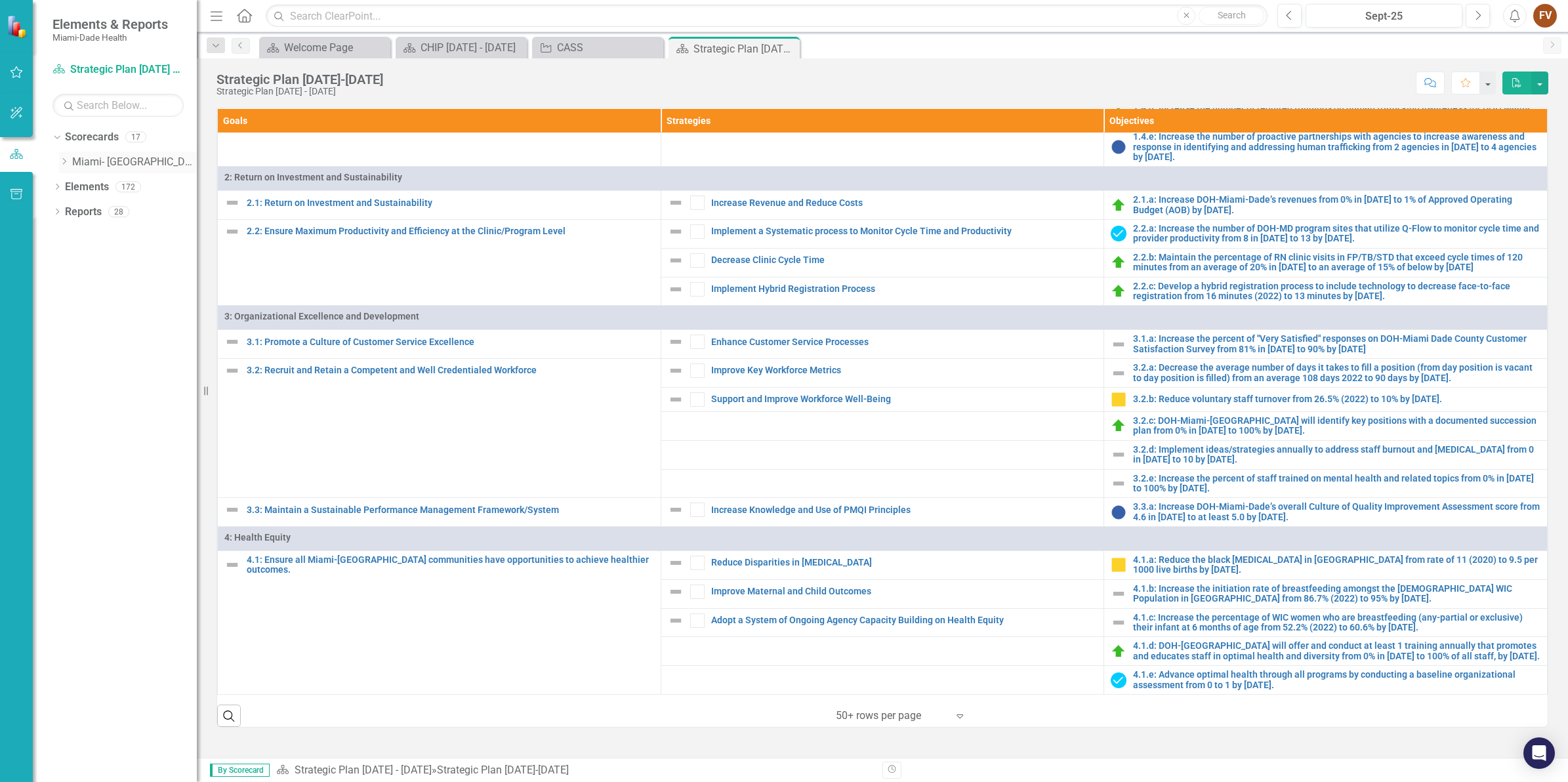
click at [61, 164] on icon "Dropdown" at bounding box center [64, 161] width 10 height 8
click at [73, 185] on icon "Dropdown" at bounding box center [77, 186] width 10 height 8
click at [136, 286] on link "PMQI Plan [DATE] - [DATE]" at bounding box center [147, 286] width 98 height 15
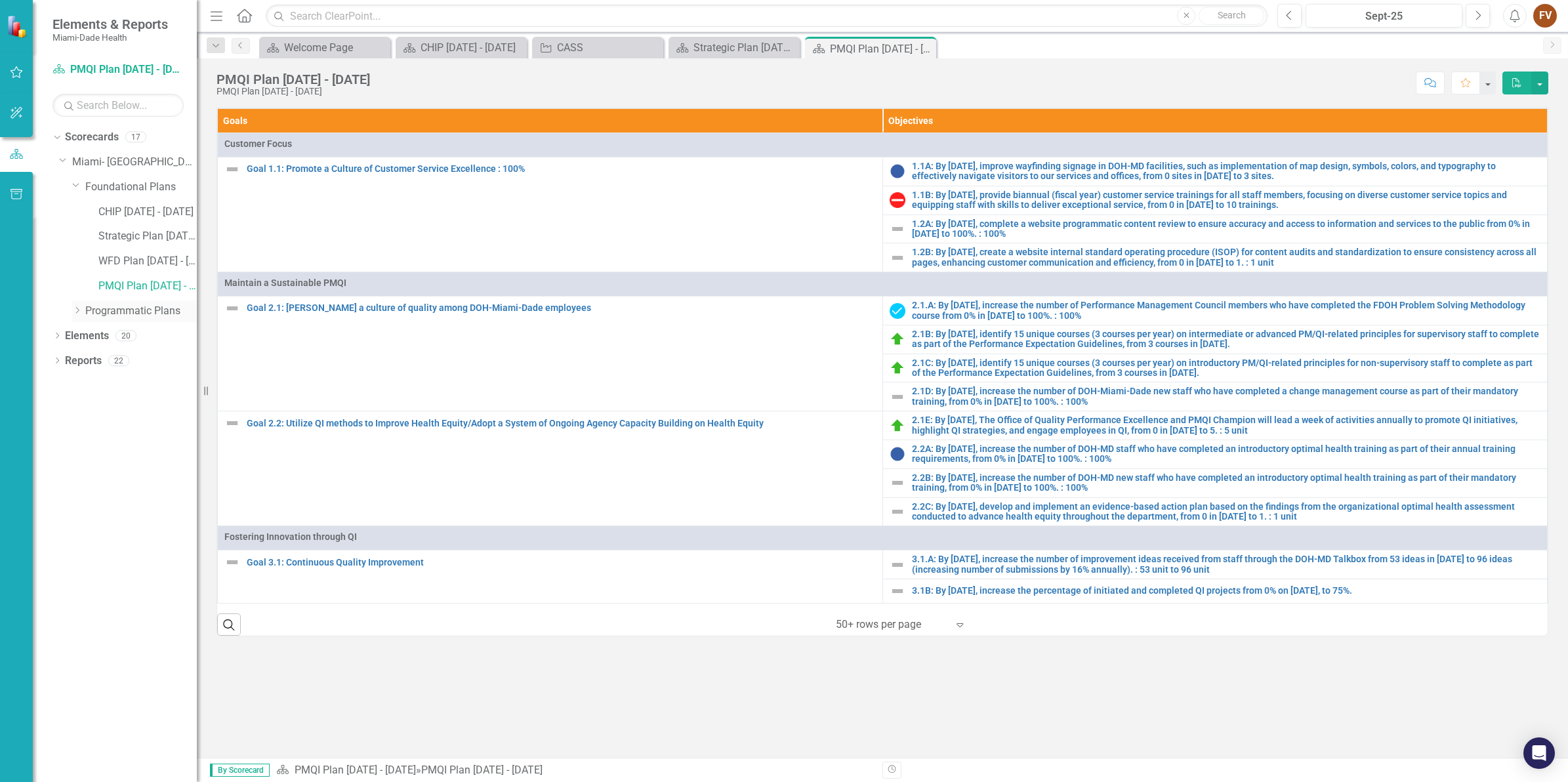
click at [78, 312] on icon at bounding box center [78, 310] width 3 height 7
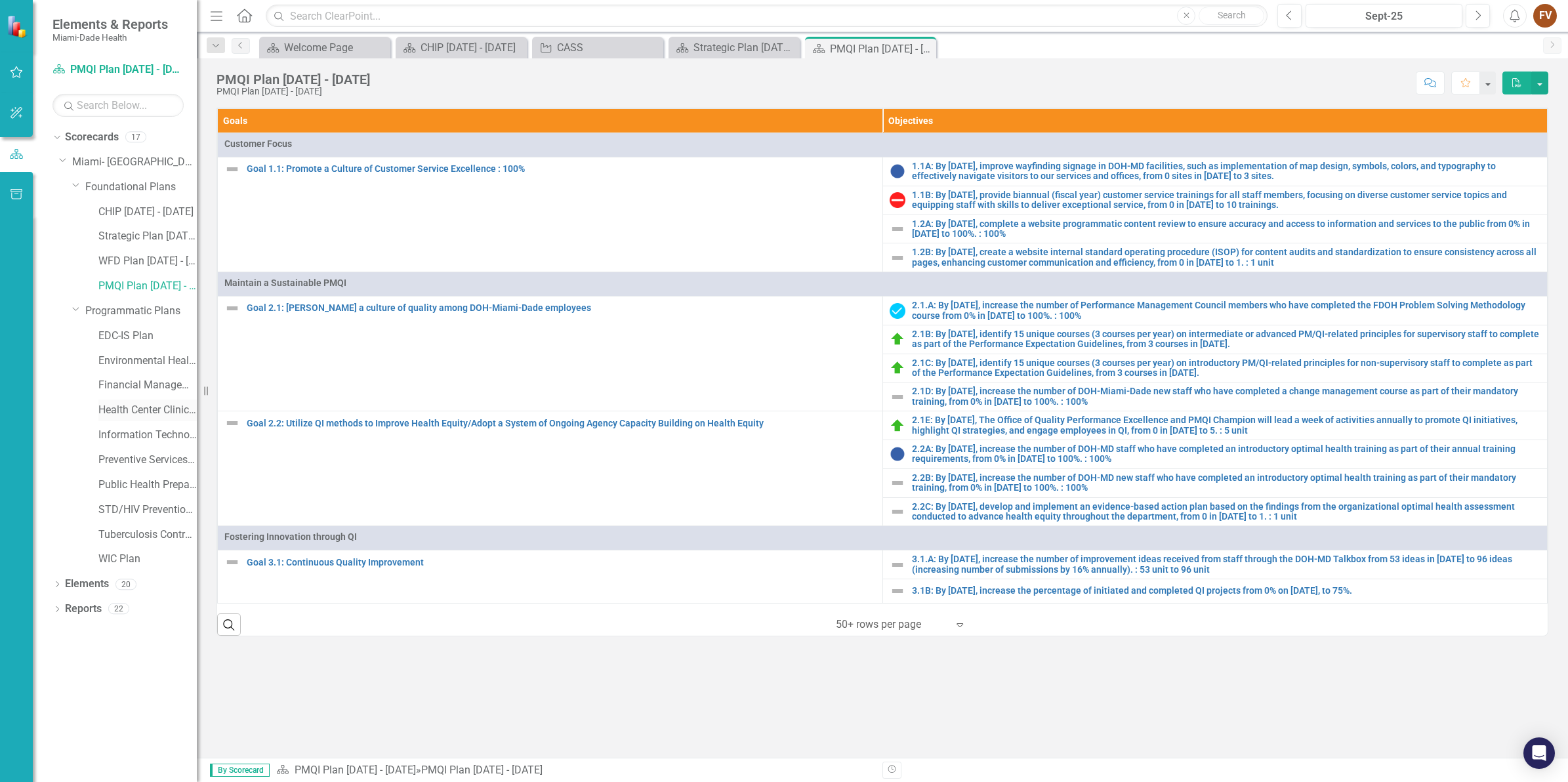
click at [154, 410] on link "Health Center Clinical Admin Support Plan" at bounding box center [147, 411] width 98 height 15
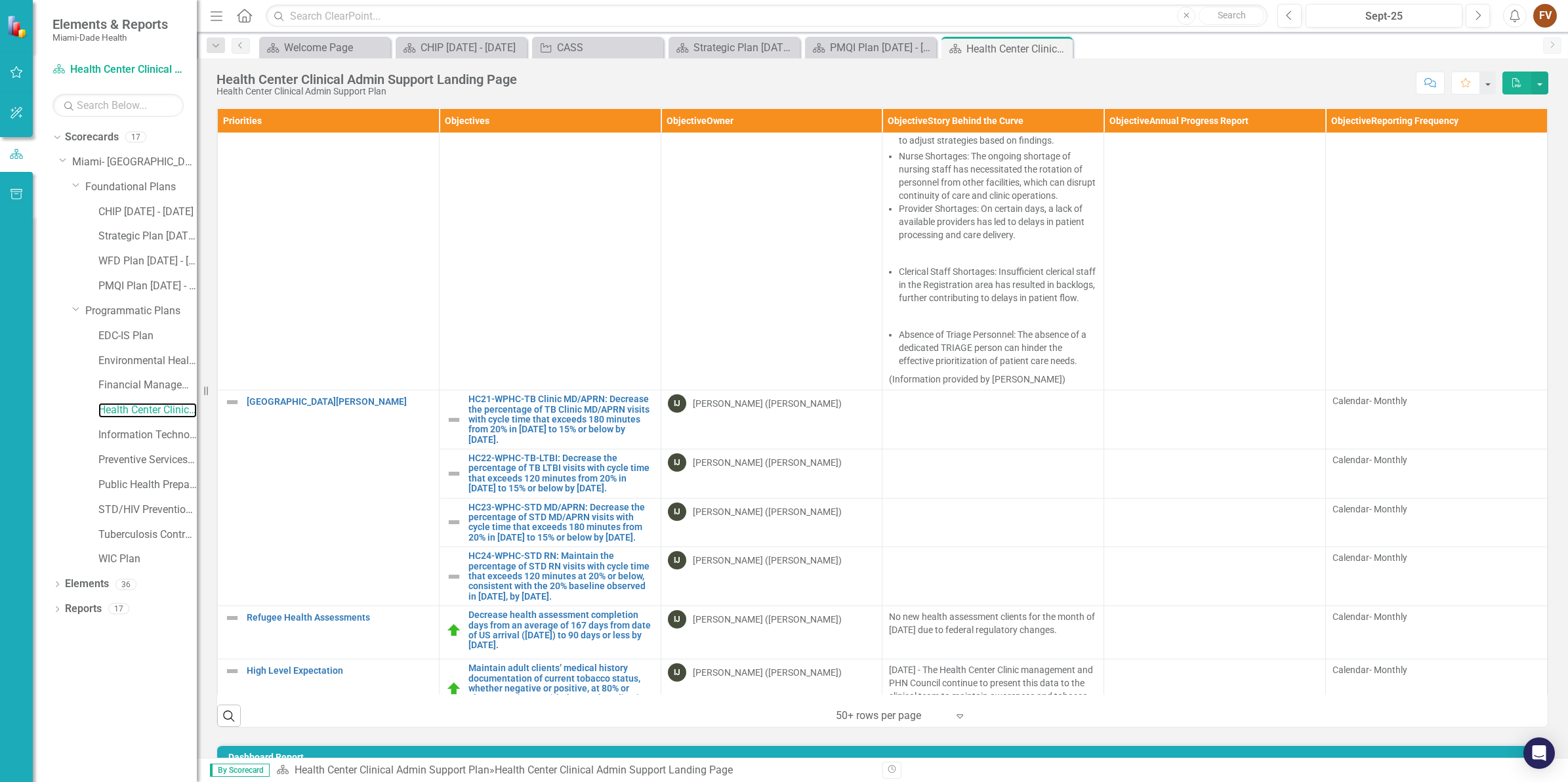
scroll to position [2892, 0]
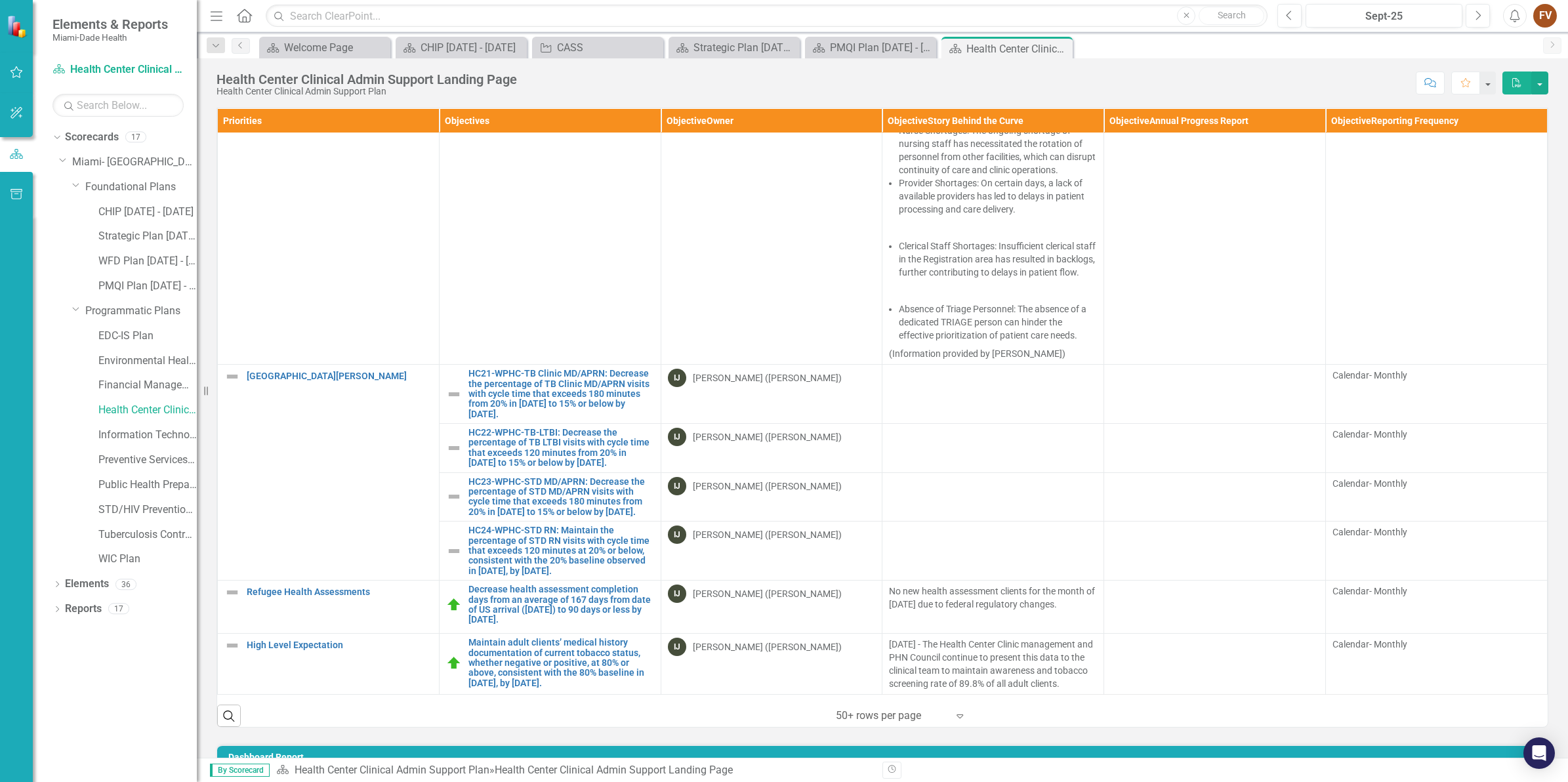
click at [972, 587] on p "No new health assessment clients for the month of September 2025 due to federal…" at bounding box center [993, 599] width 208 height 29
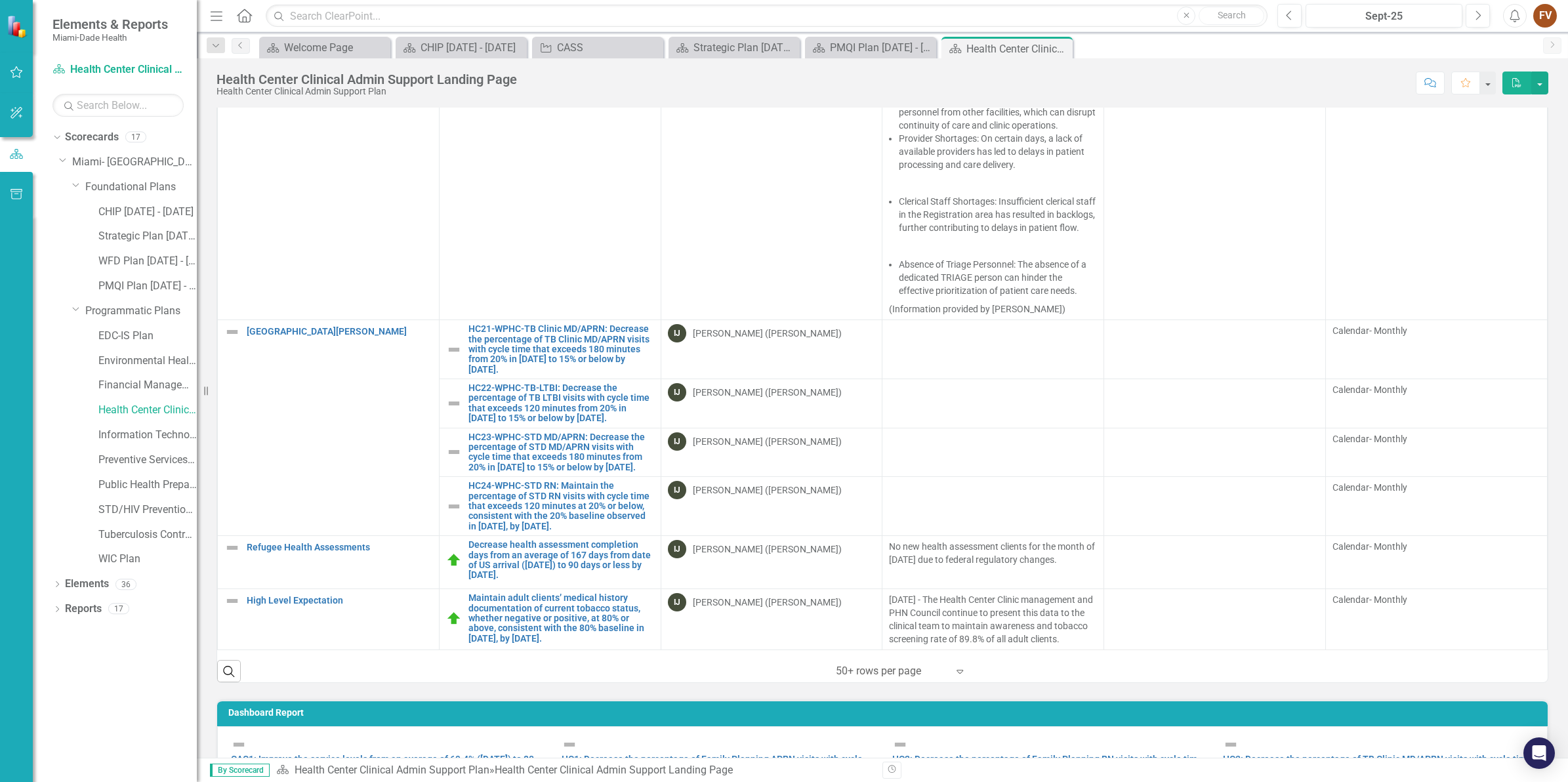
scroll to position [82, 0]
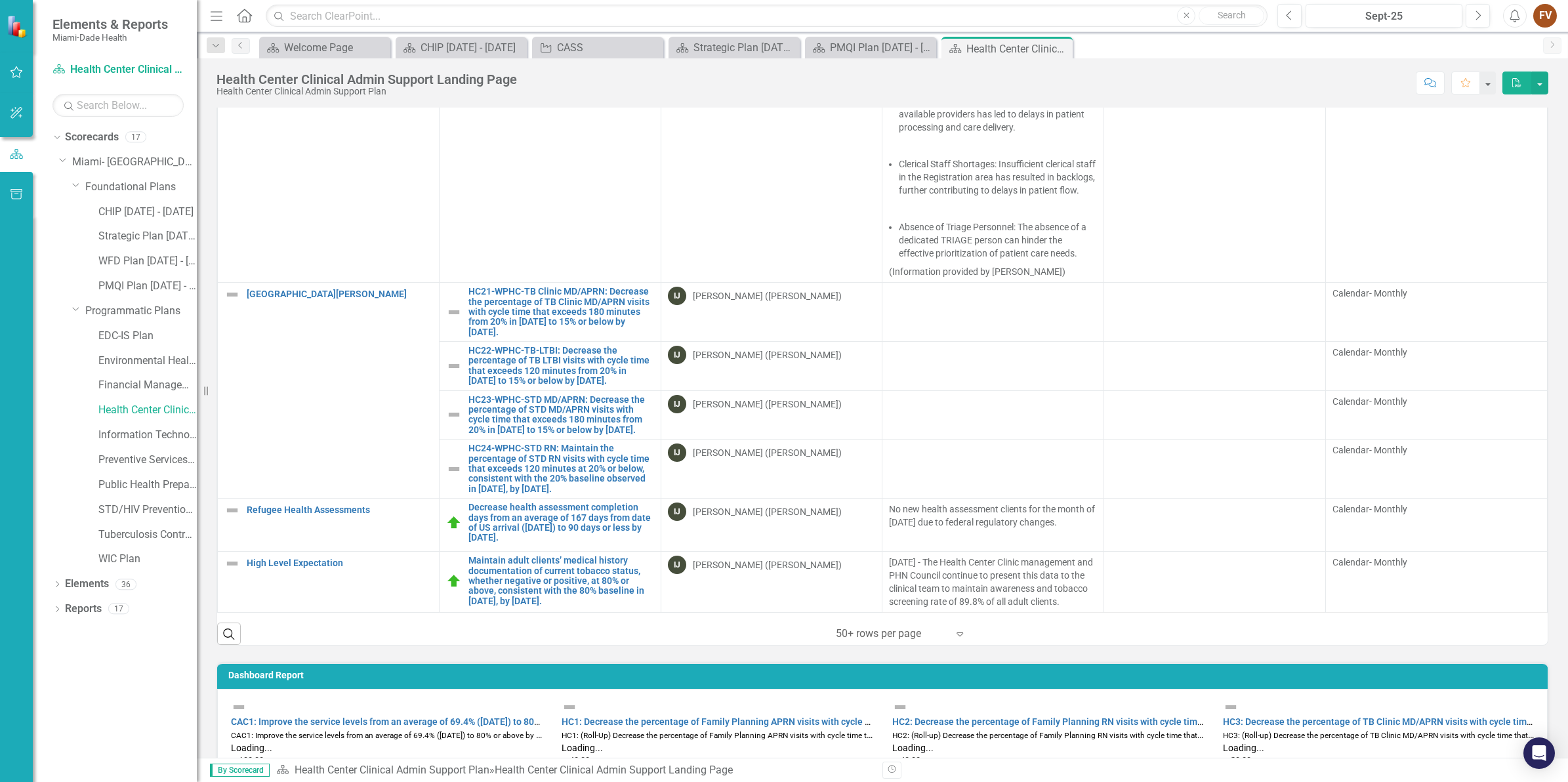
click at [956, 635] on icon "Expand" at bounding box center [959, 633] width 13 height 10
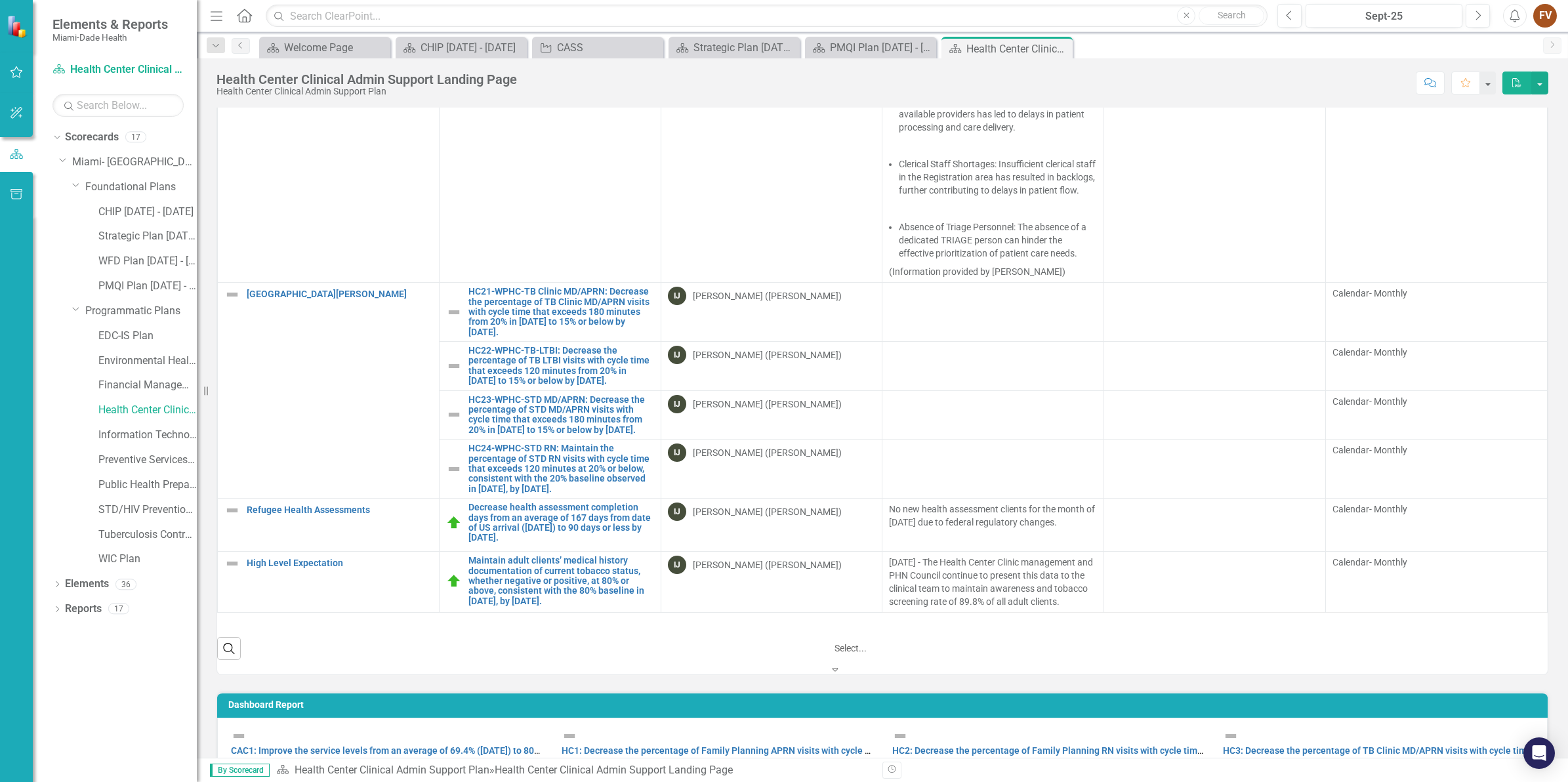
click at [1162, 406] on td at bounding box center [1214, 415] width 222 height 49
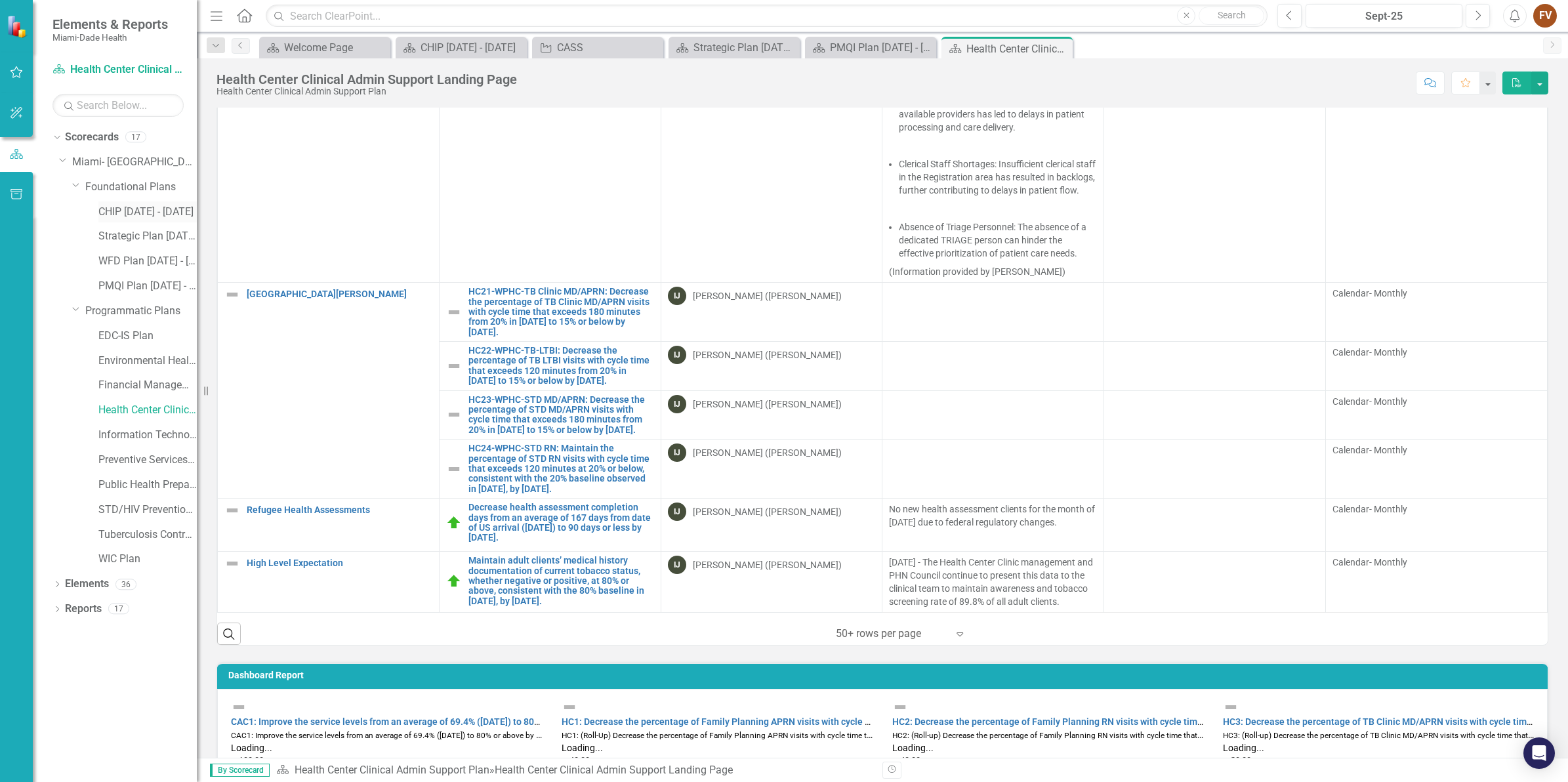
click at [135, 209] on link "CHIP [DATE] - [DATE]" at bounding box center [147, 212] width 98 height 15
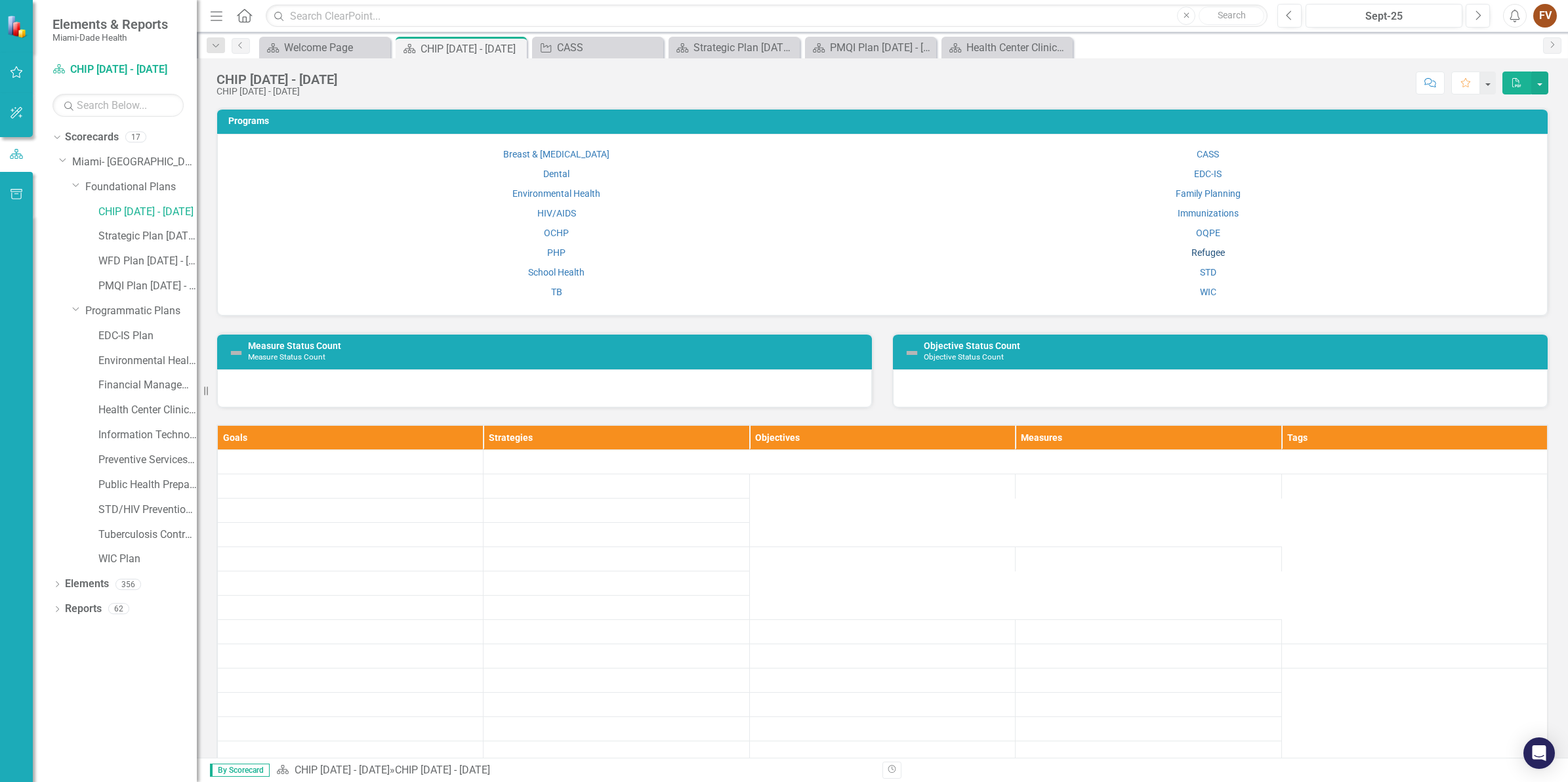
click at [1196, 249] on link "Refugee" at bounding box center [1208, 252] width 34 height 10
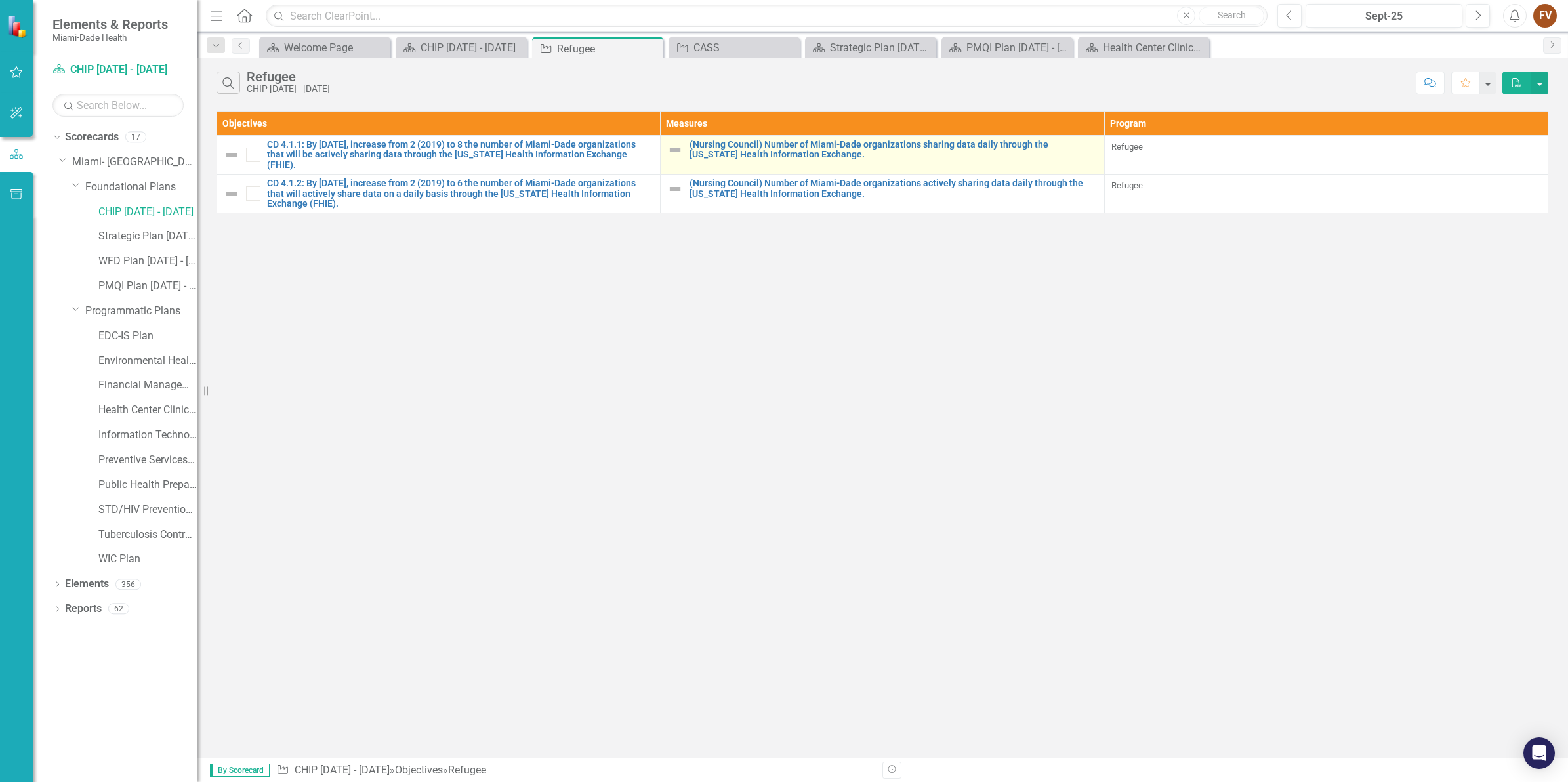
click at [823, 163] on td "(Nursing Council) Number of Miami-Dade organizations sharing data daily through…" at bounding box center [882, 155] width 443 height 38
click at [804, 150] on link "(Nursing Council) Number of Miami-Dade organizations sharing data daily through…" at bounding box center [892, 150] width 407 height 21
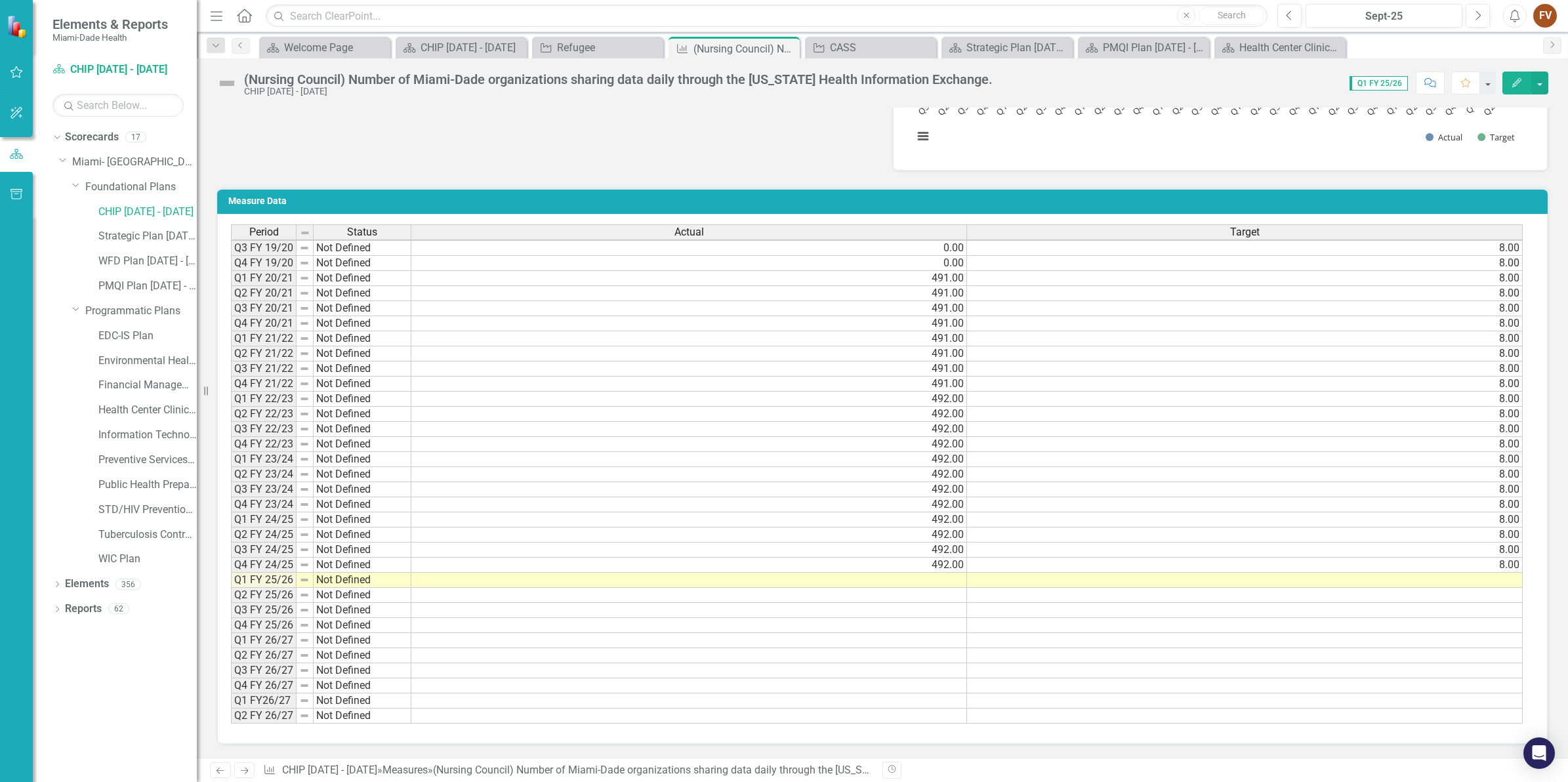
scroll to position [5, 0]
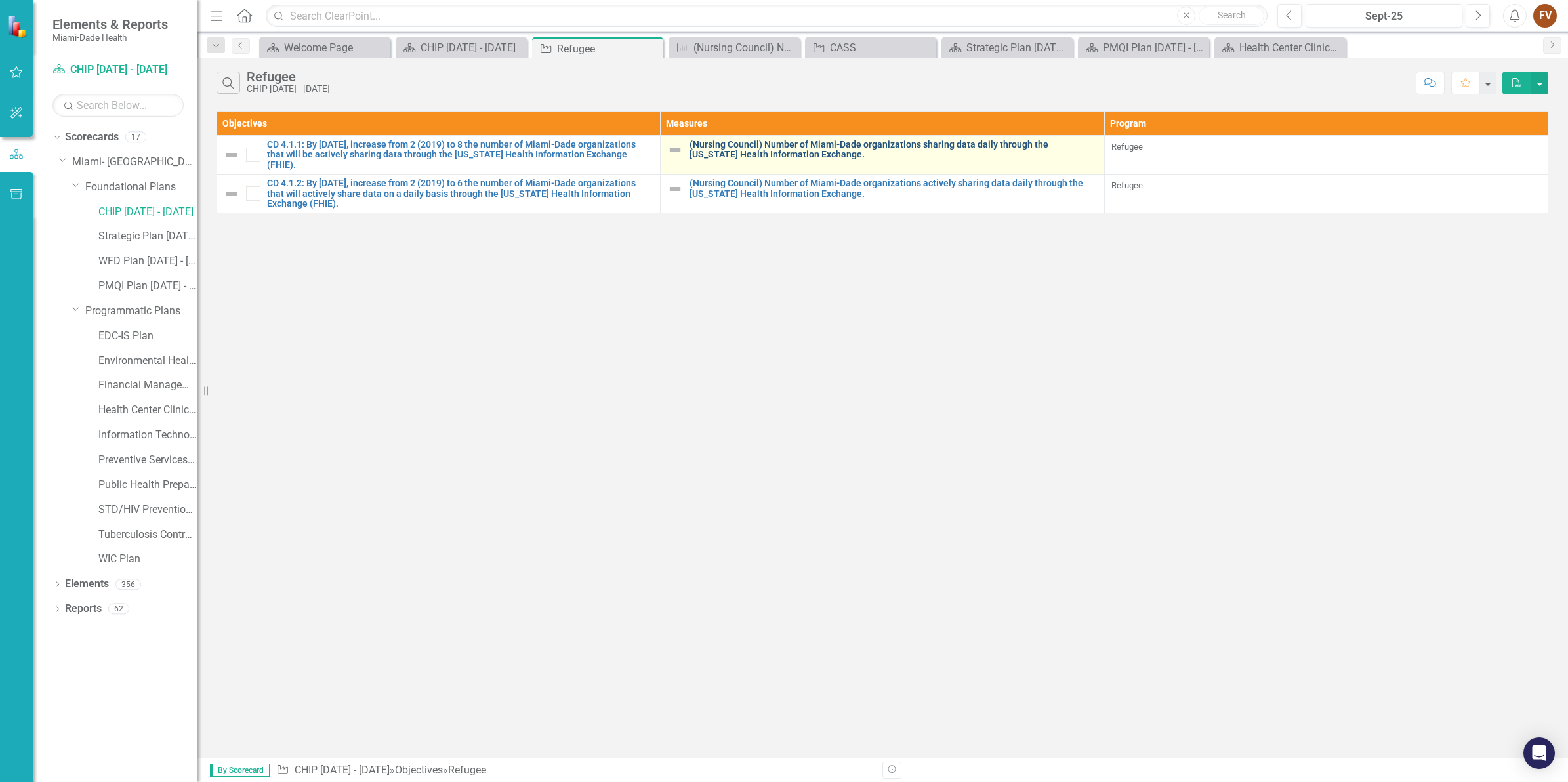
click at [927, 143] on link "(Nursing Council) Number of Miami-Dade organizations sharing data daily through…" at bounding box center [892, 150] width 407 height 21
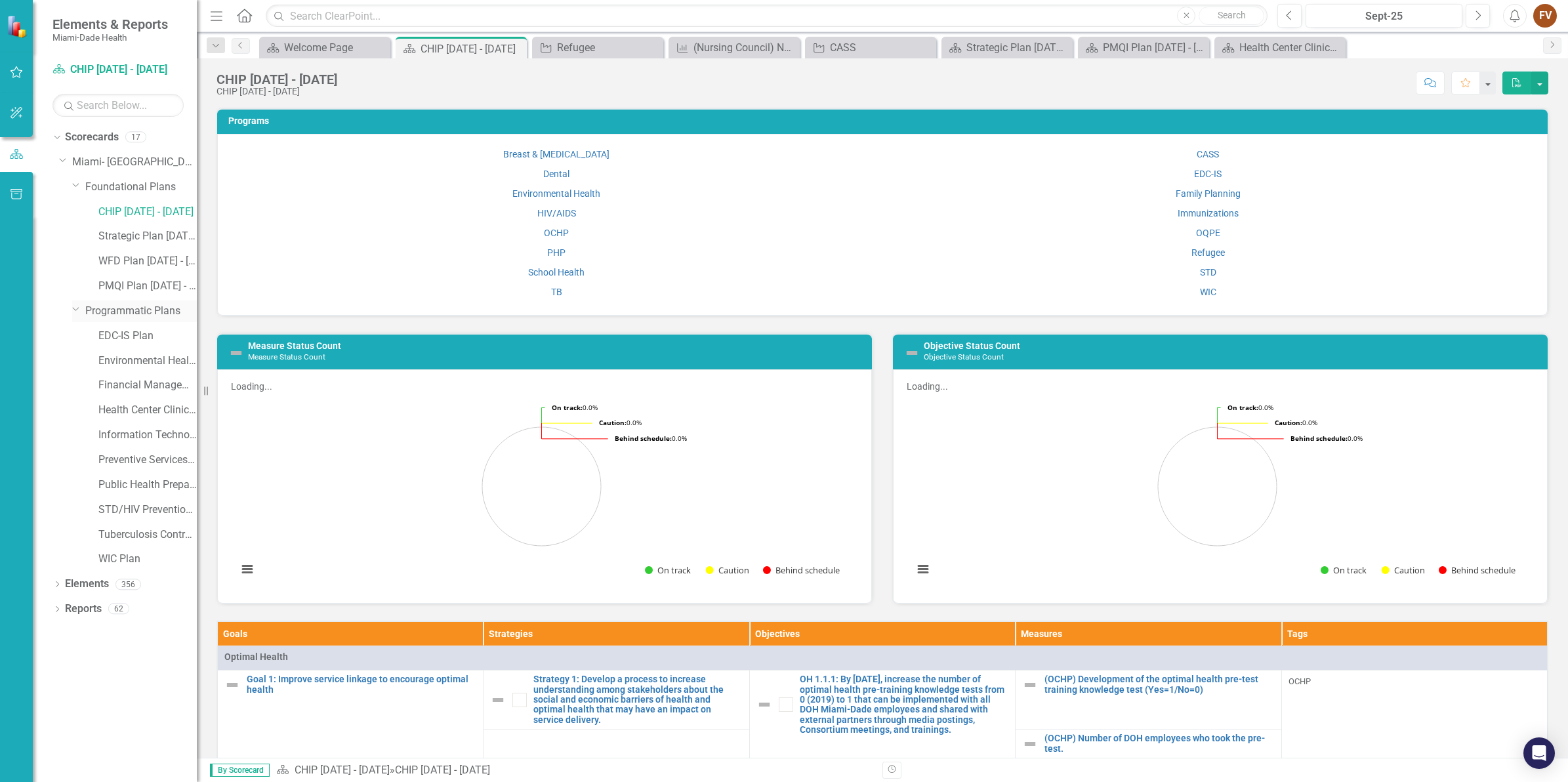
click at [128, 306] on link "Programmatic Plans" at bounding box center [141, 311] width 111 height 15
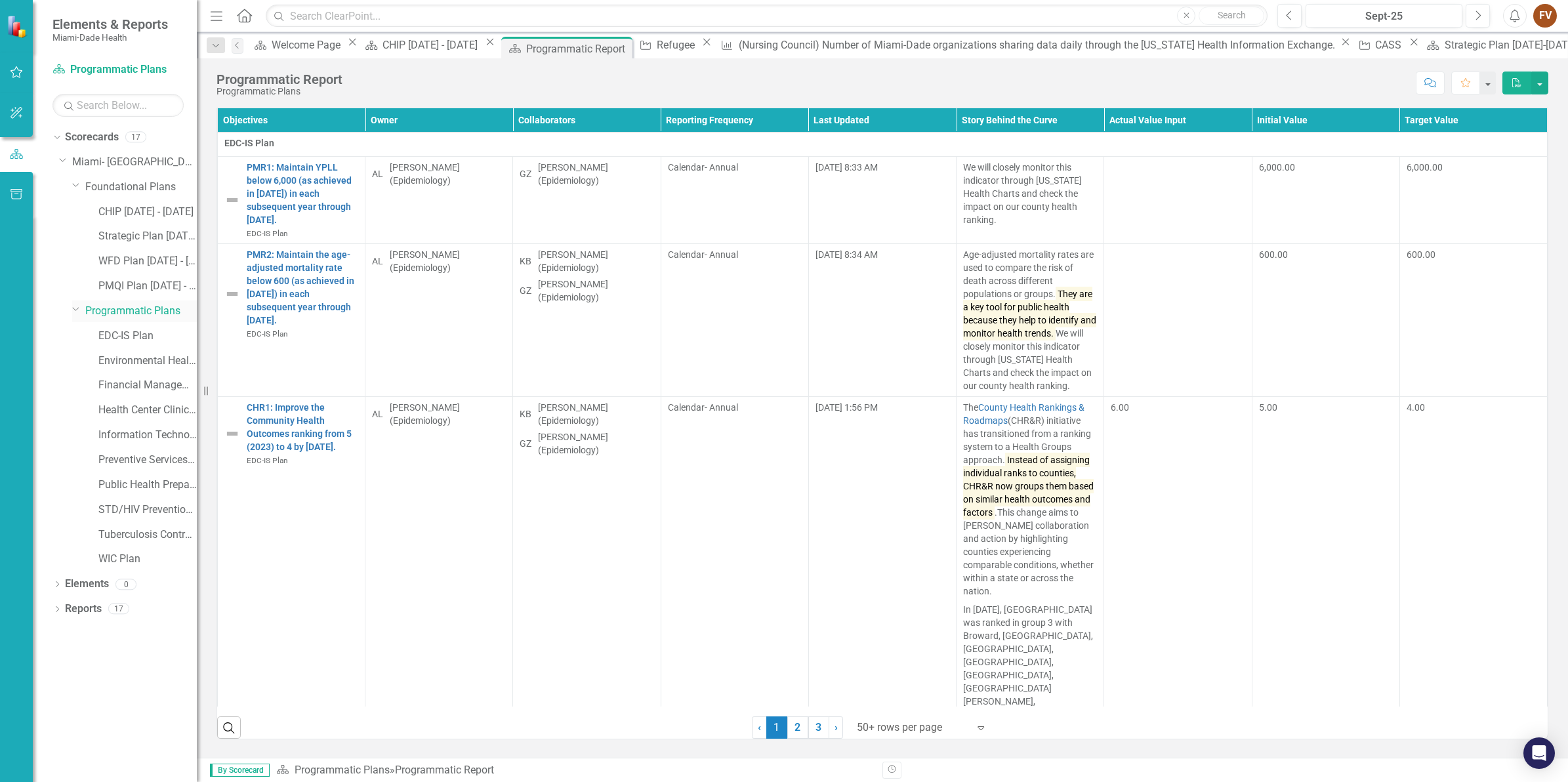
click at [125, 308] on link "Programmatic Plans" at bounding box center [141, 311] width 111 height 15
click at [133, 233] on link "Strategic Plan [DATE] - [DATE]" at bounding box center [147, 236] width 98 height 15
